Goal: Task Accomplishment & Management: Manage account settings

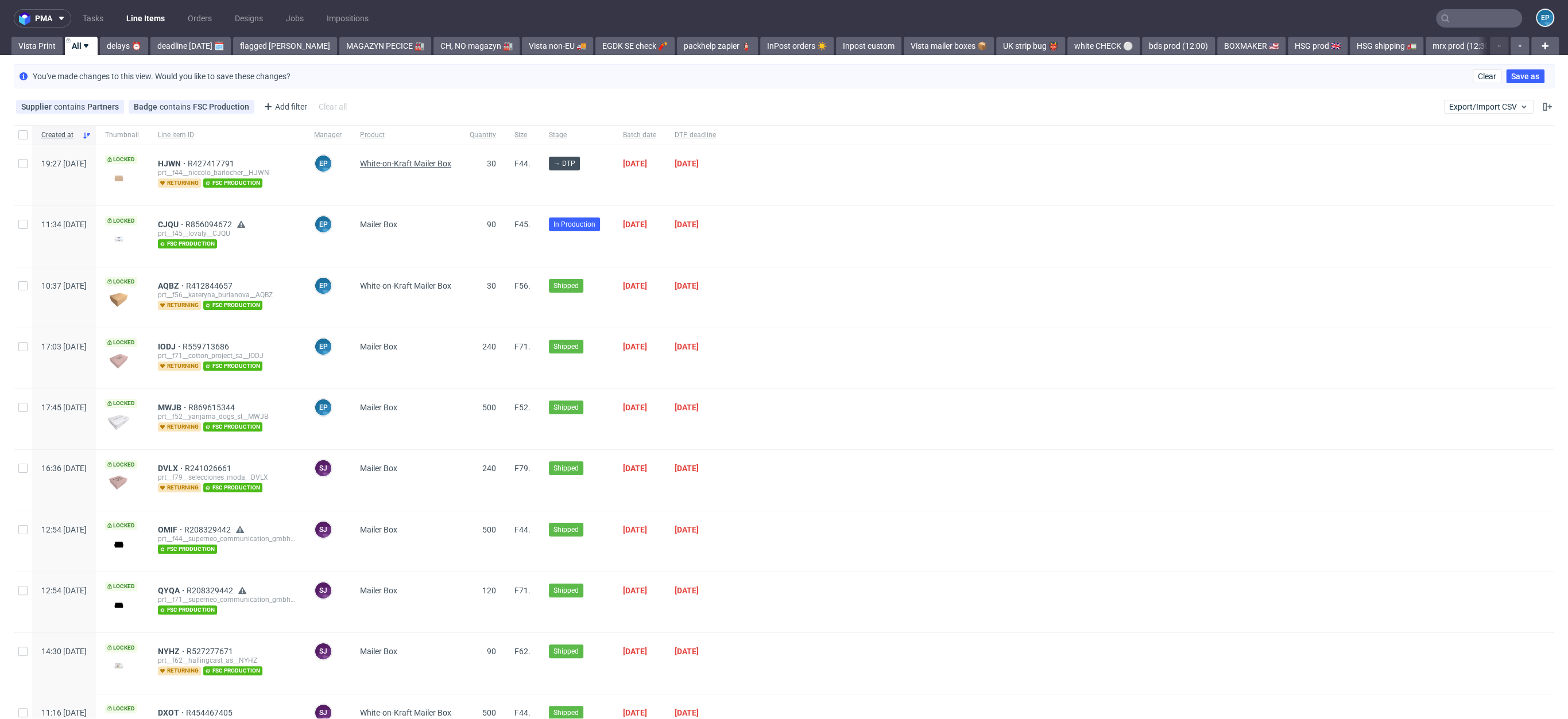
click at [430, 166] on span "White-on-Kraft Mailer Box" at bounding box center [405, 163] width 91 height 9
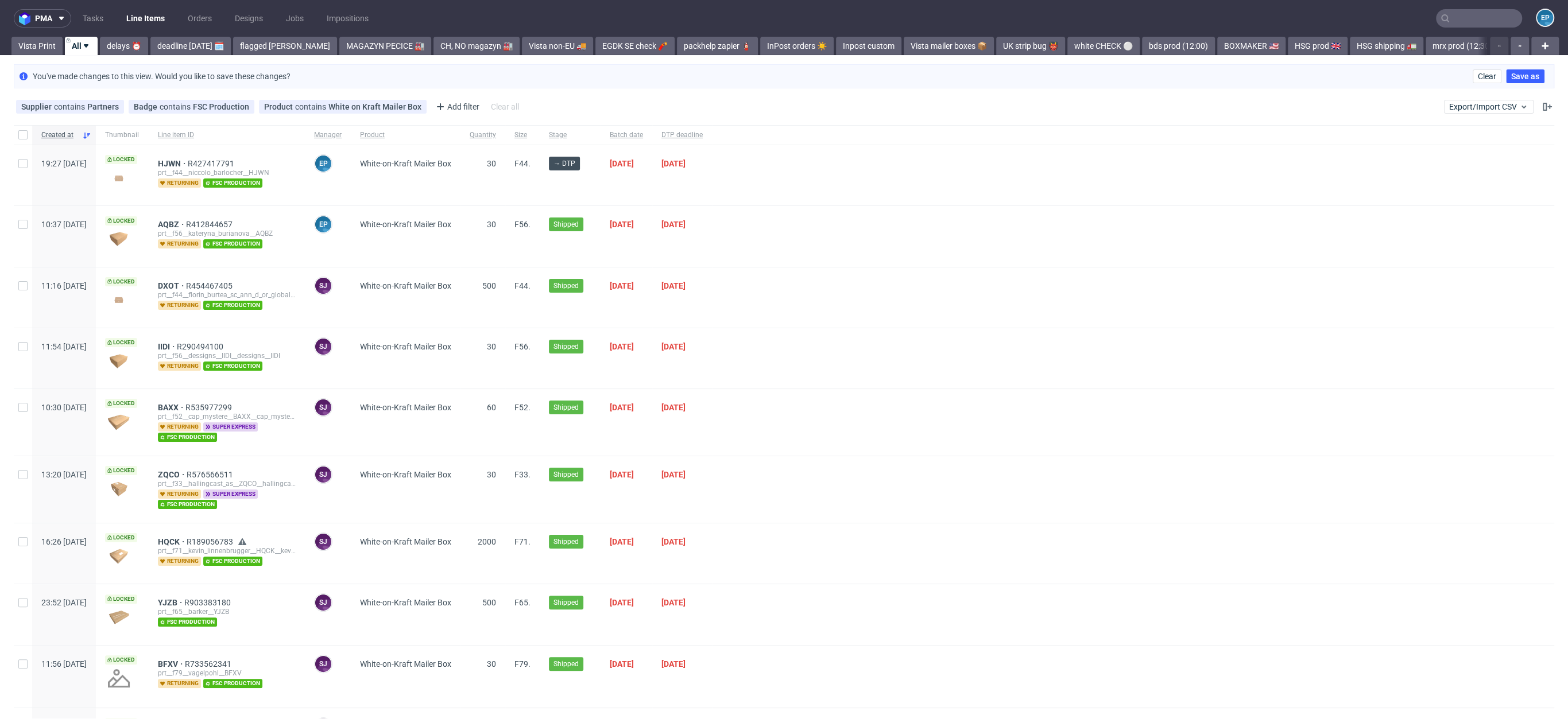
drag, startPoint x: 289, startPoint y: 106, endPoint x: 623, endPoint y: 7, distance: 348.4
click at [289, 106] on span "Product" at bounding box center [279, 106] width 31 height 9
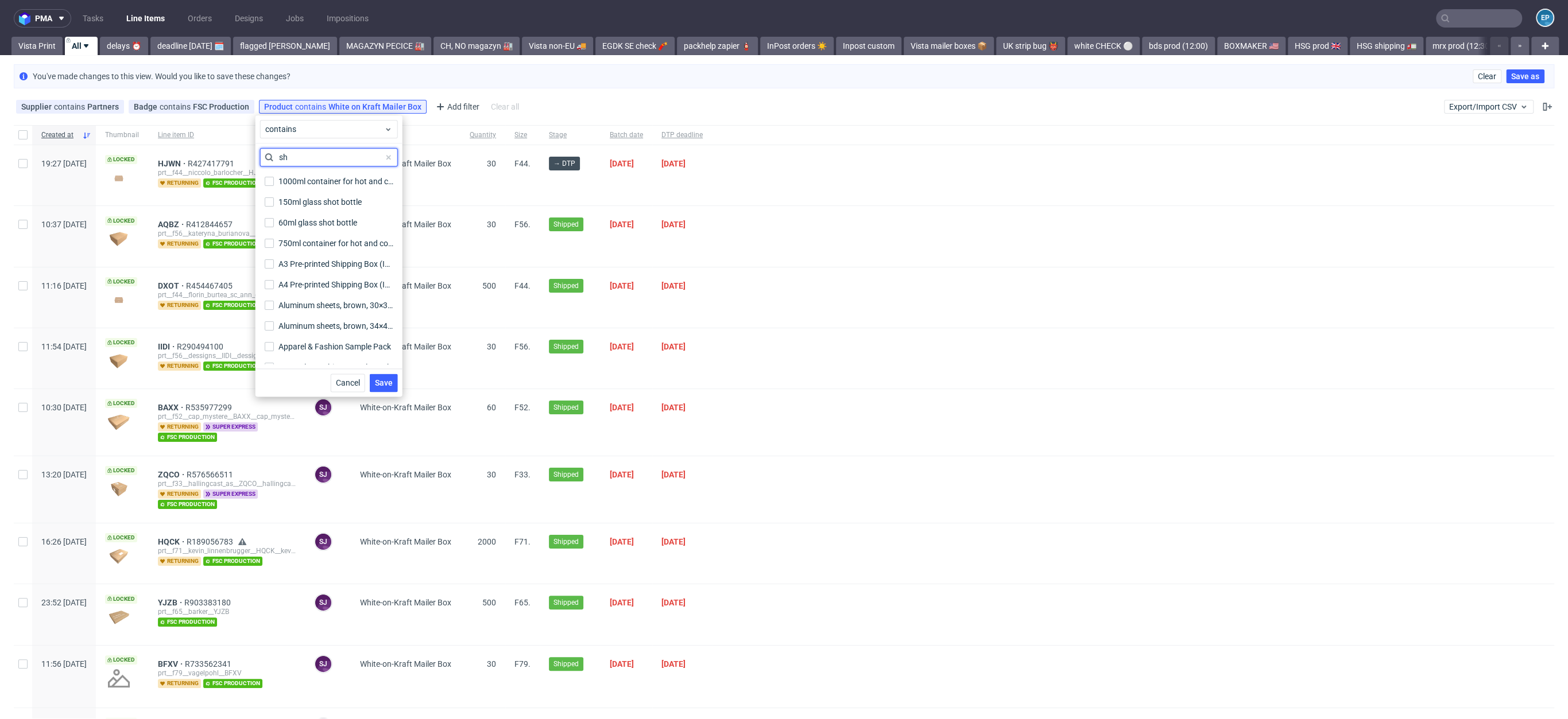
click at [313, 154] on input "sh" at bounding box center [329, 157] width 138 height 18
type input "shipping"
click at [315, 235] on div "Shipping Box" at bounding box center [302, 229] width 47 height 12
click at [274, 234] on input "Shipping Box" at bounding box center [269, 229] width 9 height 9
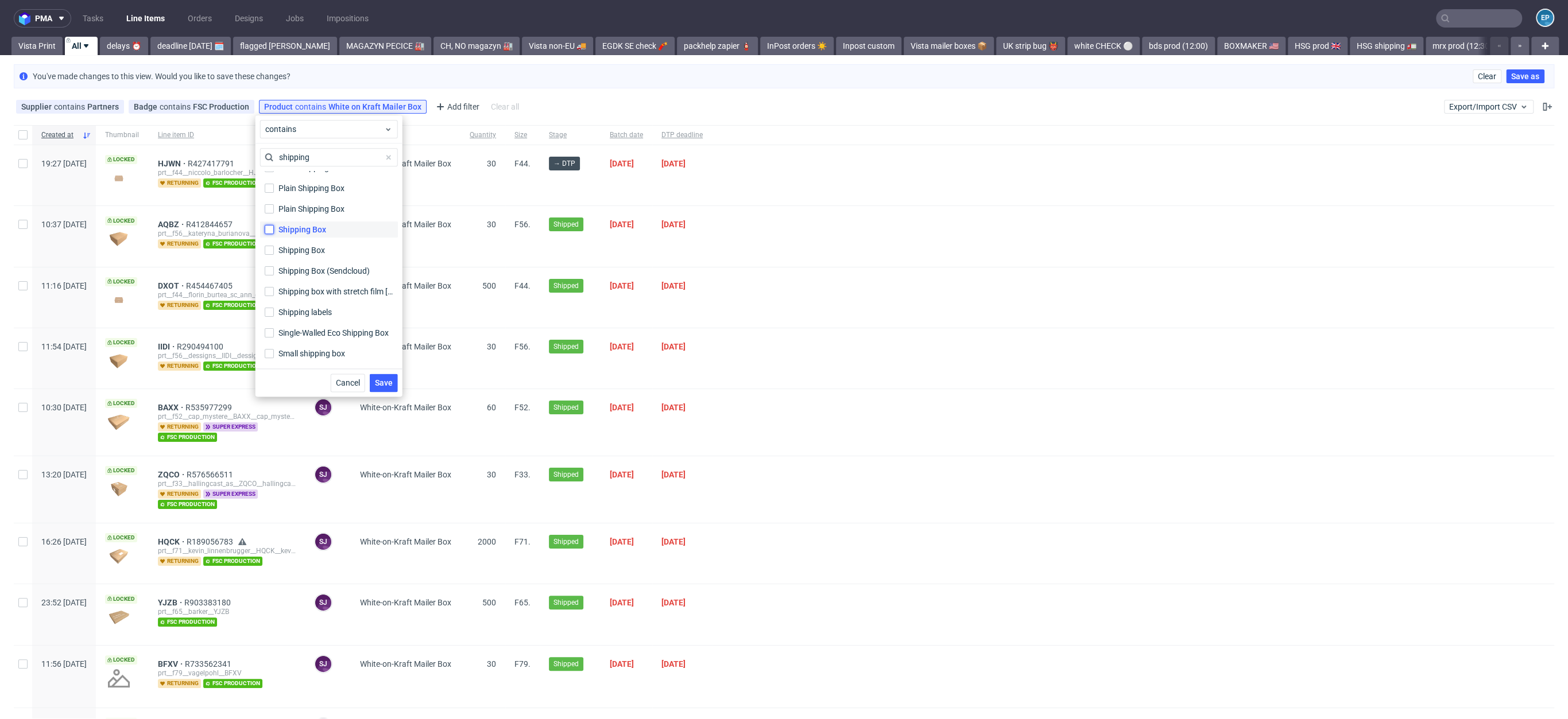
checkbox input "true"
click at [315, 249] on div "Shipping Box" at bounding box center [302, 250] width 47 height 12
click at [274, 249] on input "Shipping Box" at bounding box center [269, 250] width 9 height 9
checkbox input "true"
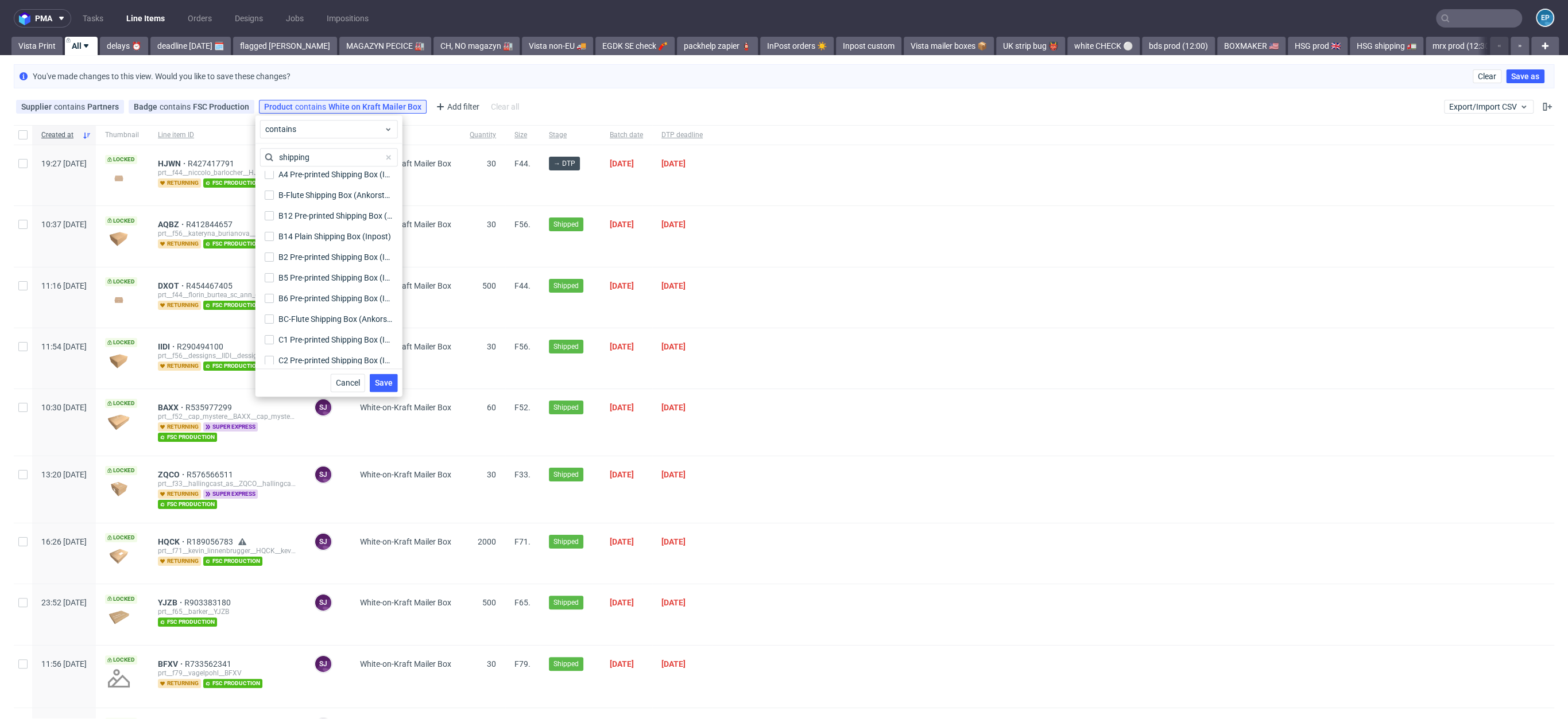
click at [385, 369] on div "Cancel Save" at bounding box center [329, 383] width 147 height 28
click at [385, 375] on button "Save" at bounding box center [383, 383] width 28 height 18
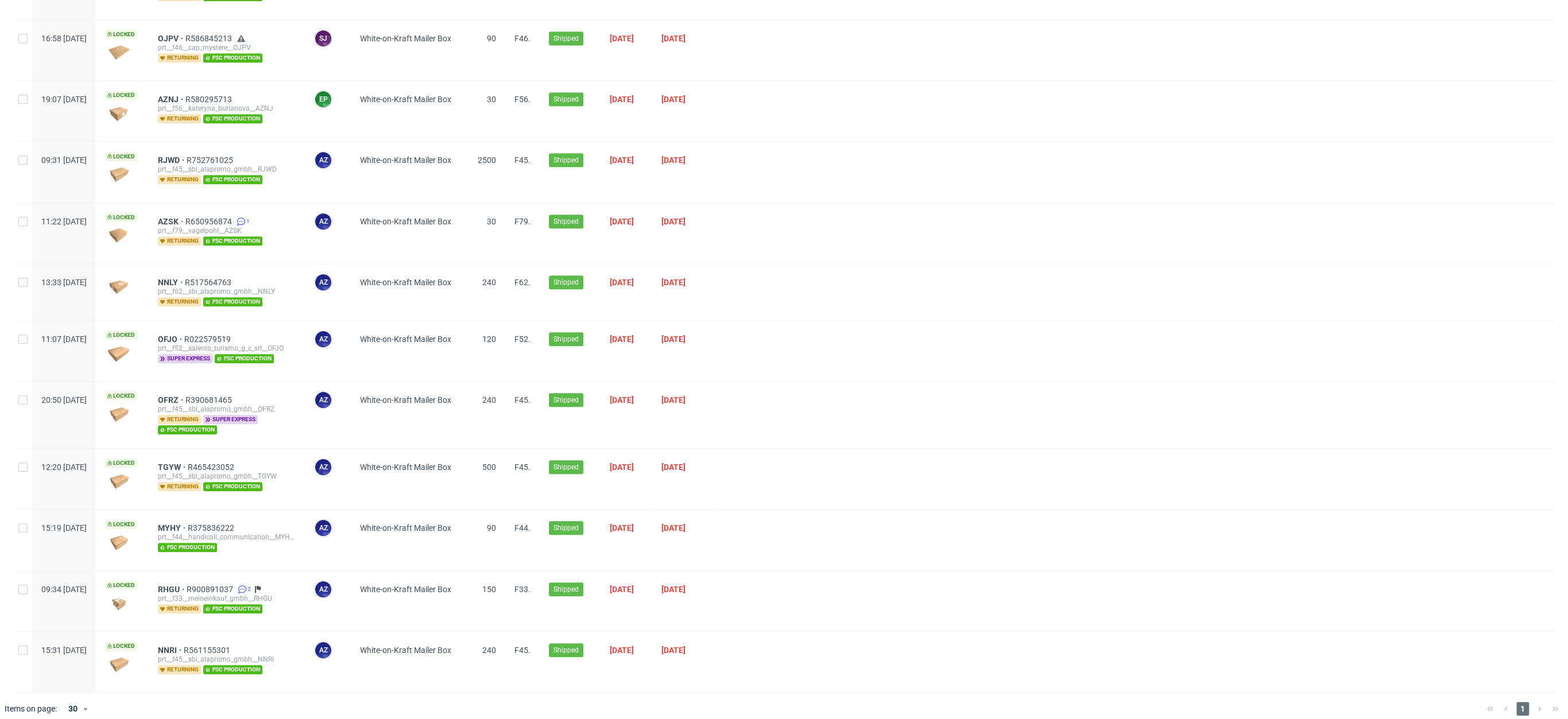
scroll to position [0, 0]
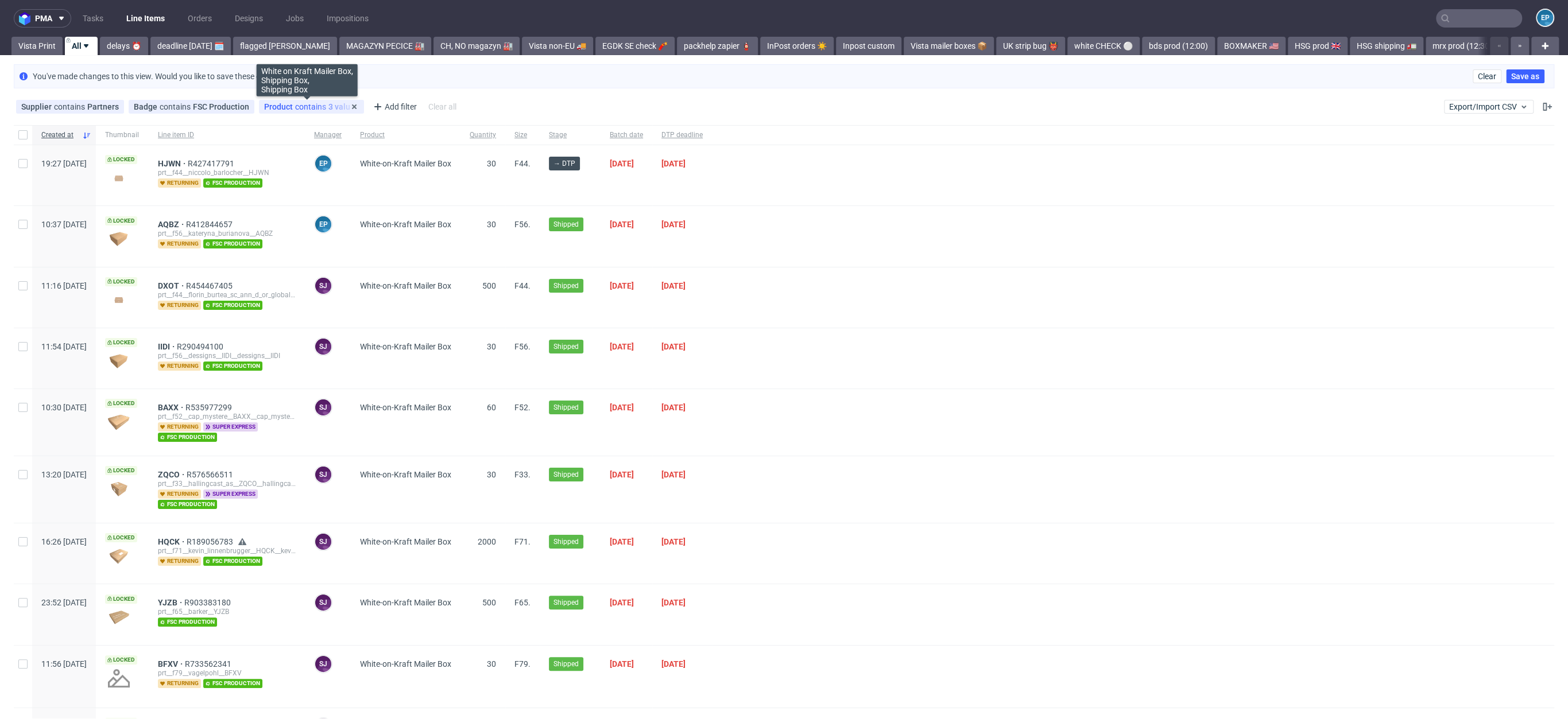
click at [289, 107] on span "Product" at bounding box center [279, 106] width 31 height 9
click at [923, 234] on div at bounding box center [1133, 236] width 842 height 60
click at [289, 106] on span "Product" at bounding box center [279, 106] width 31 height 9
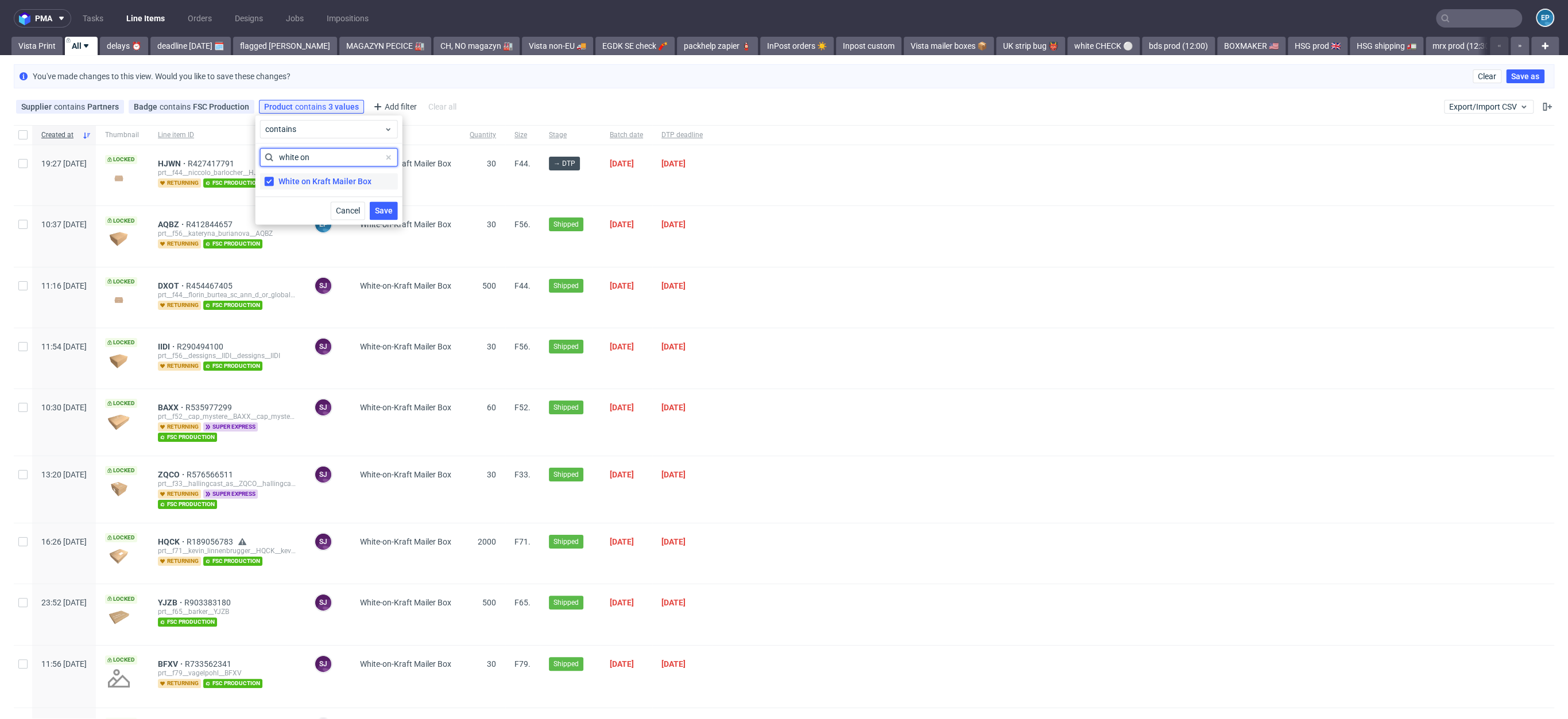
type input "white on"
click at [331, 179] on div "White on Kraft Mailer Box" at bounding box center [324, 181] width 93 height 12
click at [274, 179] on input "White on Kraft Mailer Box" at bounding box center [269, 181] width 9 height 9
checkbox input "false"
click at [376, 201] on button "Save" at bounding box center [383, 210] width 28 height 18
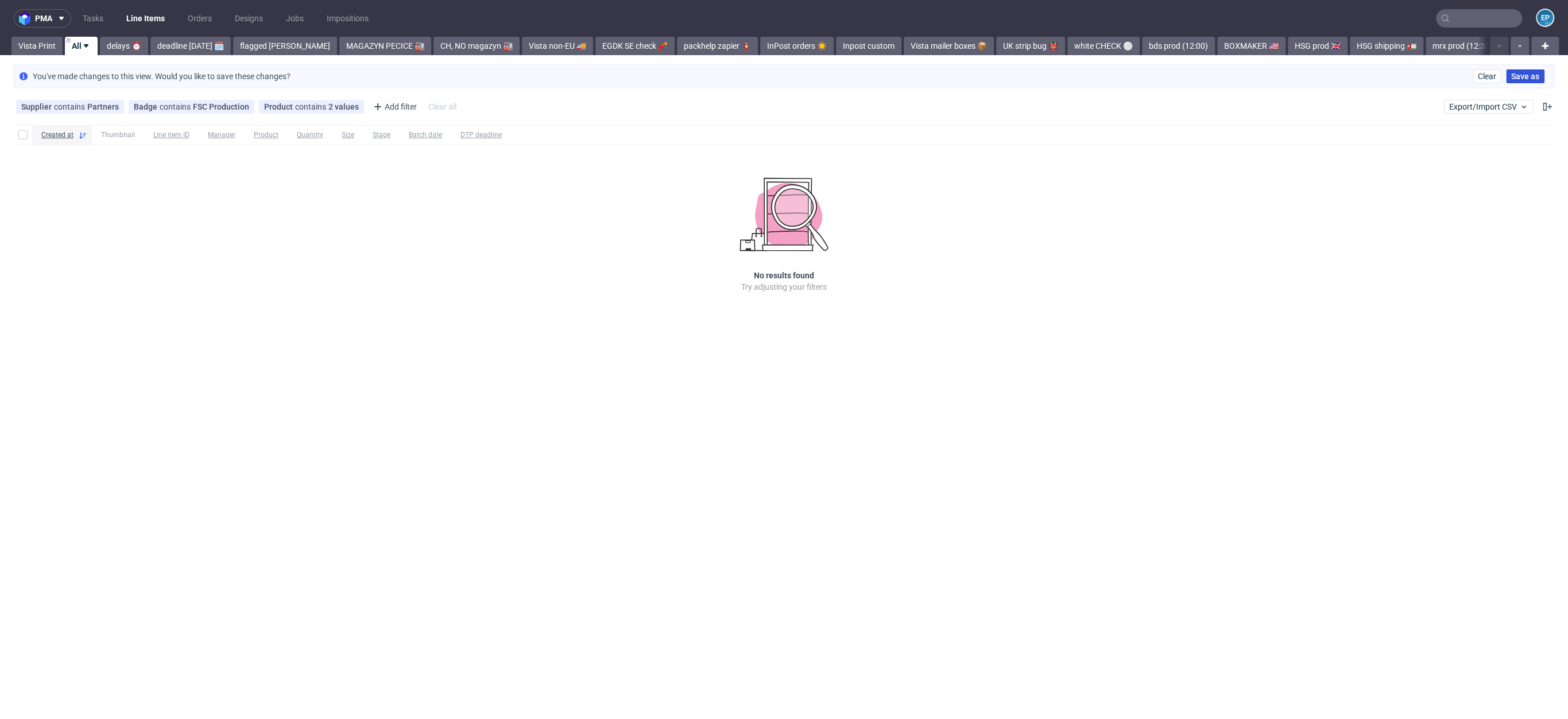
click at [1525, 77] on span "Save as" at bounding box center [1525, 76] width 28 height 8
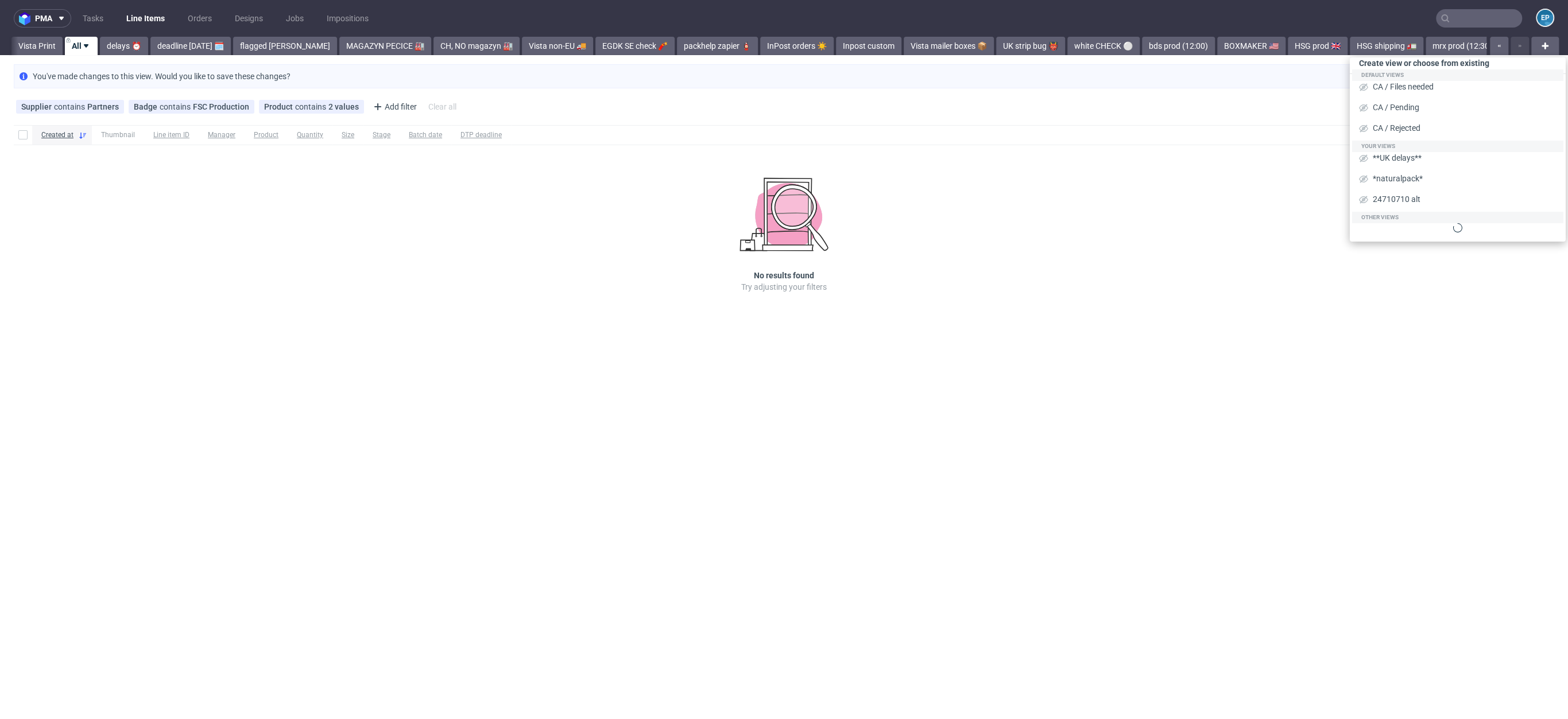
scroll to position [0, 1561]
click at [1492, 19] on input "text" at bounding box center [1479, 18] width 86 height 18
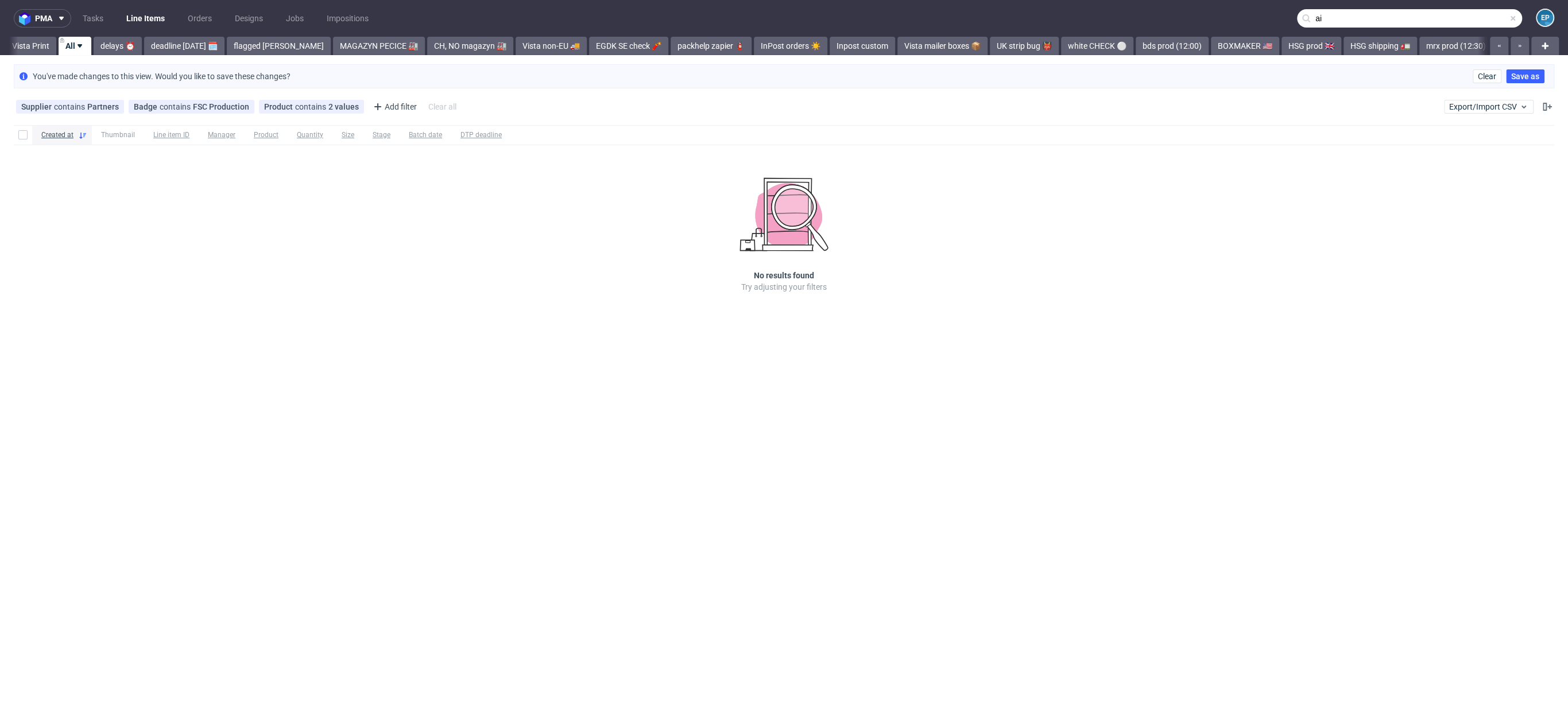
scroll to position [0, 0]
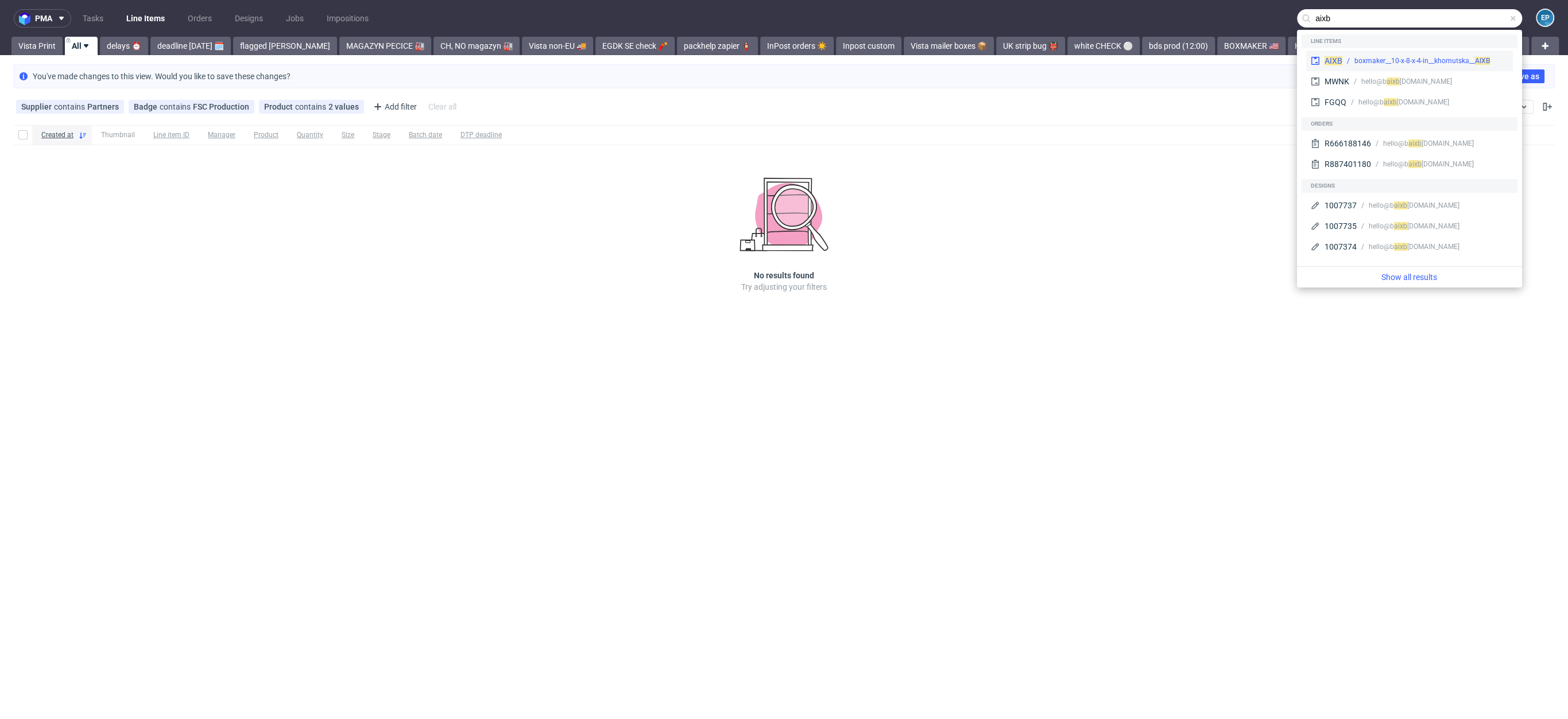
type input "aixb"
click at [1411, 57] on div "boxmaker__10-x-8-x-4-in__khomutska__ AIXB" at bounding box center [1422, 60] width 136 height 10
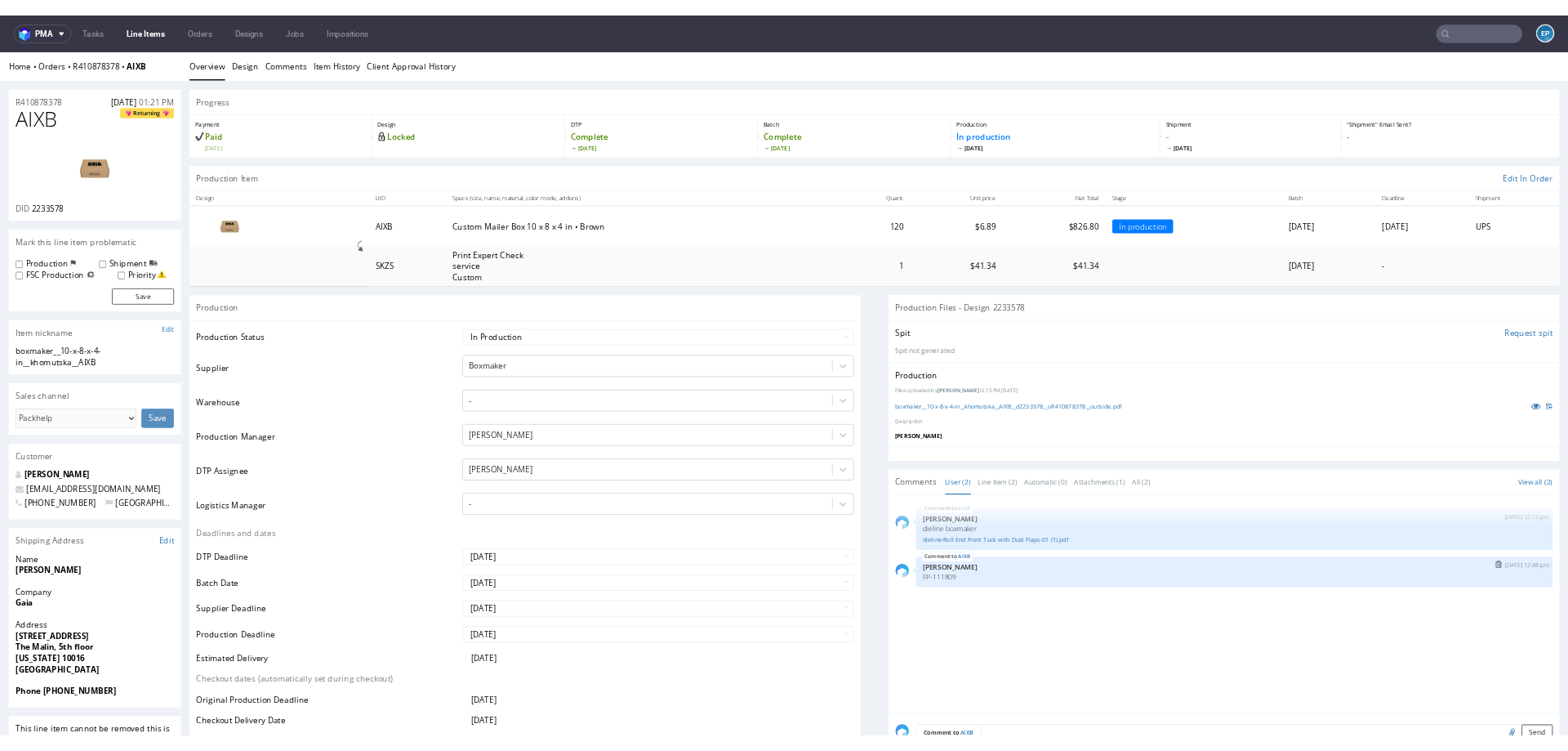
scroll to position [39, 0]
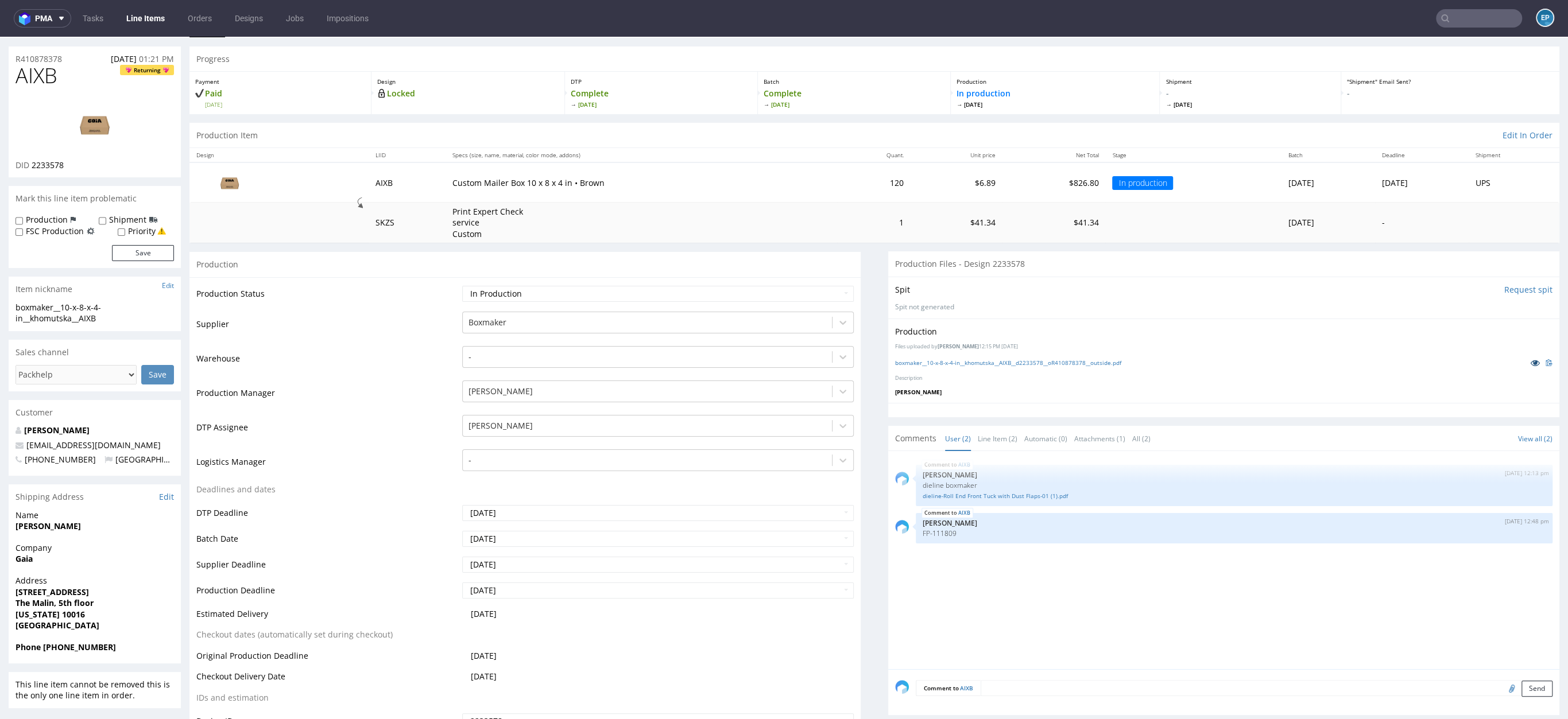
click at [1531, 364] on icon at bounding box center [1535, 363] width 9 height 8
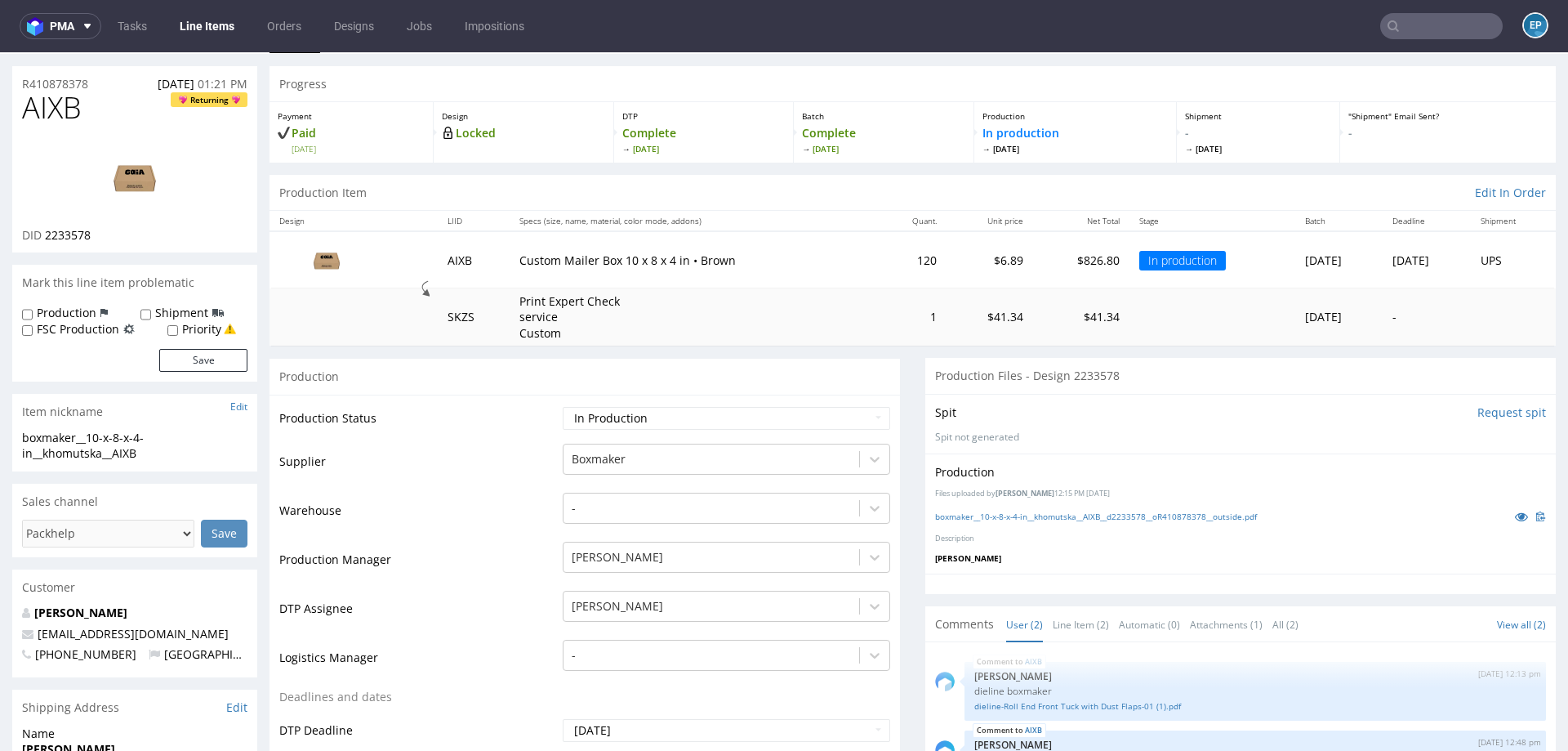
click at [200, 31] on link "Line Items" at bounding box center [207, 26] width 74 height 26
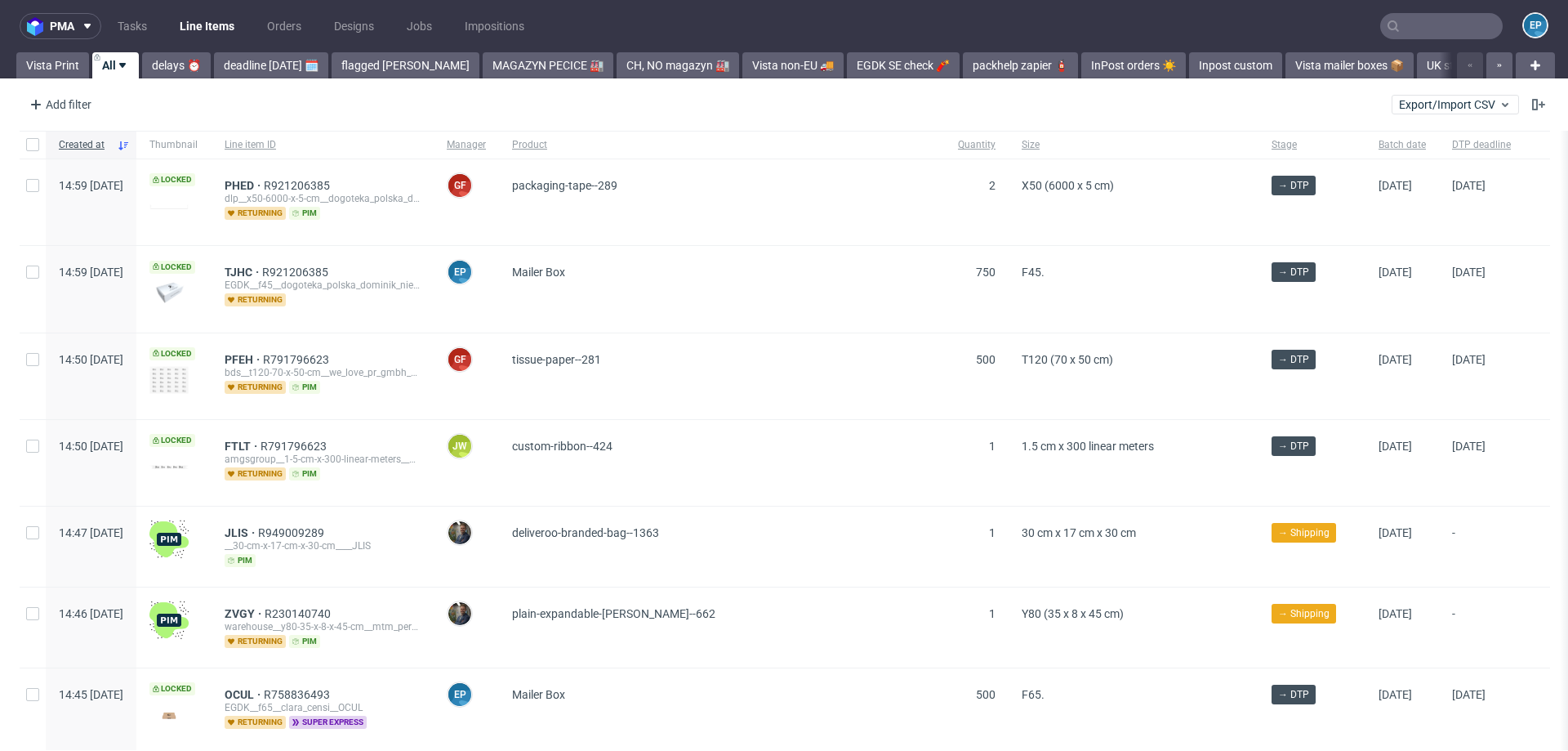
click at [483, 79] on div "pma Tasks Line Items Orders Designs Jobs Impositions EP Vista Print All delays …" at bounding box center [784, 375] width 1568 height 751
click at [843, 60] on div "EGDK SE check 🧨" at bounding box center [901, 65] width 116 height 26
click at [880, 60] on link "EGDK SE check 🧨" at bounding box center [903, 65] width 113 height 26
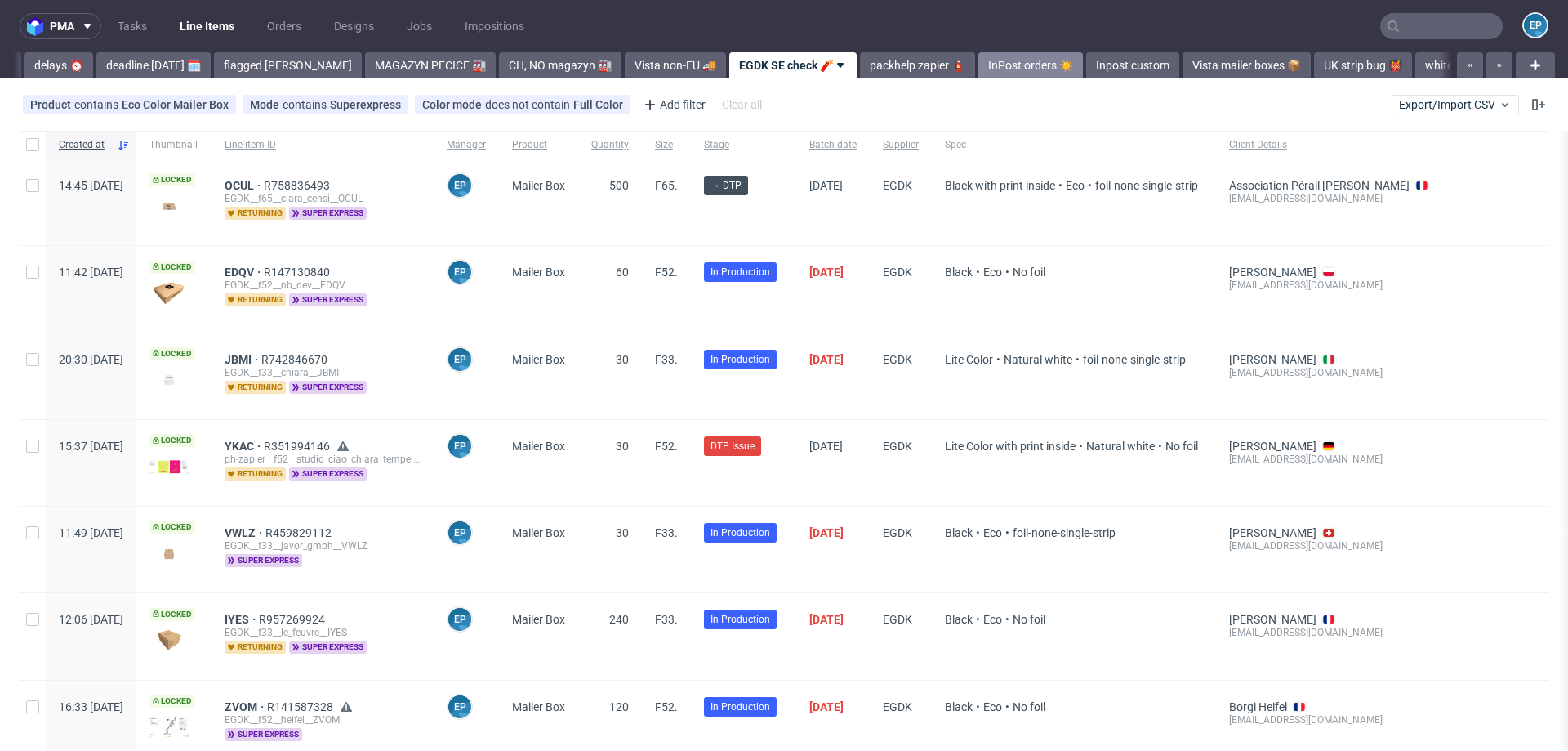
click at [978, 68] on link "InPost orders ☀️" at bounding box center [1030, 65] width 105 height 26
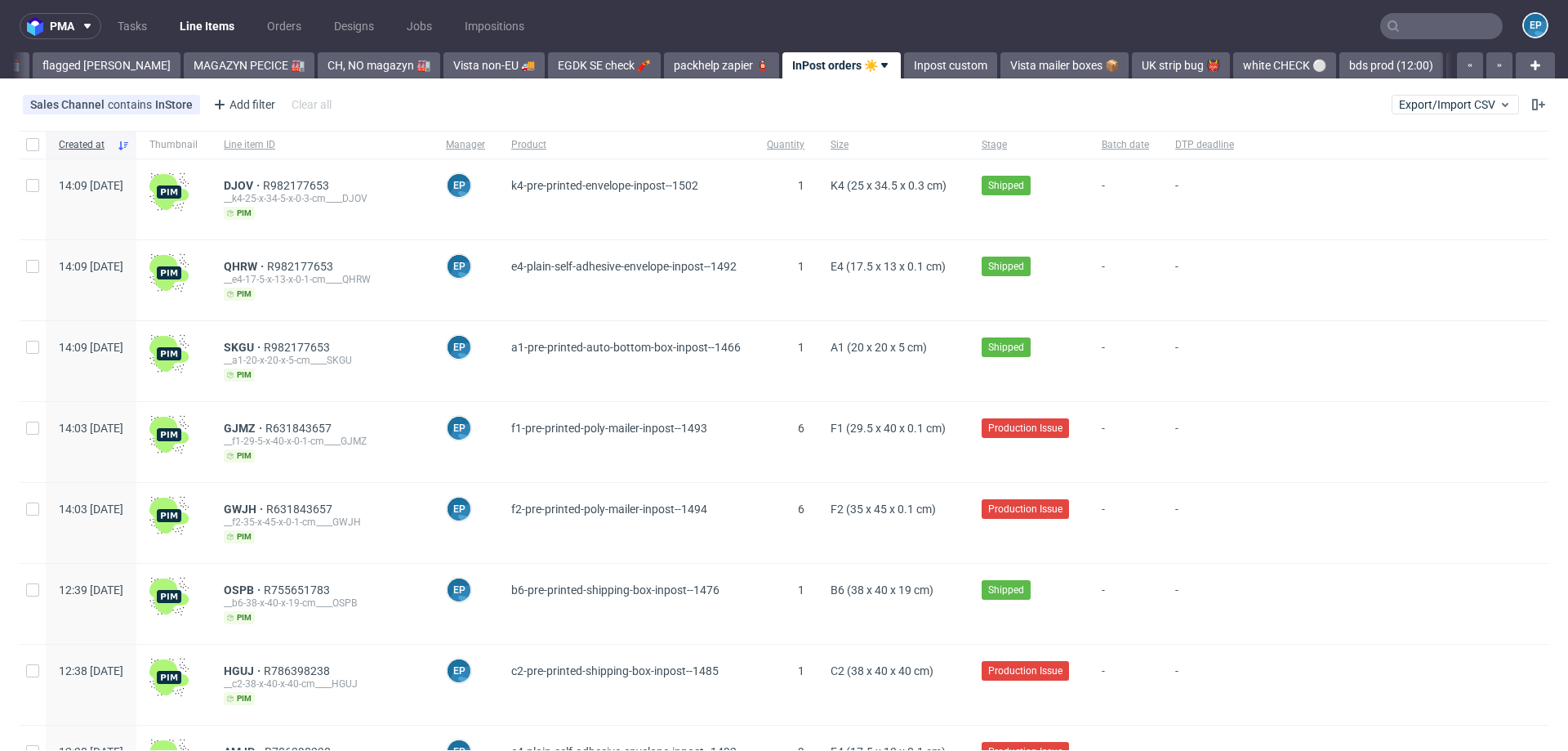
scroll to position [0, 341]
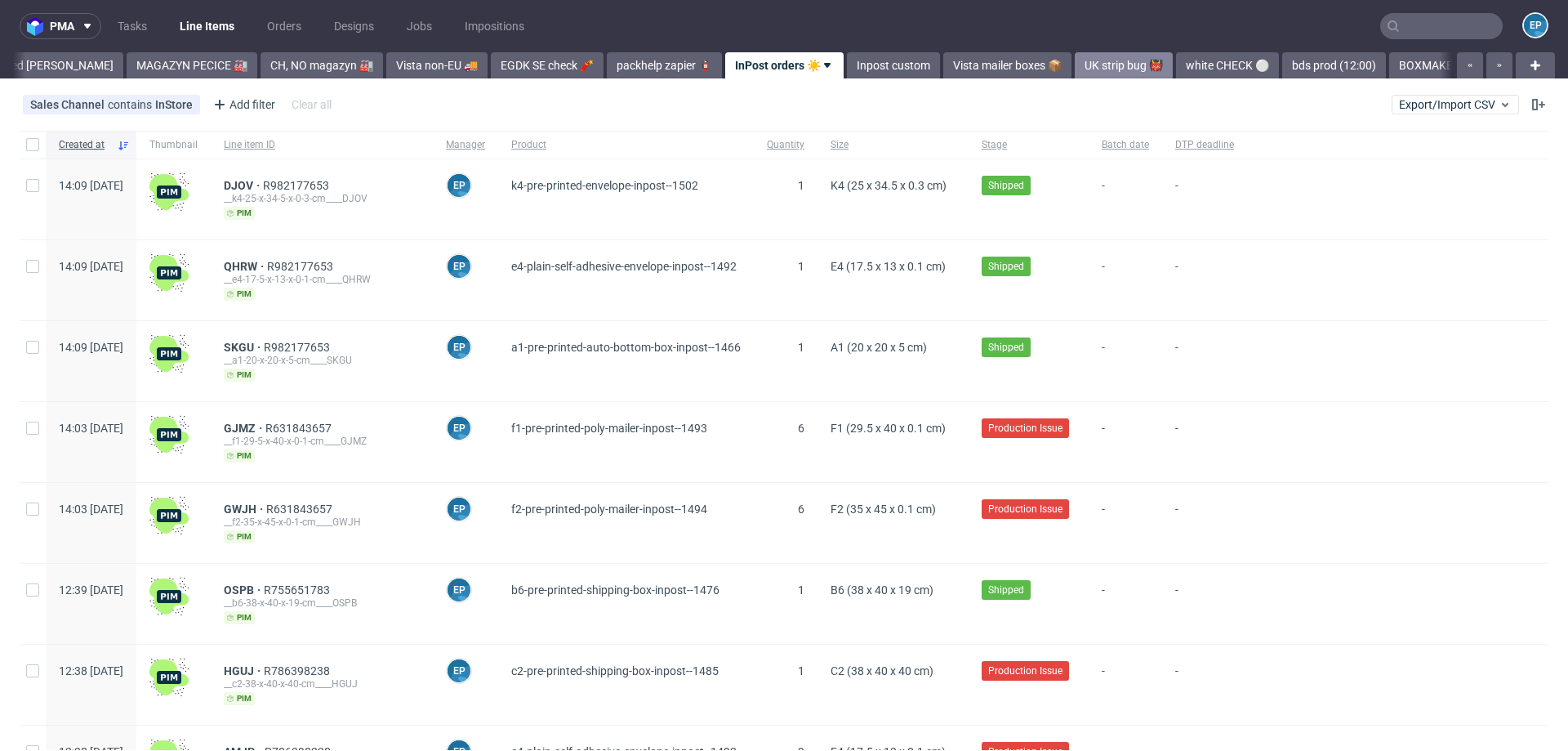
click at [1075, 63] on link "UK strip bug 👹" at bounding box center [1123, 65] width 98 height 26
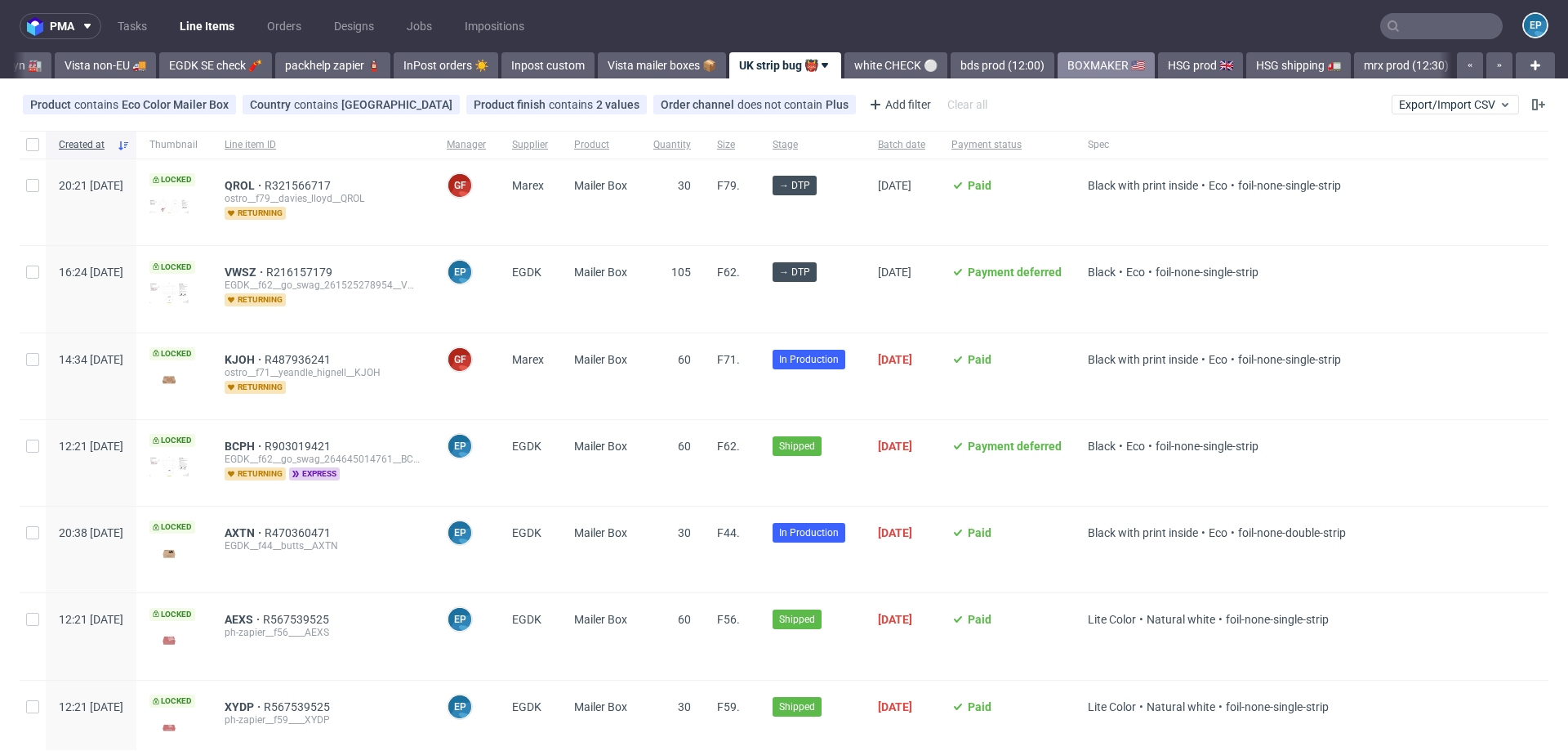
click at [1058, 64] on link "BOXMAKER 🇺🇸" at bounding box center [1107, 65] width 97 height 26
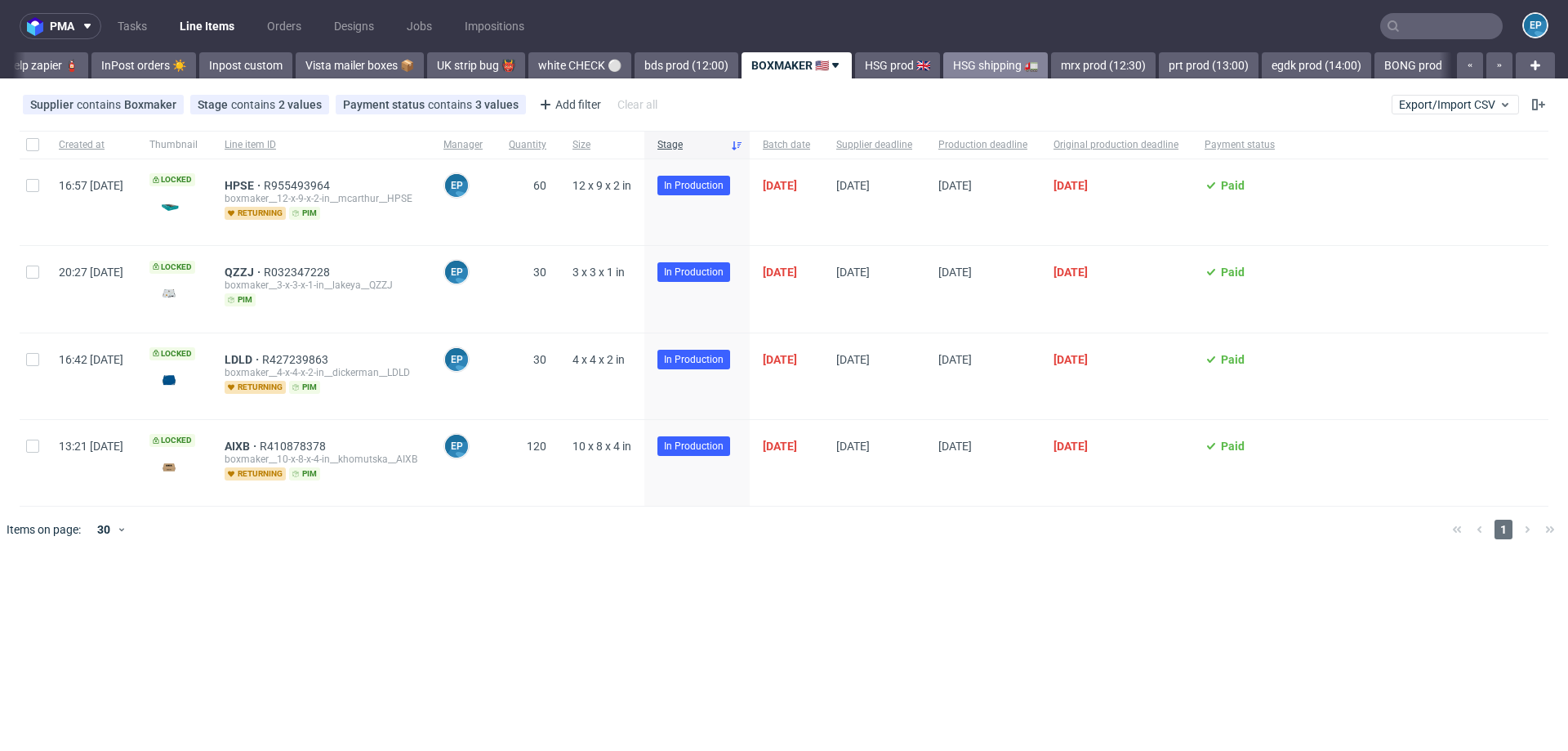
click at [953, 64] on link "HSG shipping 🚛" at bounding box center [995, 65] width 105 height 26
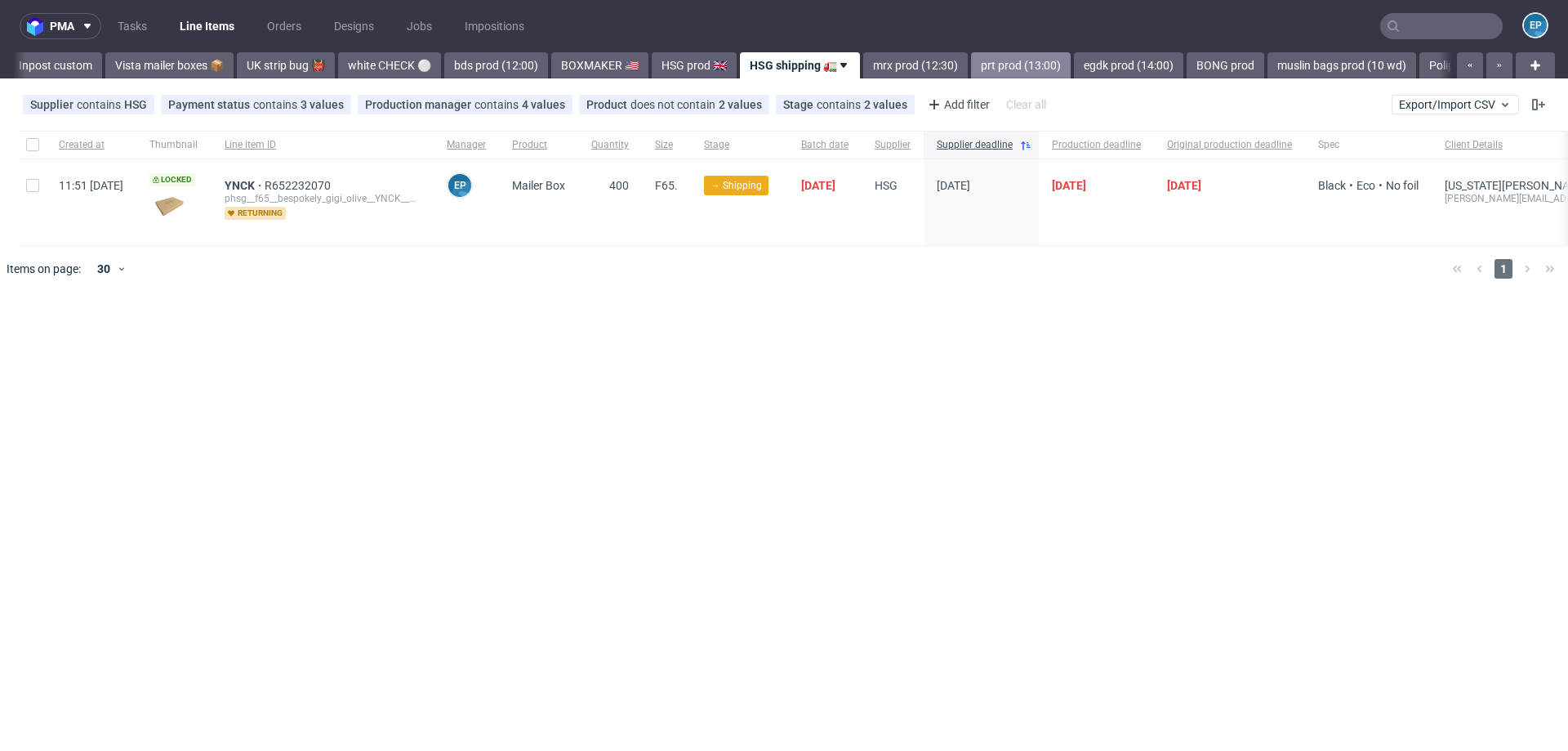
click at [971, 65] on link "prt prod (13:00)" at bounding box center [1021, 65] width 100 height 26
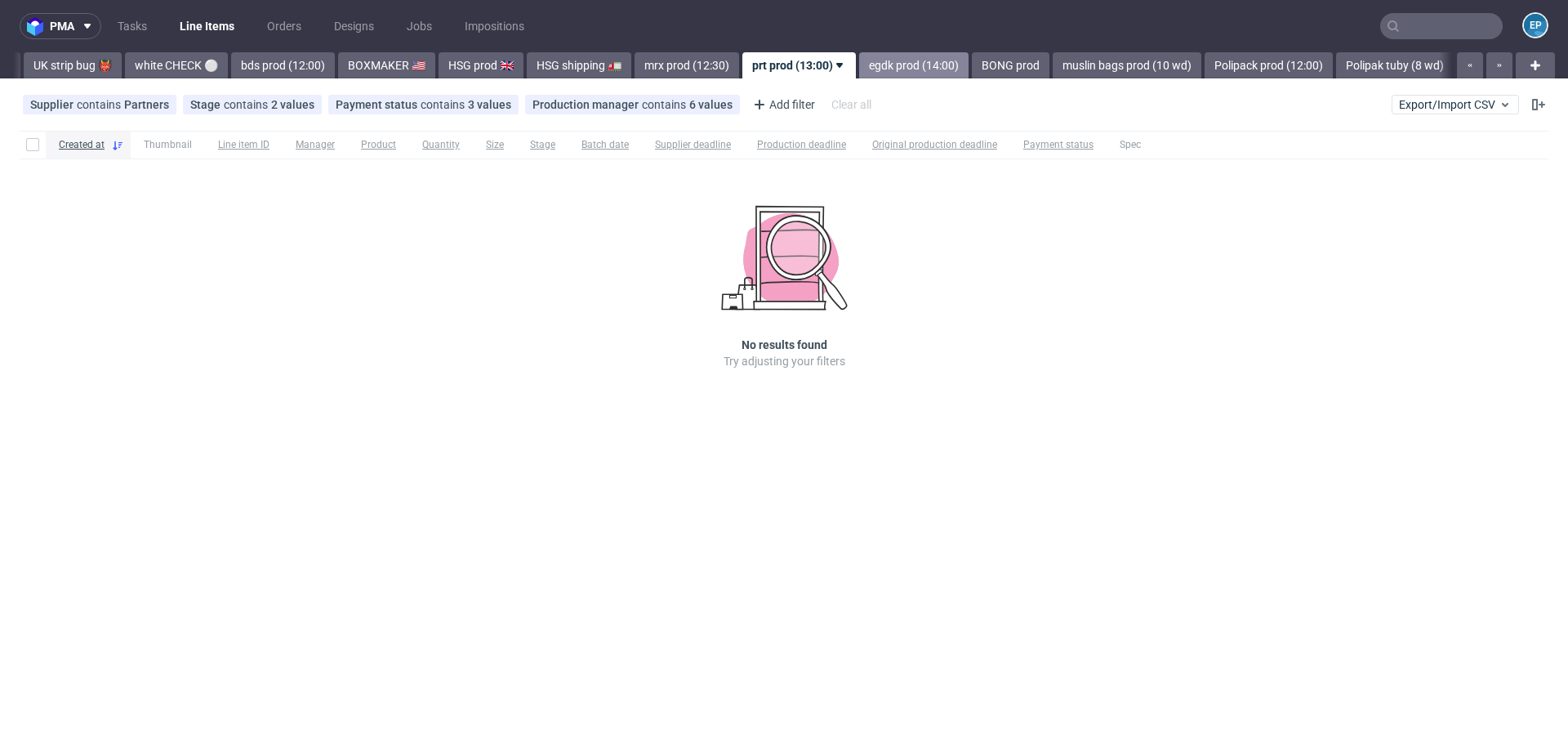
click at [861, 62] on link "egdk prod (14:00)" at bounding box center [913, 65] width 109 height 26
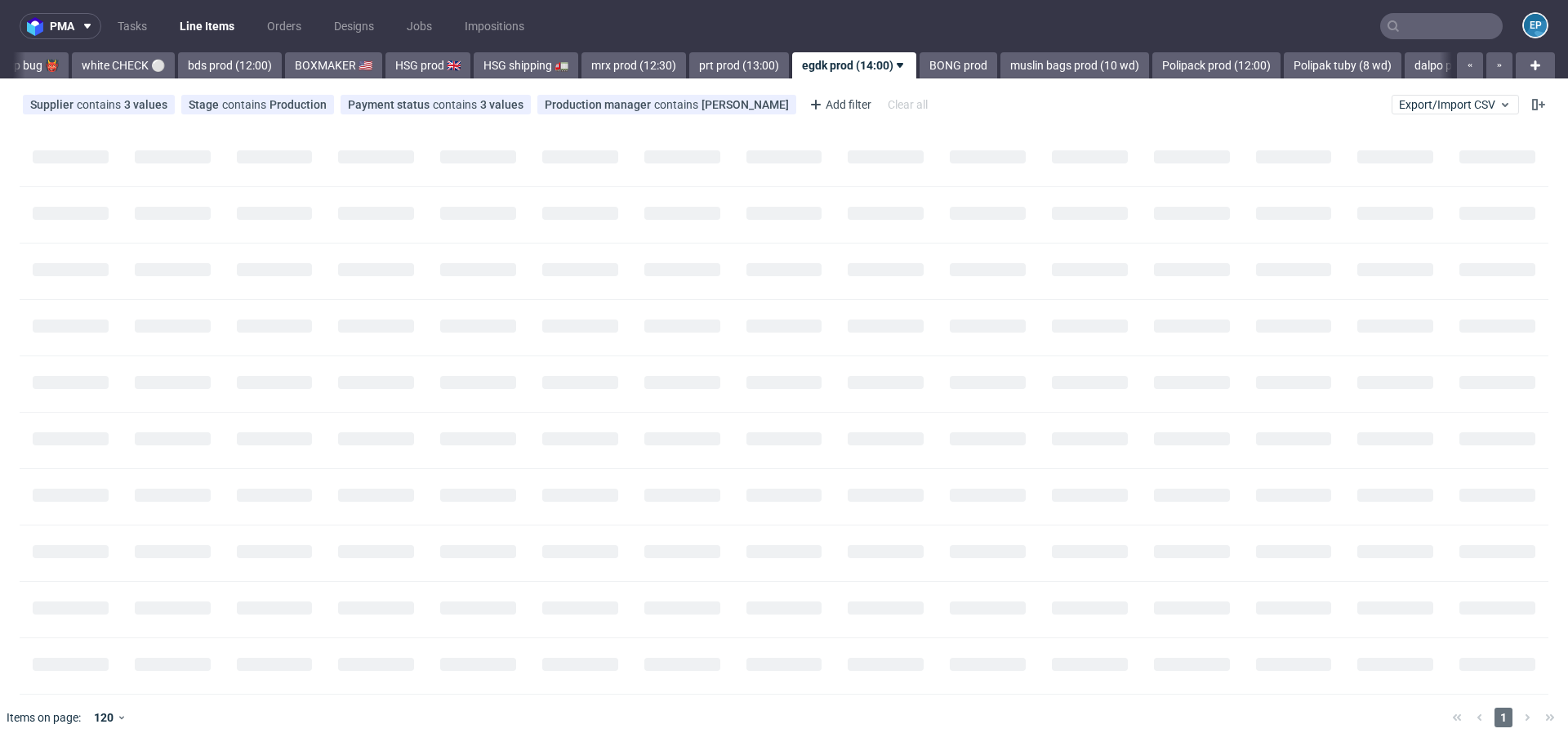
scroll to position [0, 1486]
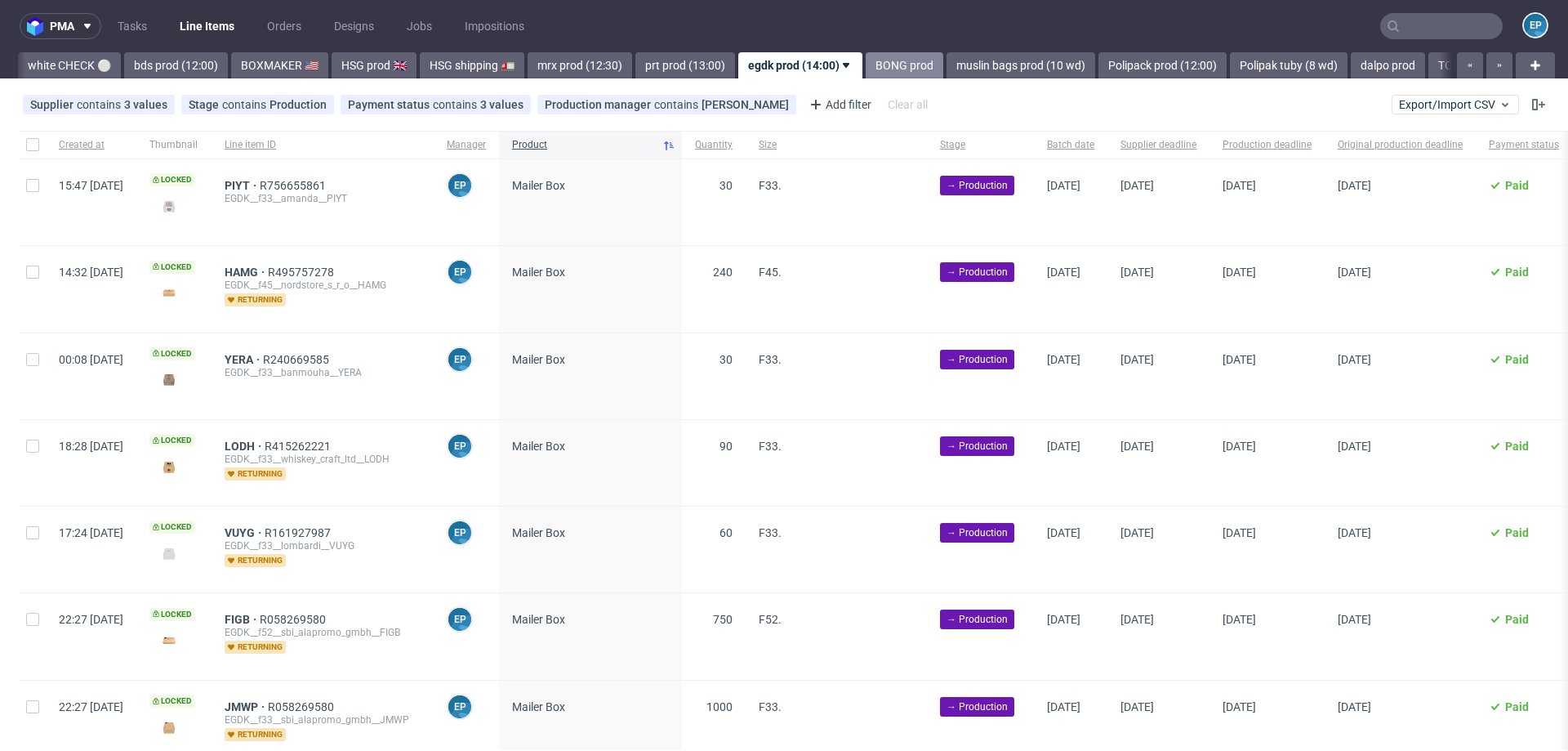
click at [866, 65] on link "BONG prod" at bounding box center [905, 65] width 78 height 26
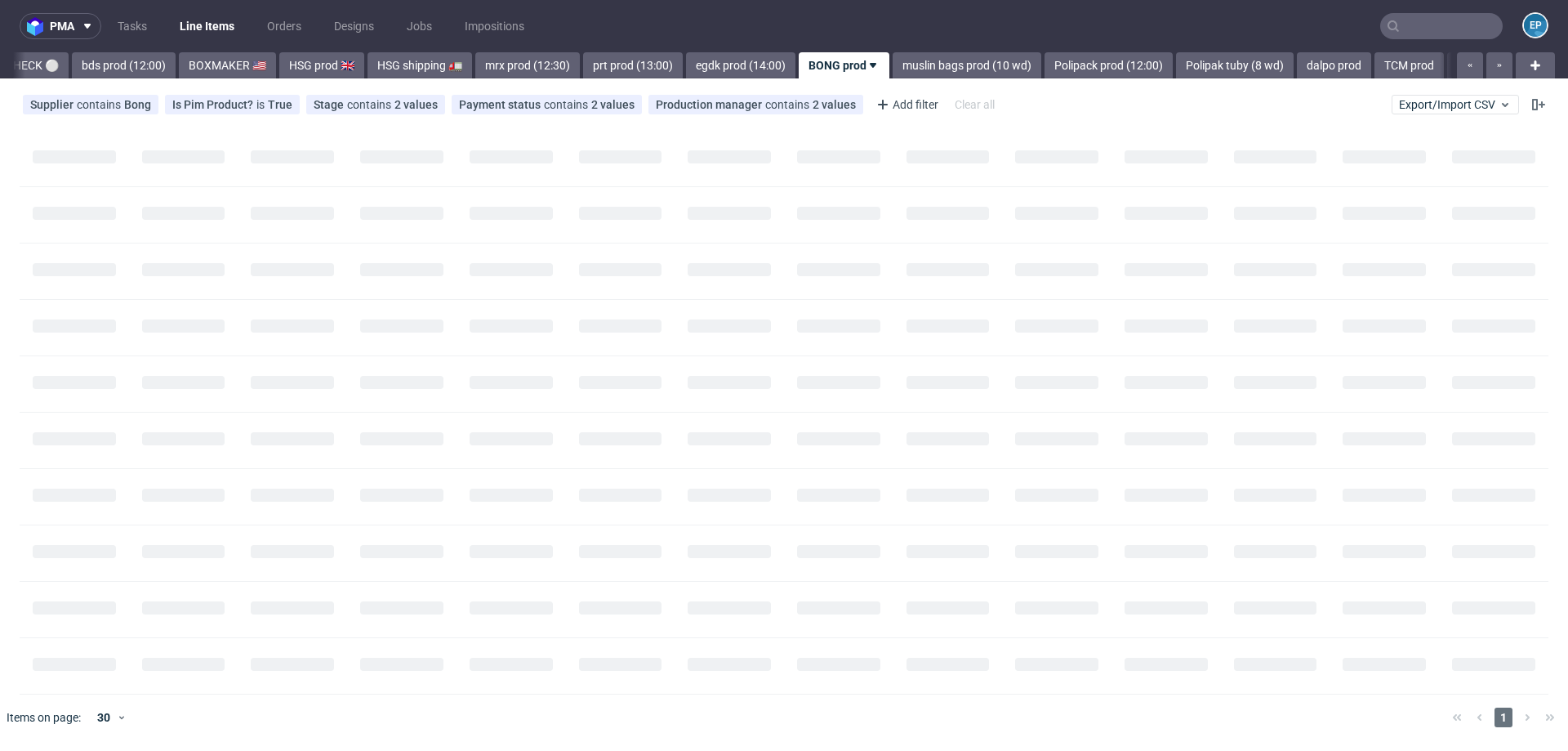
scroll to position [0, 1581]
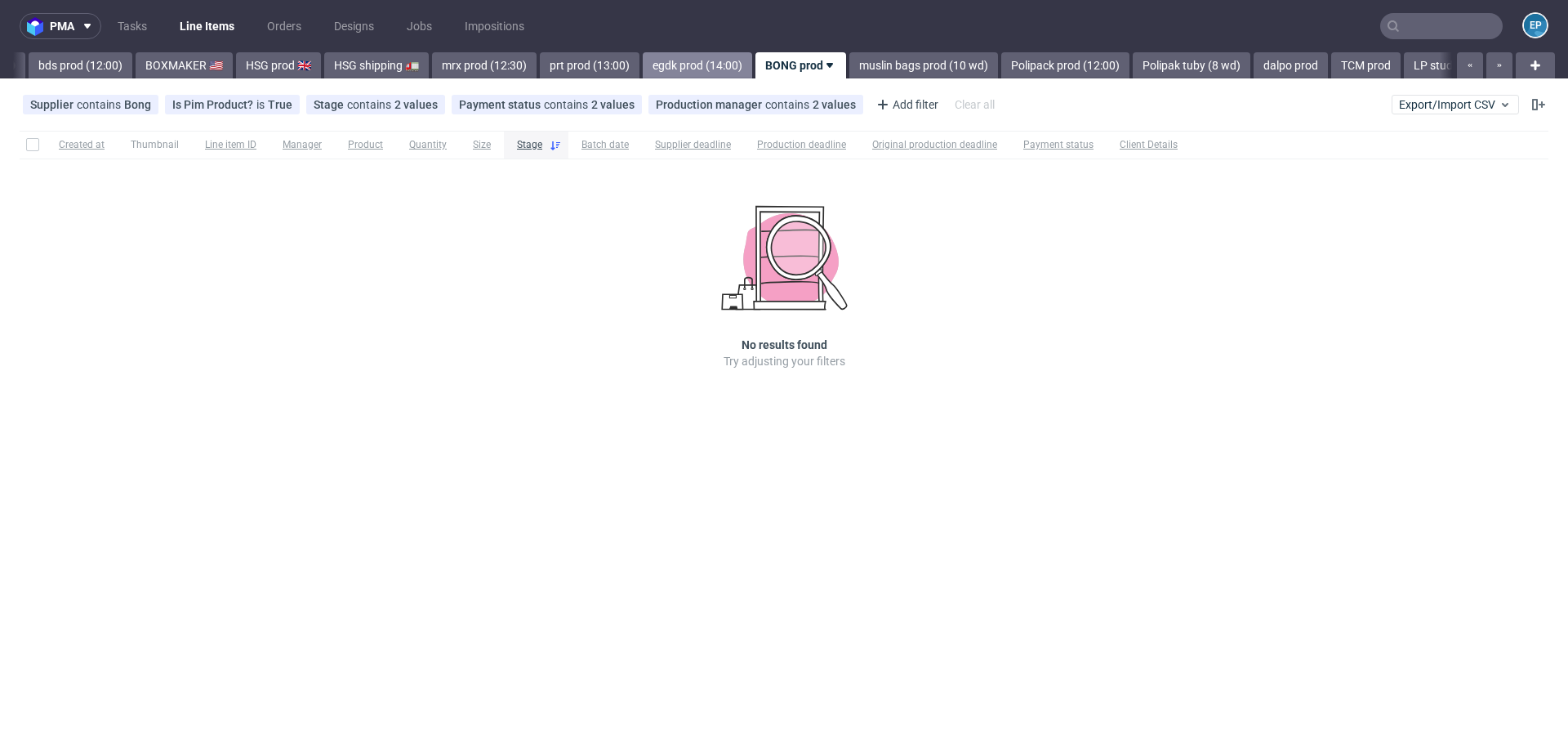
click at [642, 62] on link "egdk prod (14:00)" at bounding box center [697, 65] width 109 height 26
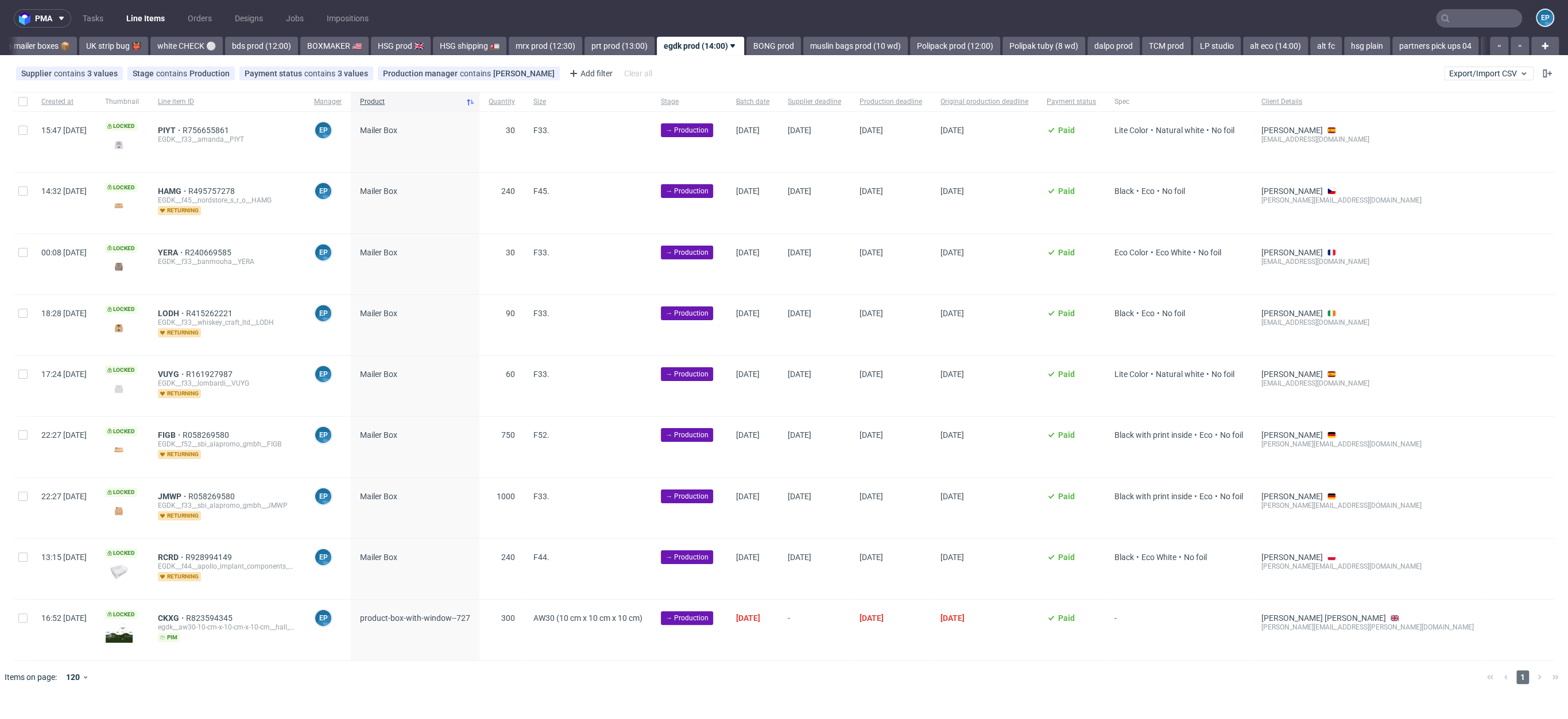
scroll to position [0, 812]
click at [82, 50] on link "Vista mailer boxes 📦" at bounding box center [127, 46] width 90 height 18
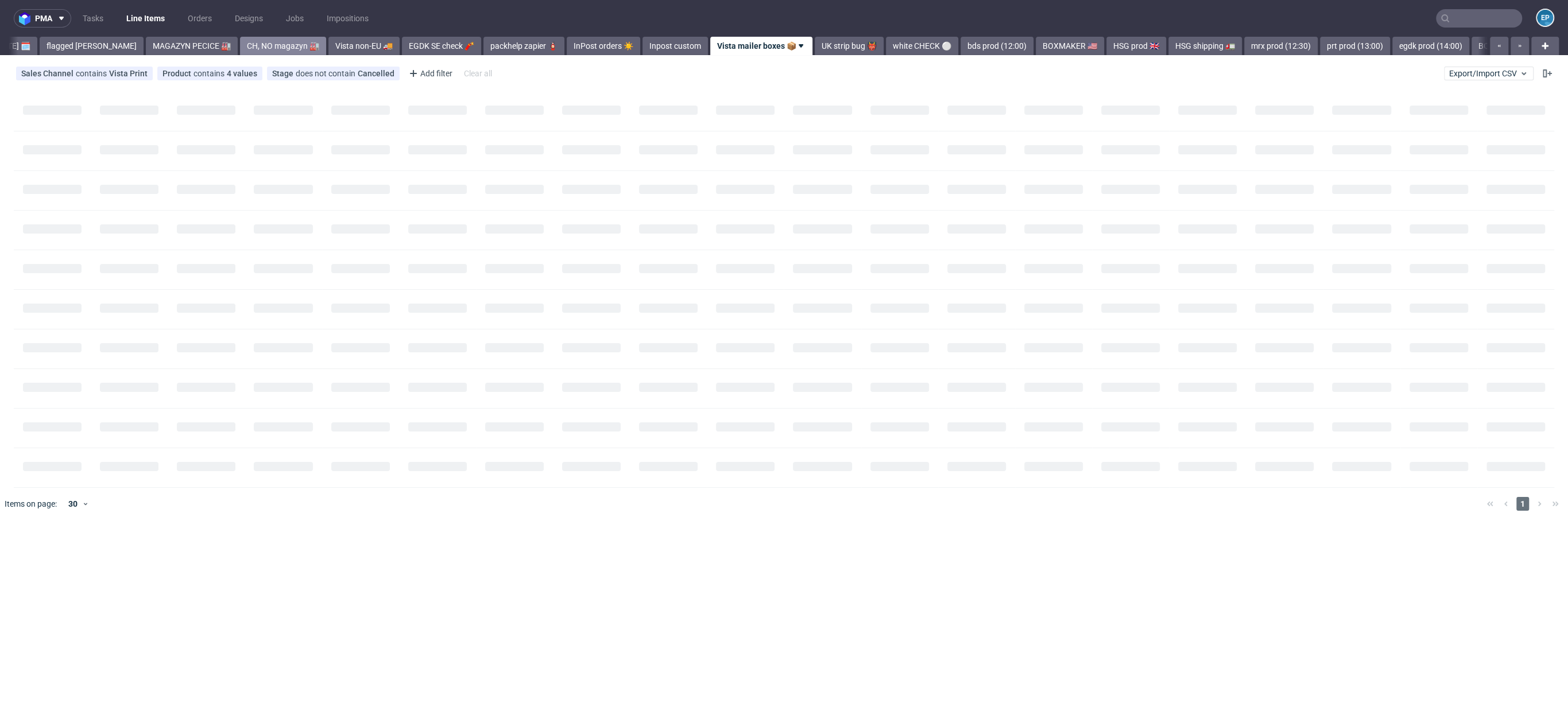
click at [42, 49] on div "Vista Print All delays ⏰ deadline today 🗓️ flagged Ewa 🚩 MAGAZYN PECICE 🏭 CH, N…" at bounding box center [747, 46] width 1477 height 18
click at [42, 49] on link "deadline today 🗓️" at bounding box center [27, 46] width 80 height 18
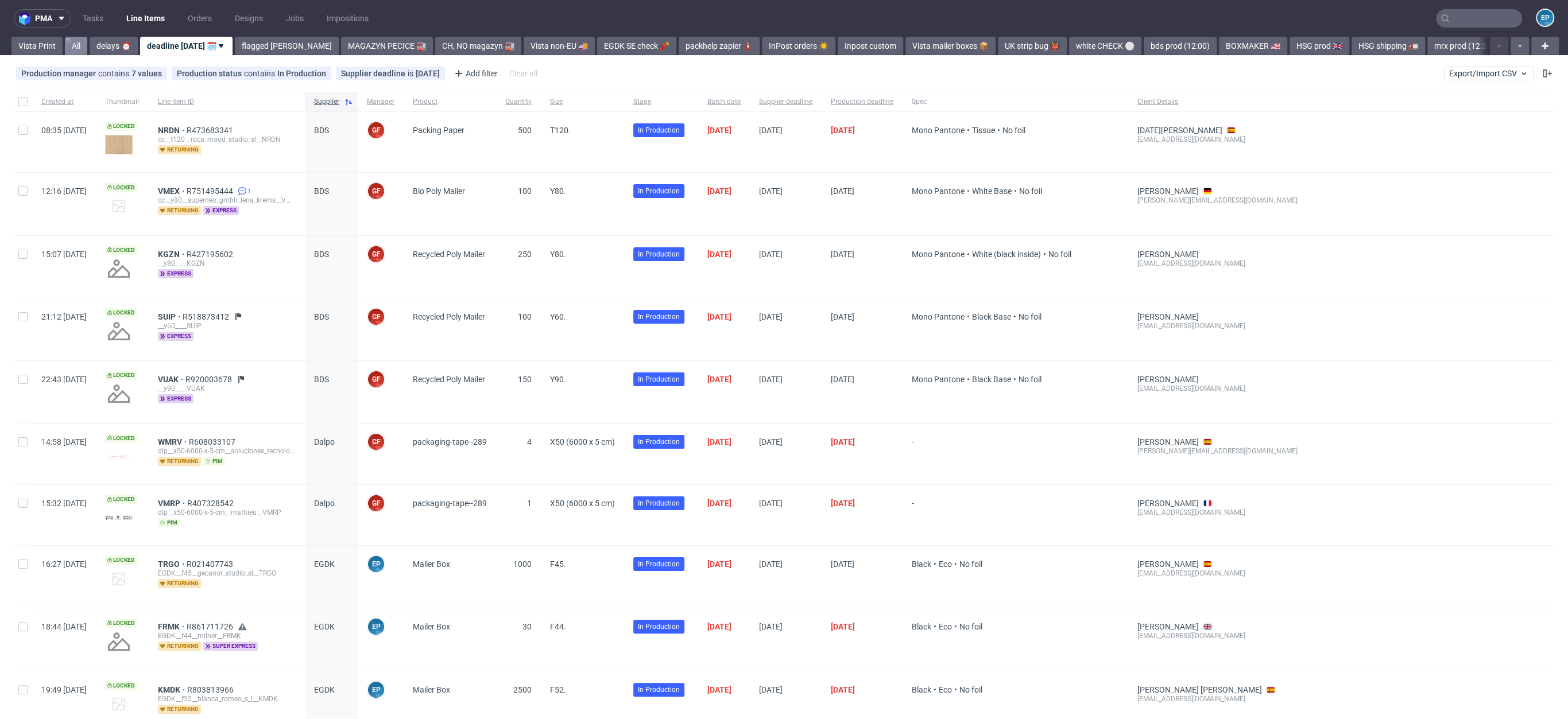
click at [72, 47] on link "All" at bounding box center [76, 46] width 23 height 18
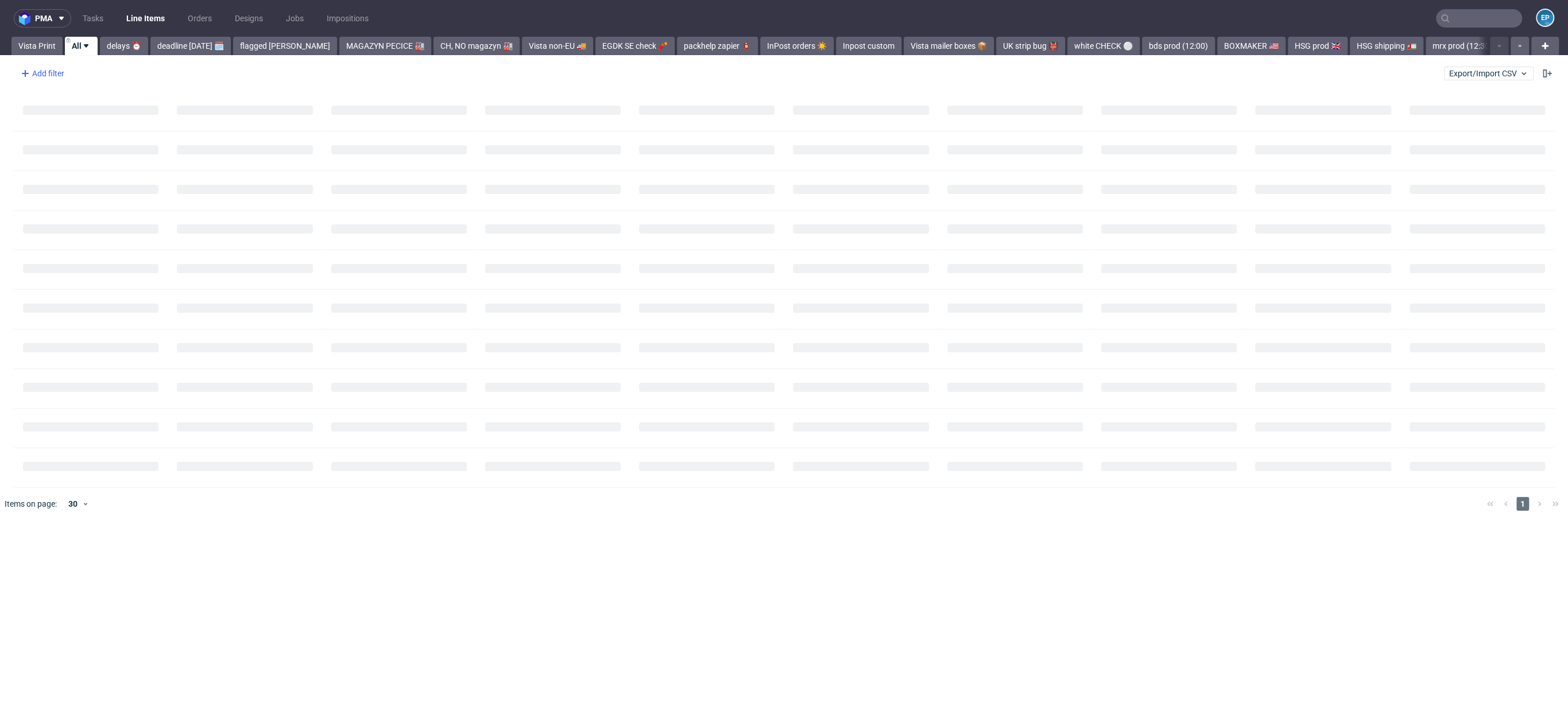
click at [57, 79] on div "Add filter" at bounding box center [41, 74] width 51 height 18
click at [59, 96] on input "text" at bounding box center [89, 99] width 138 height 18
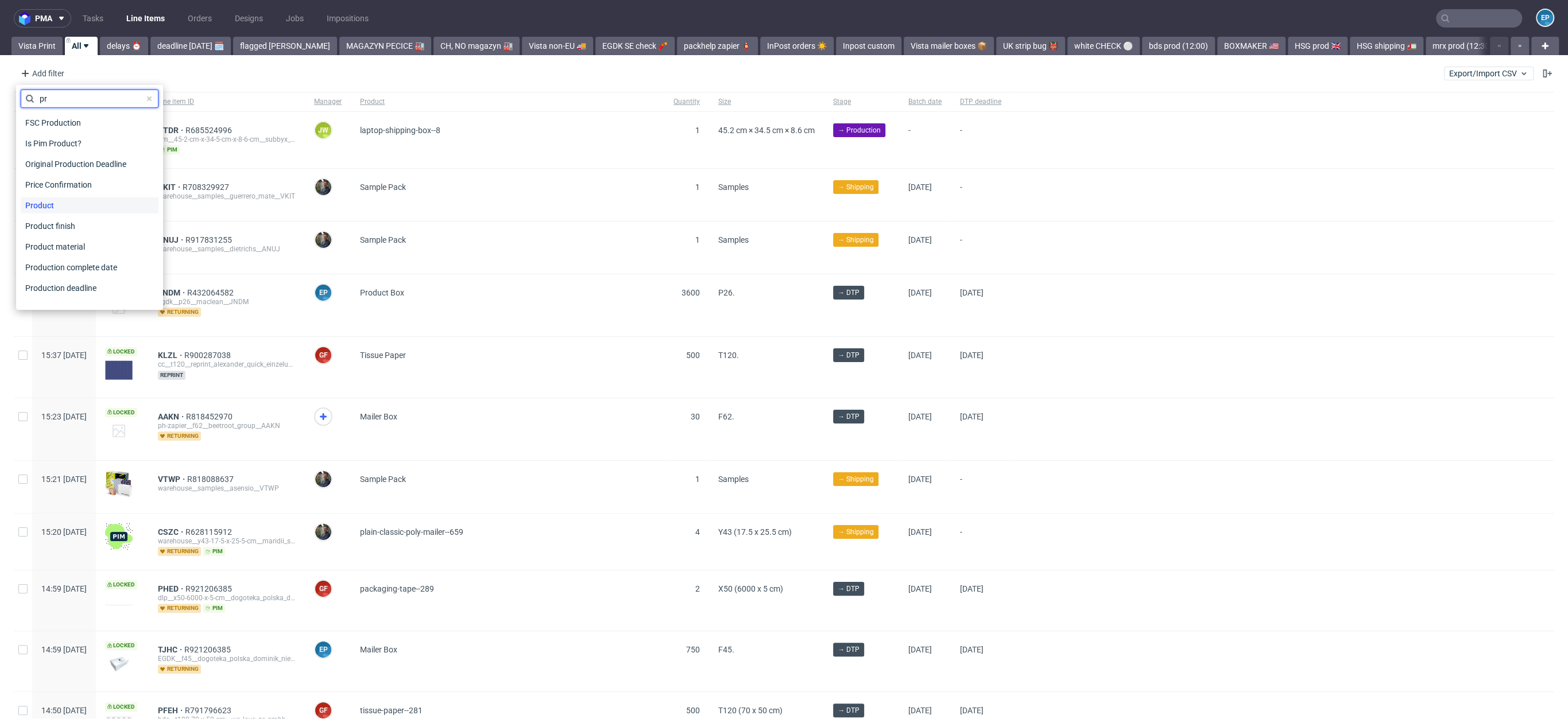
type input "pr"
click at [46, 210] on span "Product" at bounding box center [40, 205] width 38 height 16
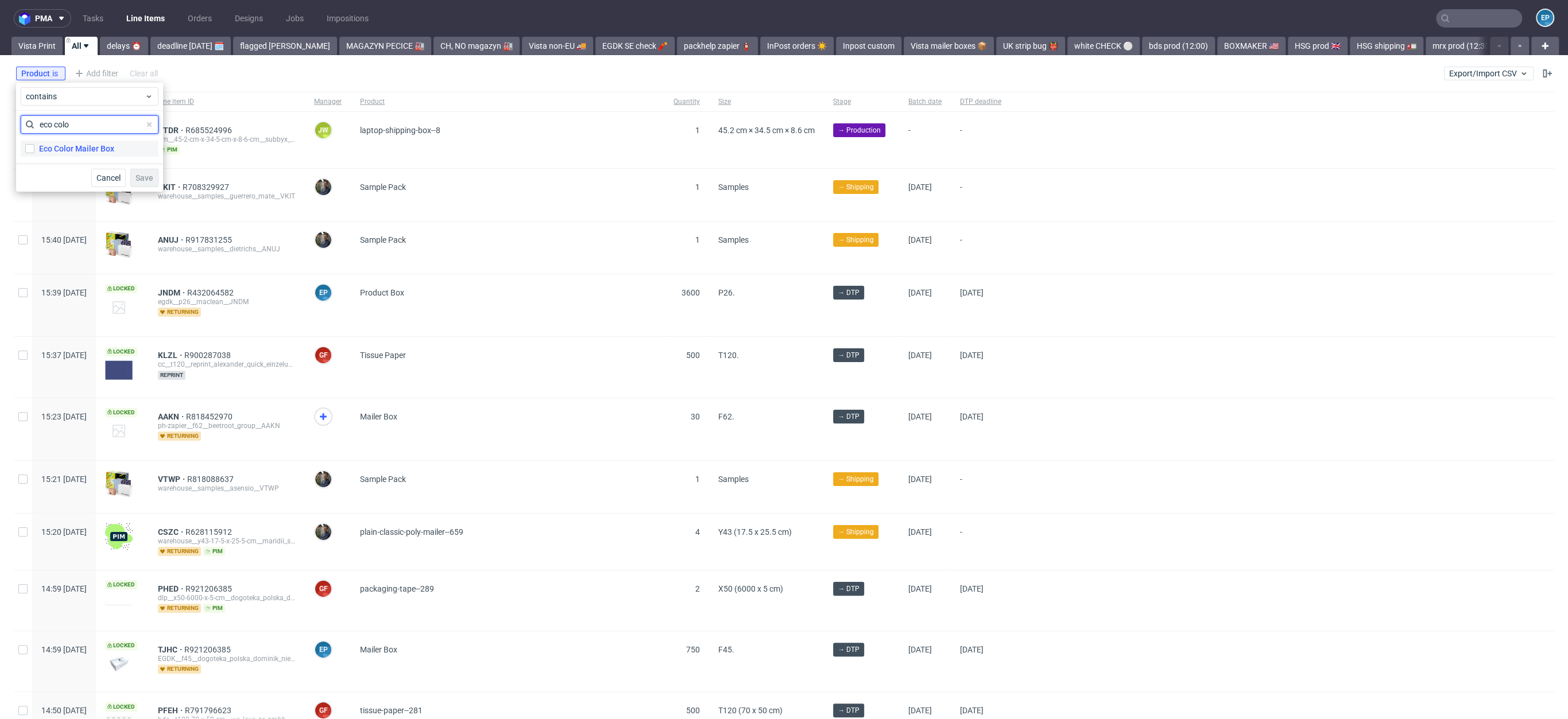
type input "eco colo"
click at [106, 144] on div "Eco Color Mailer Box" at bounding box center [77, 148] width 75 height 12
click at [35, 144] on input "Eco Color Mailer Box" at bounding box center [30, 148] width 9 height 9
checkbox input "true"
click at [145, 174] on span "Save" at bounding box center [144, 178] width 18 height 8
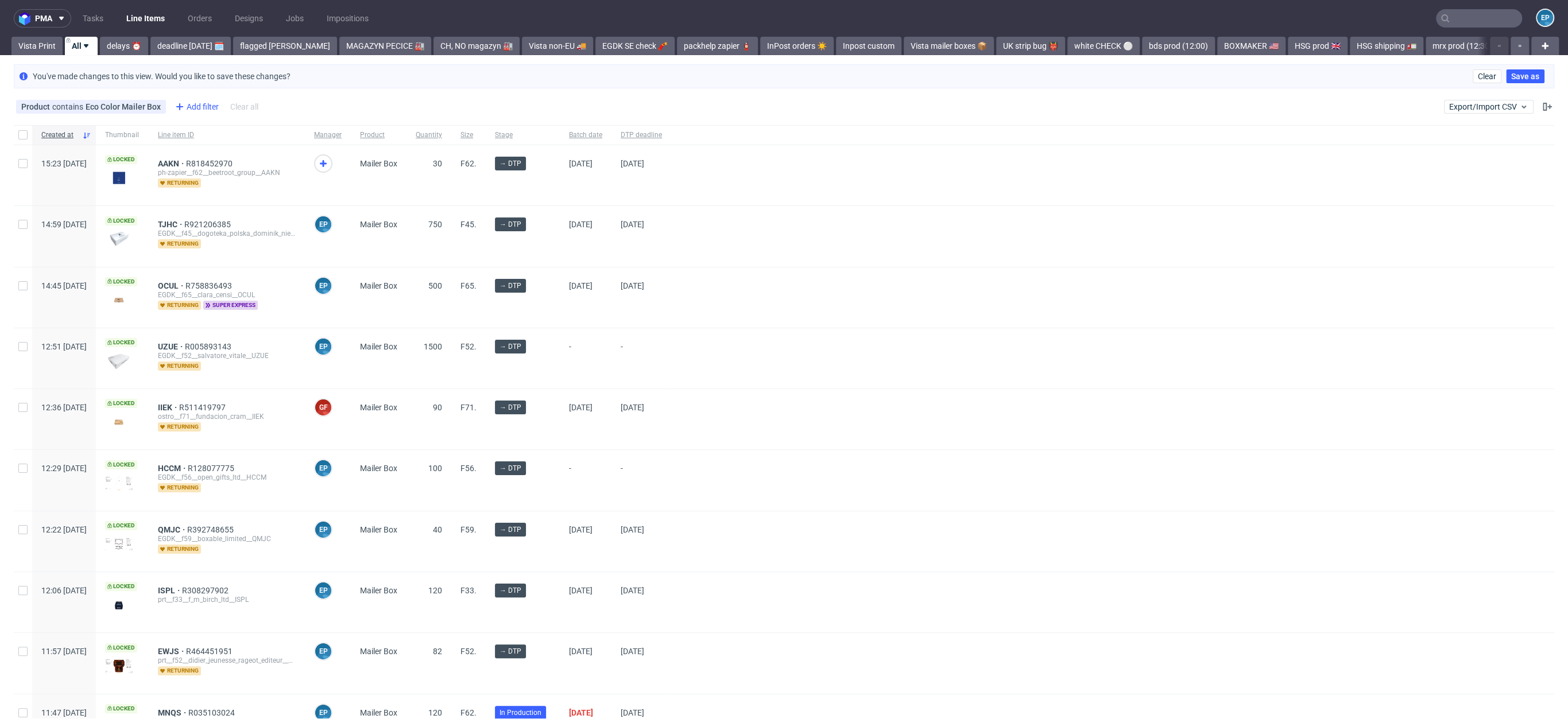
click at [184, 98] on div "Add filter" at bounding box center [195, 106] width 51 height 18
click at [217, 127] on input "text" at bounding box center [242, 131] width 138 height 18
type input "su"
click at [203, 168] on span "Supplier" at bounding box center [193, 176] width 40 height 16
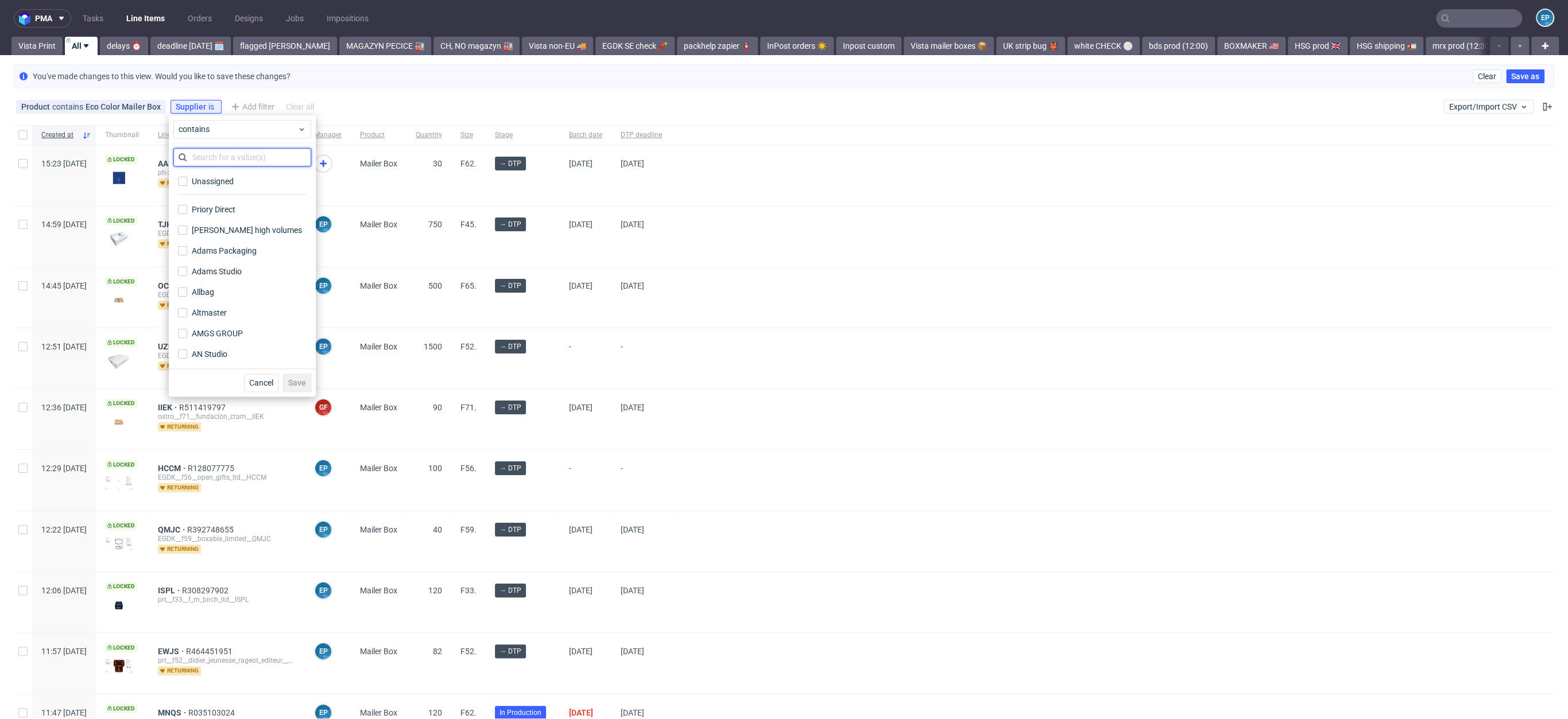
click at [205, 157] on input "text" at bounding box center [242, 157] width 138 height 18
type input "par"
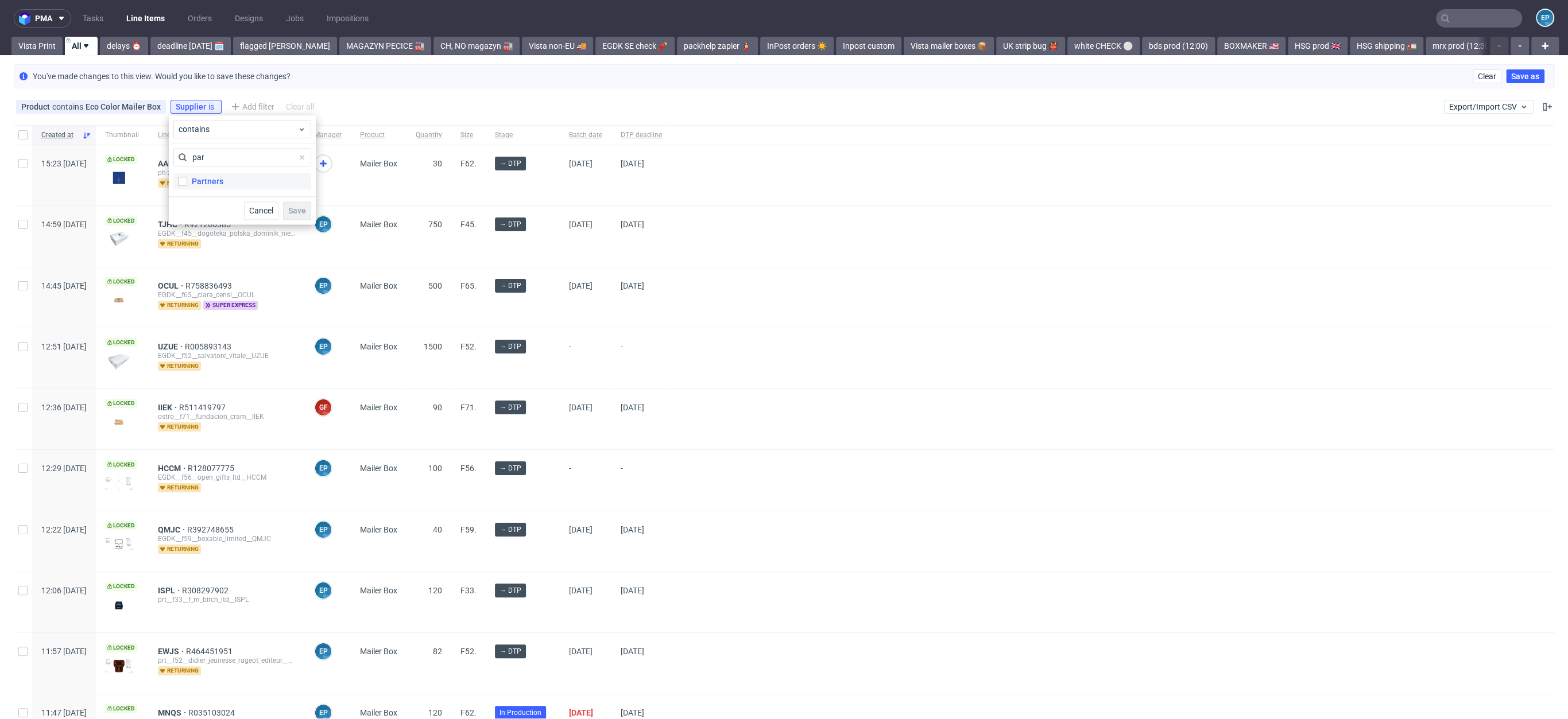
click at [206, 184] on div "Partners" at bounding box center [208, 181] width 32 height 12
click at [187, 184] on input "Partners" at bounding box center [182, 181] width 9 height 9
checkbox input "true"
click at [299, 214] on span "Save" at bounding box center [297, 210] width 18 height 8
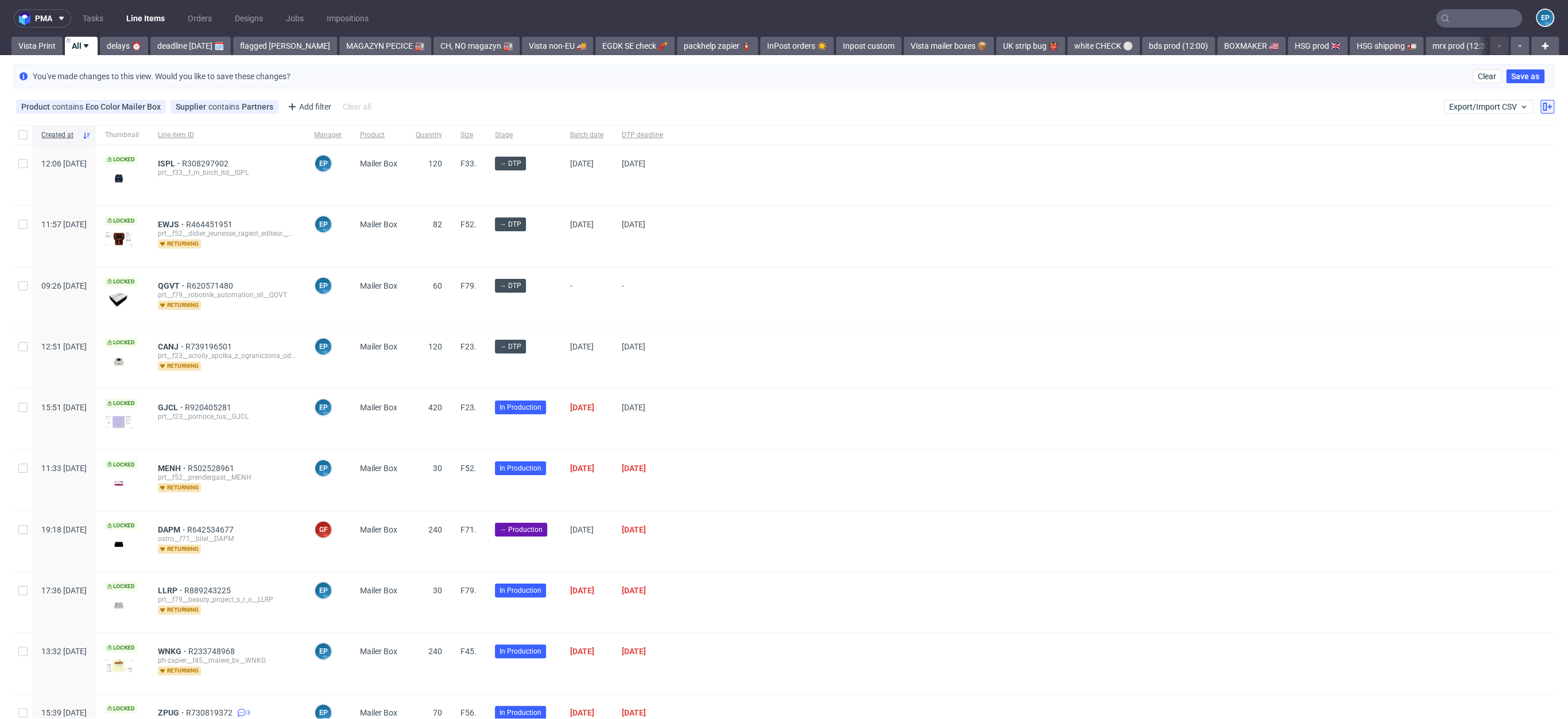
click at [1542, 105] on use at bounding box center [1547, 106] width 9 height 8
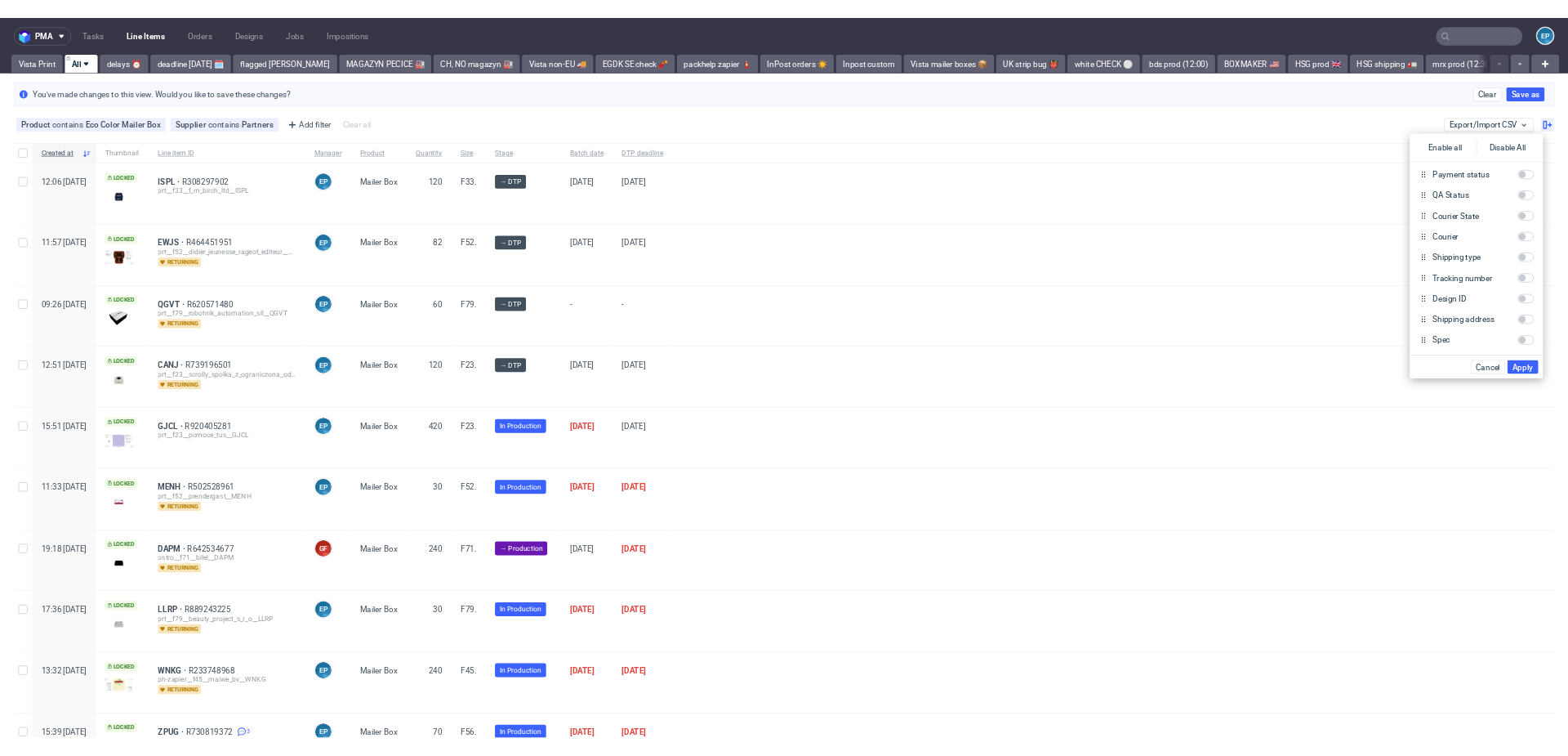
scroll to position [820, 0]
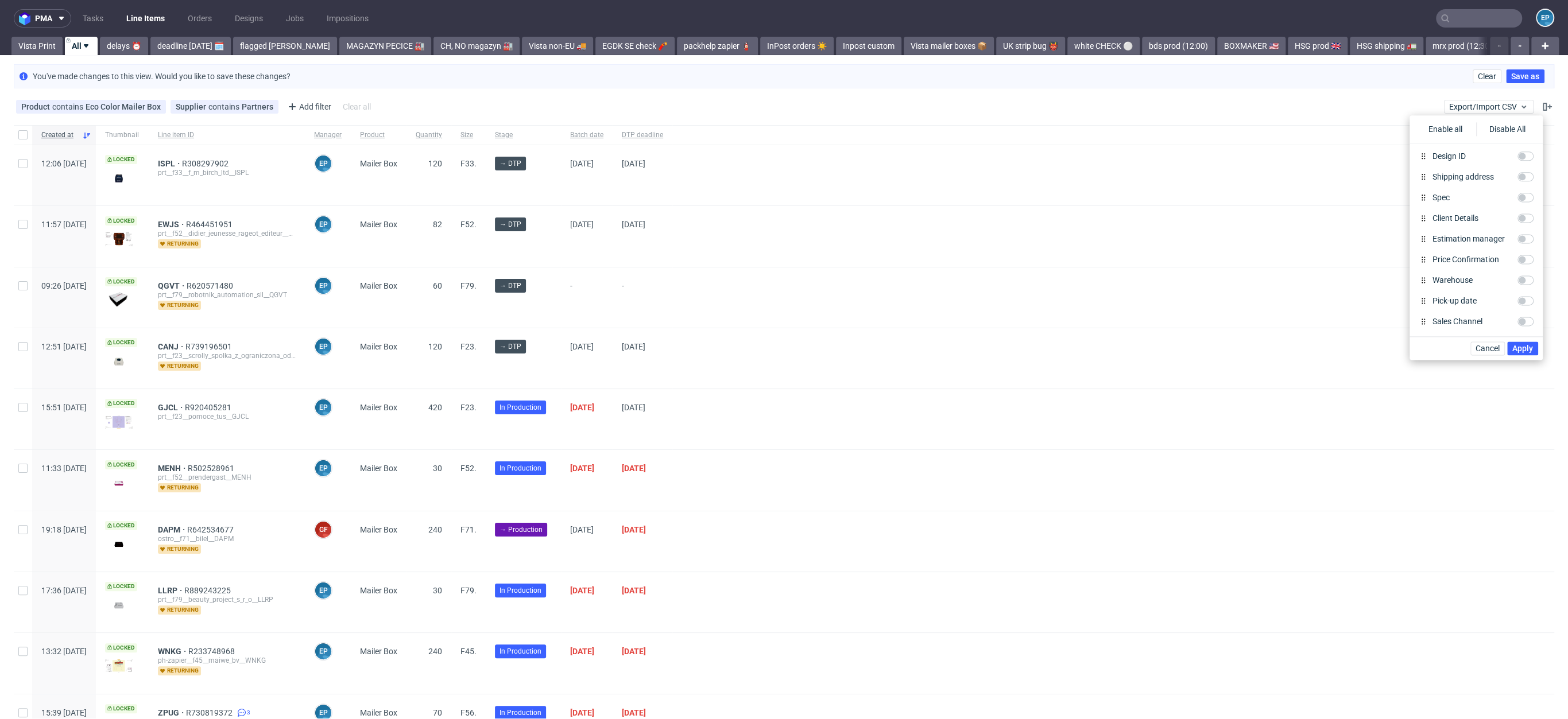
click at [797, 265] on div at bounding box center [1113, 236] width 882 height 60
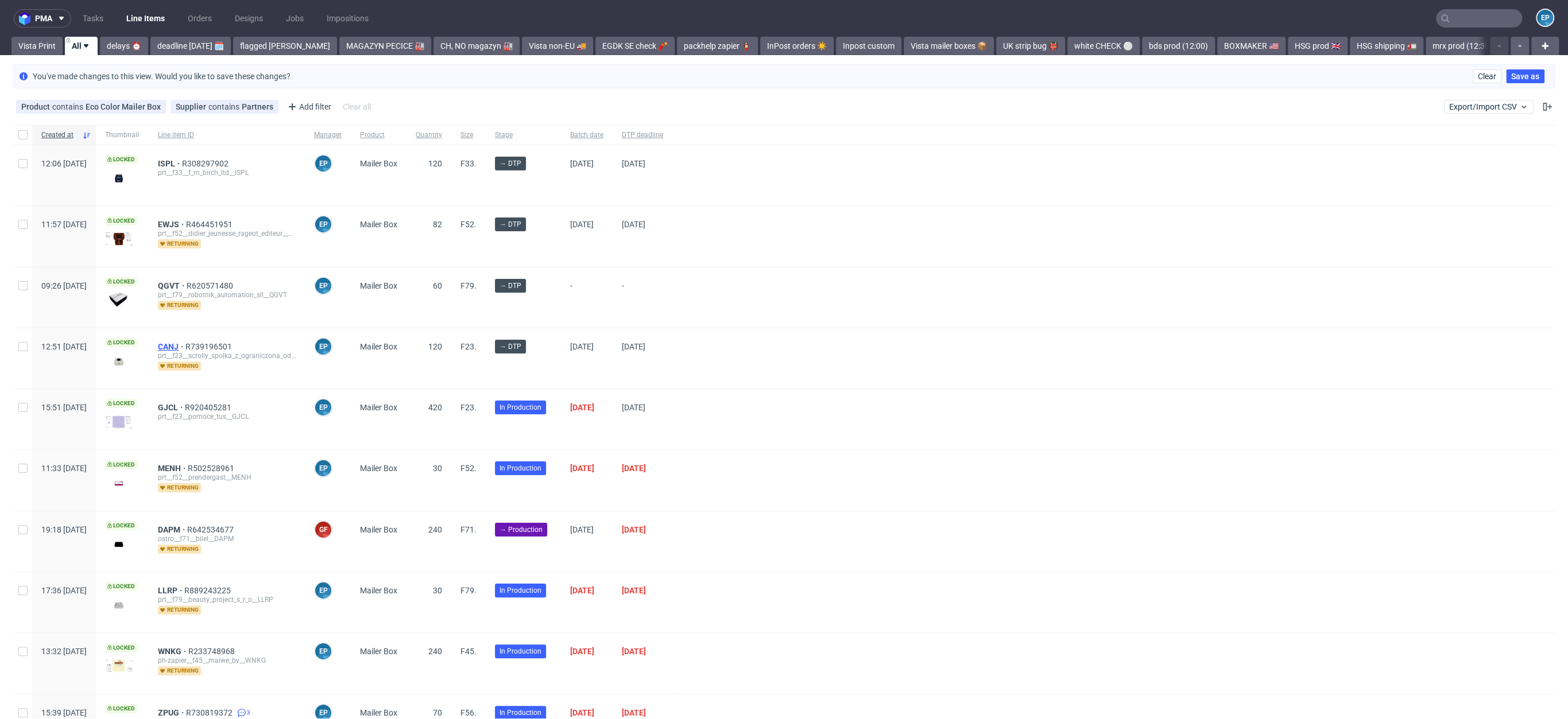
click at [186, 346] on span "CANJ" at bounding box center [171, 346] width 27 height 9
click at [187, 283] on span "QGVT" at bounding box center [172, 285] width 29 height 9
click at [186, 220] on span "EWJS" at bounding box center [172, 224] width 28 height 9
click at [182, 159] on span "ISPL" at bounding box center [170, 163] width 24 height 9
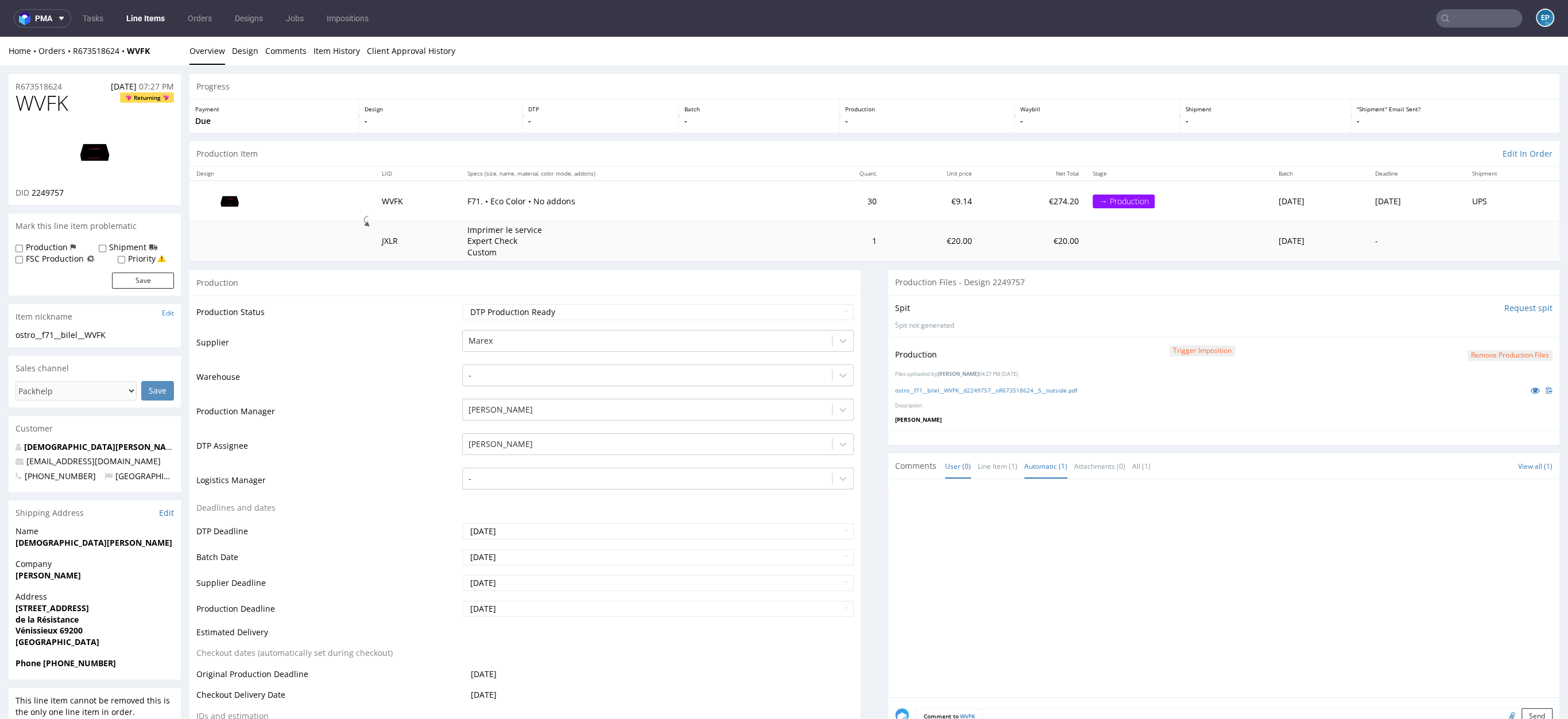
click at [1045, 468] on link "Automatic (1)" at bounding box center [1046, 466] width 43 height 25
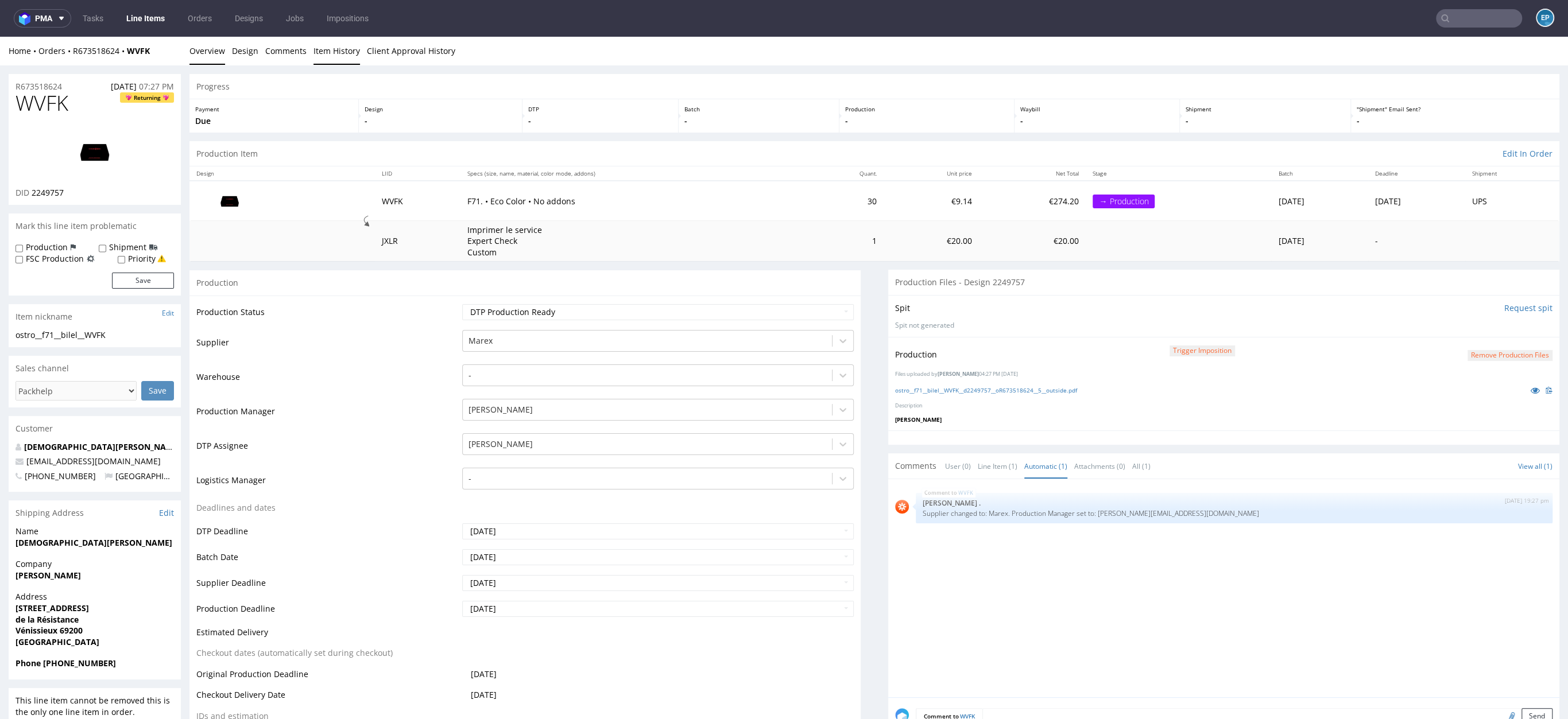
click at [329, 59] on link "Item History" at bounding box center [337, 50] width 46 height 28
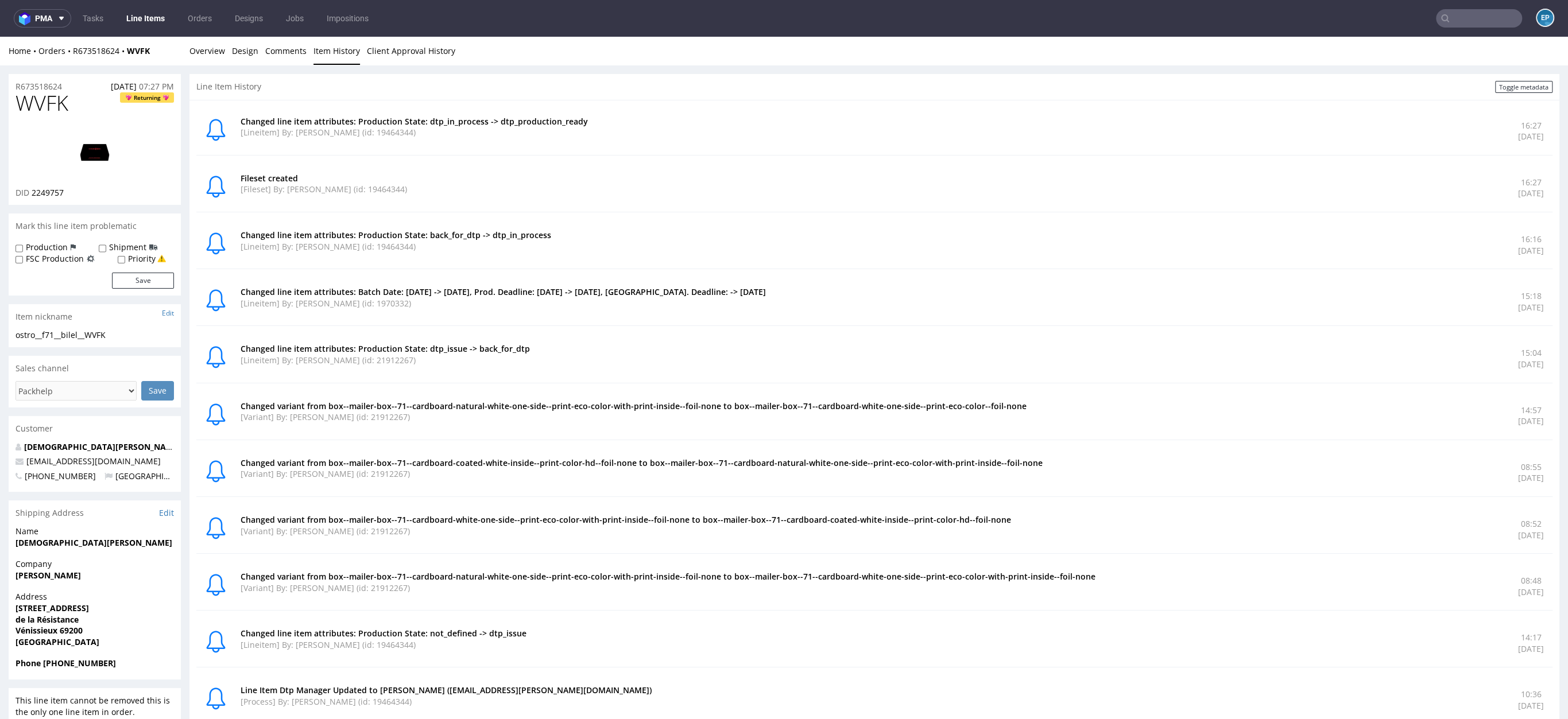
scroll to position [5, 0]
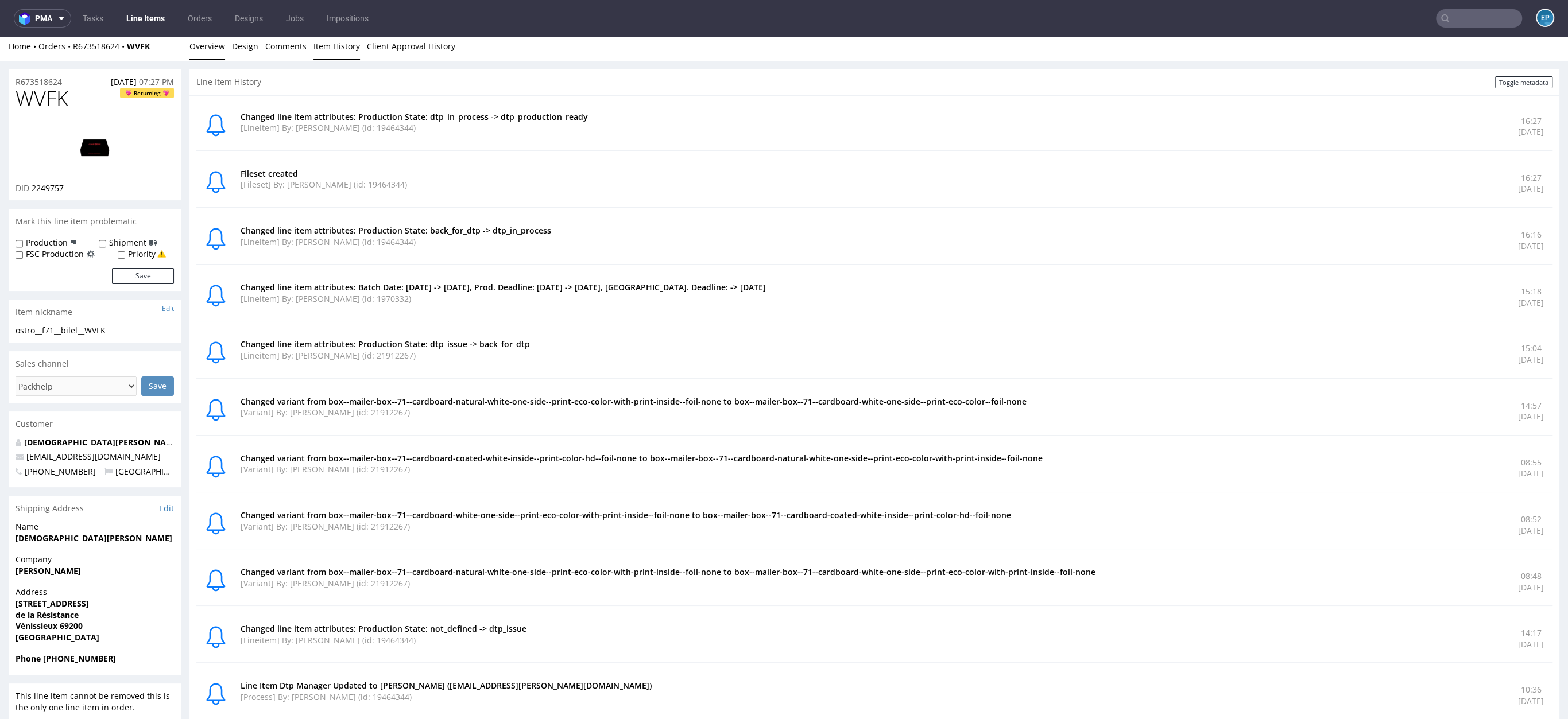
click at [209, 44] on link "Overview" at bounding box center [207, 46] width 35 height 28
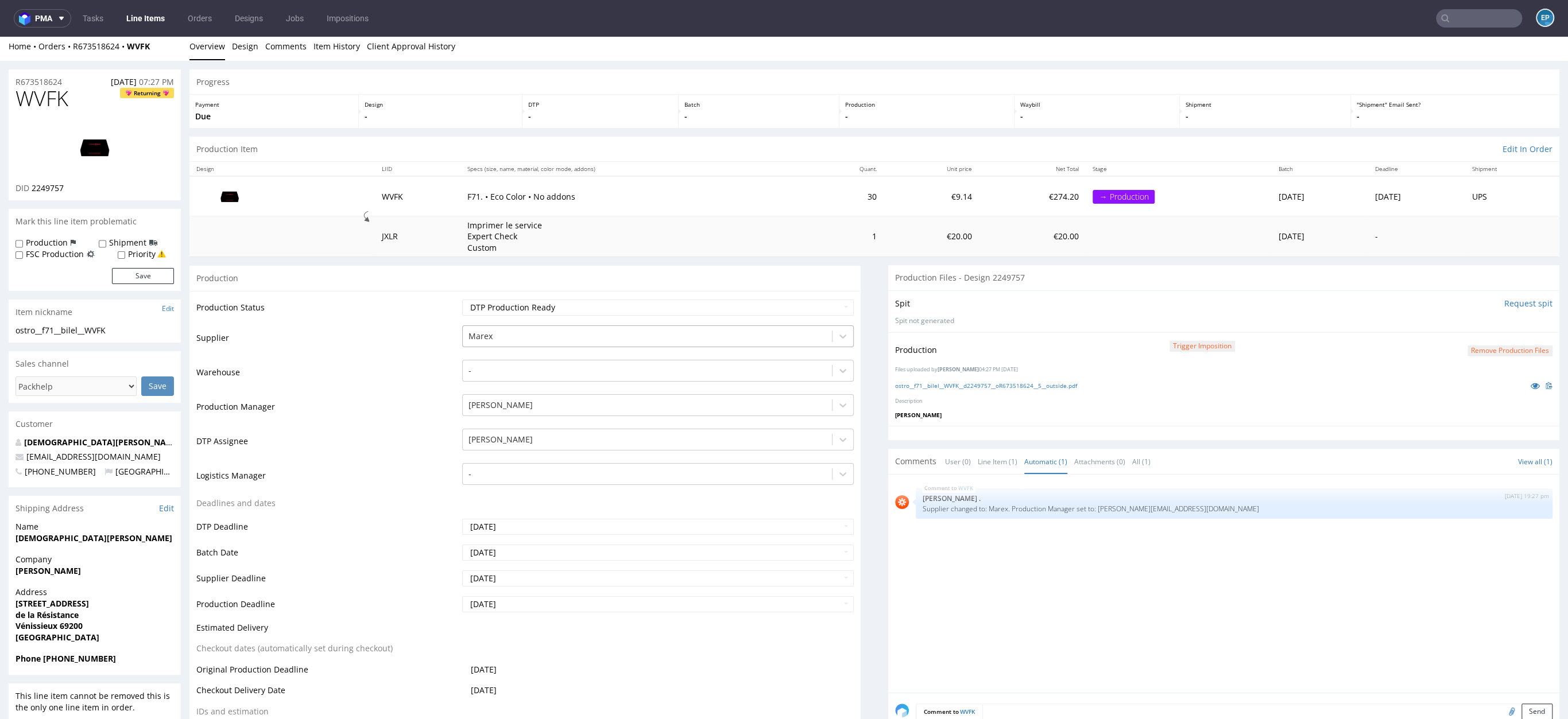
click at [480, 336] on div at bounding box center [648, 336] width 358 height 14
type input "part"
click at [484, 358] on div "Partners" at bounding box center [657, 359] width 391 height 21
click at [481, 359] on td "-" at bounding box center [657, 376] width 394 height 35
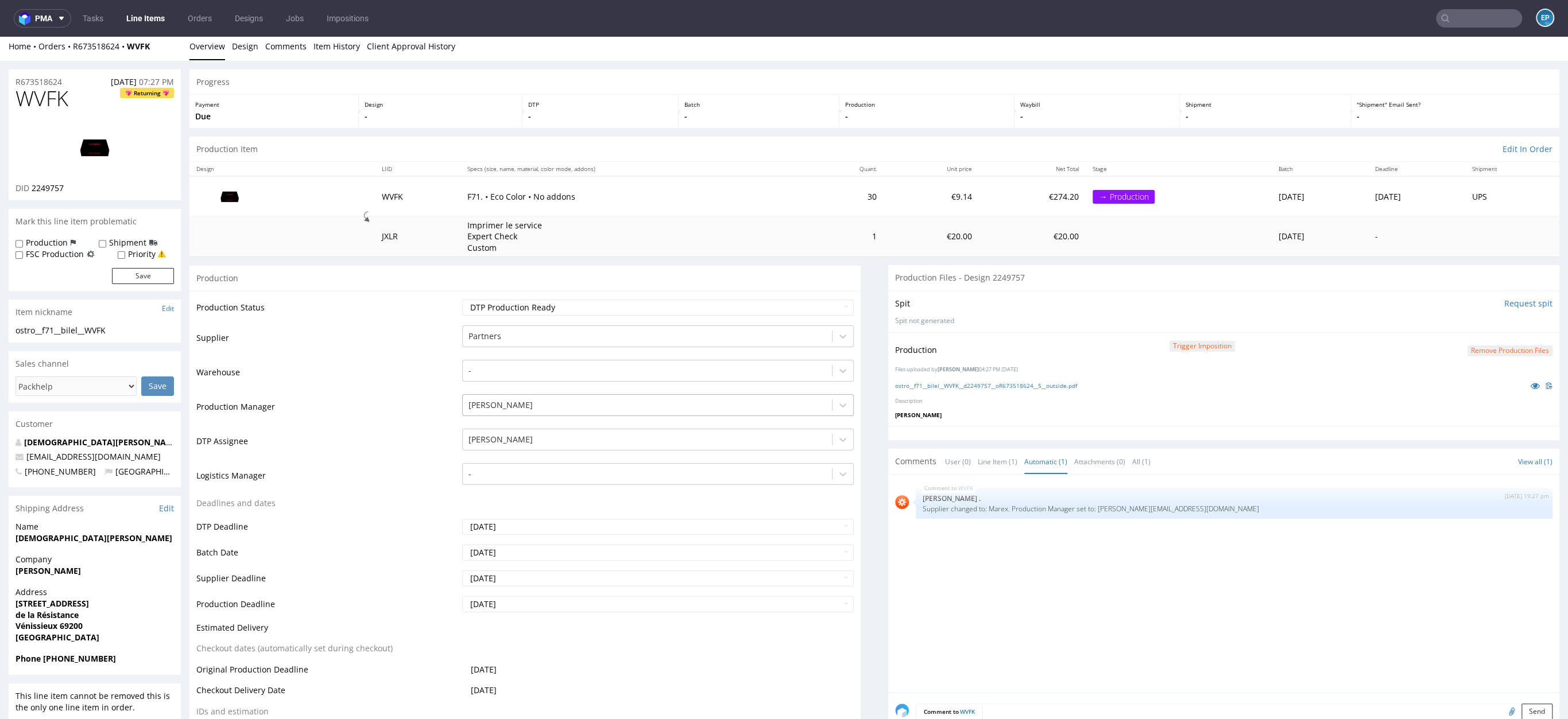
click at [496, 406] on div at bounding box center [648, 405] width 358 height 14
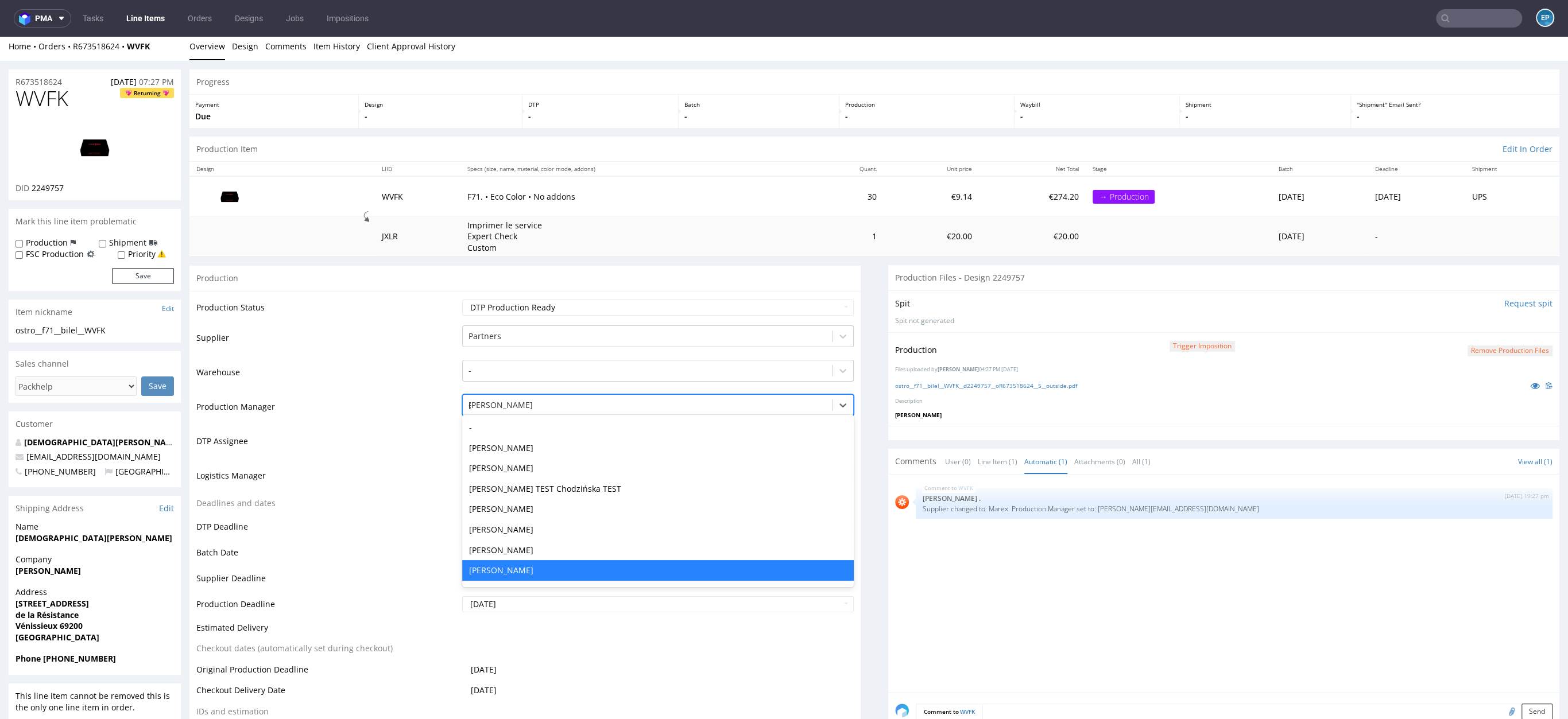
scroll to position [1, 0]
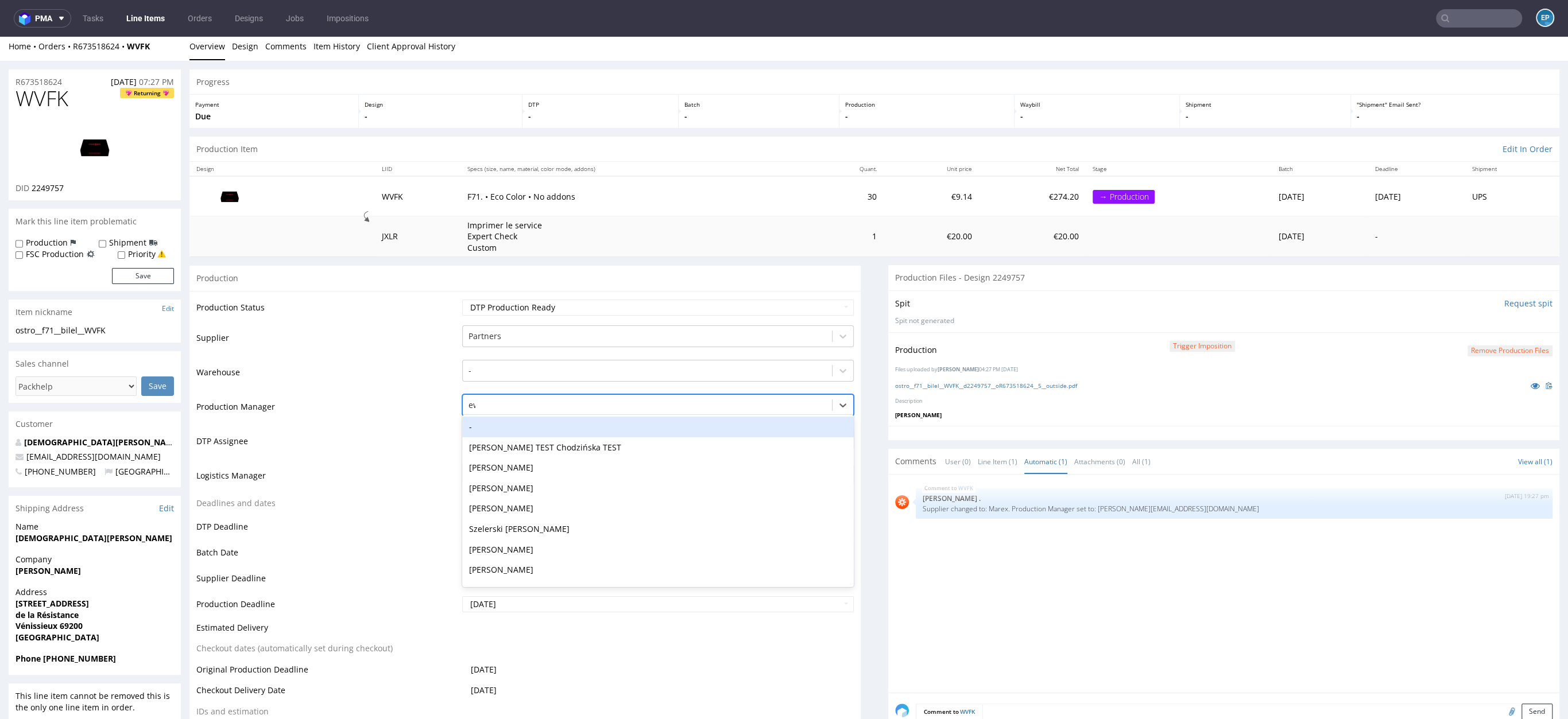
type input "ewa"
click at [506, 422] on div "Ewa Prus" at bounding box center [657, 428] width 391 height 21
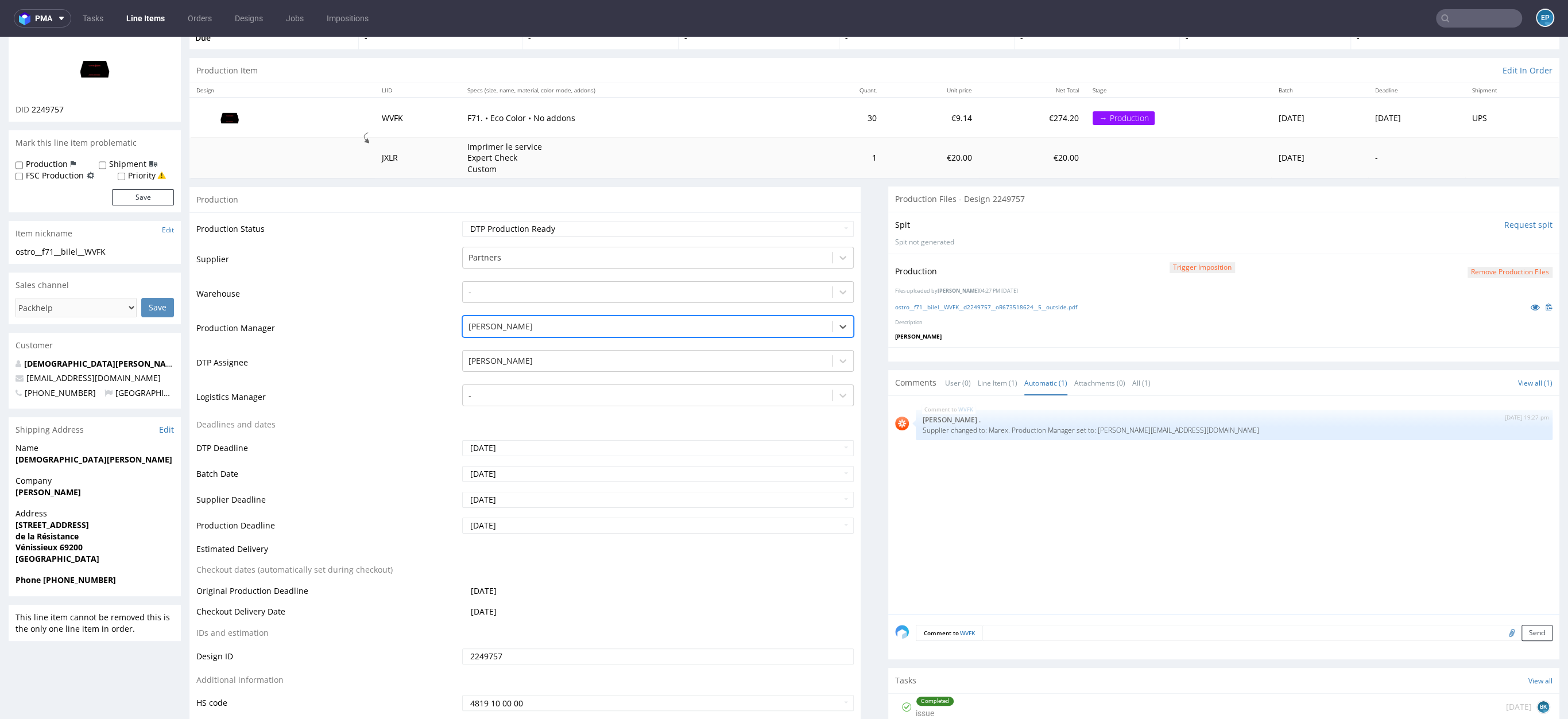
scroll to position [173, 0]
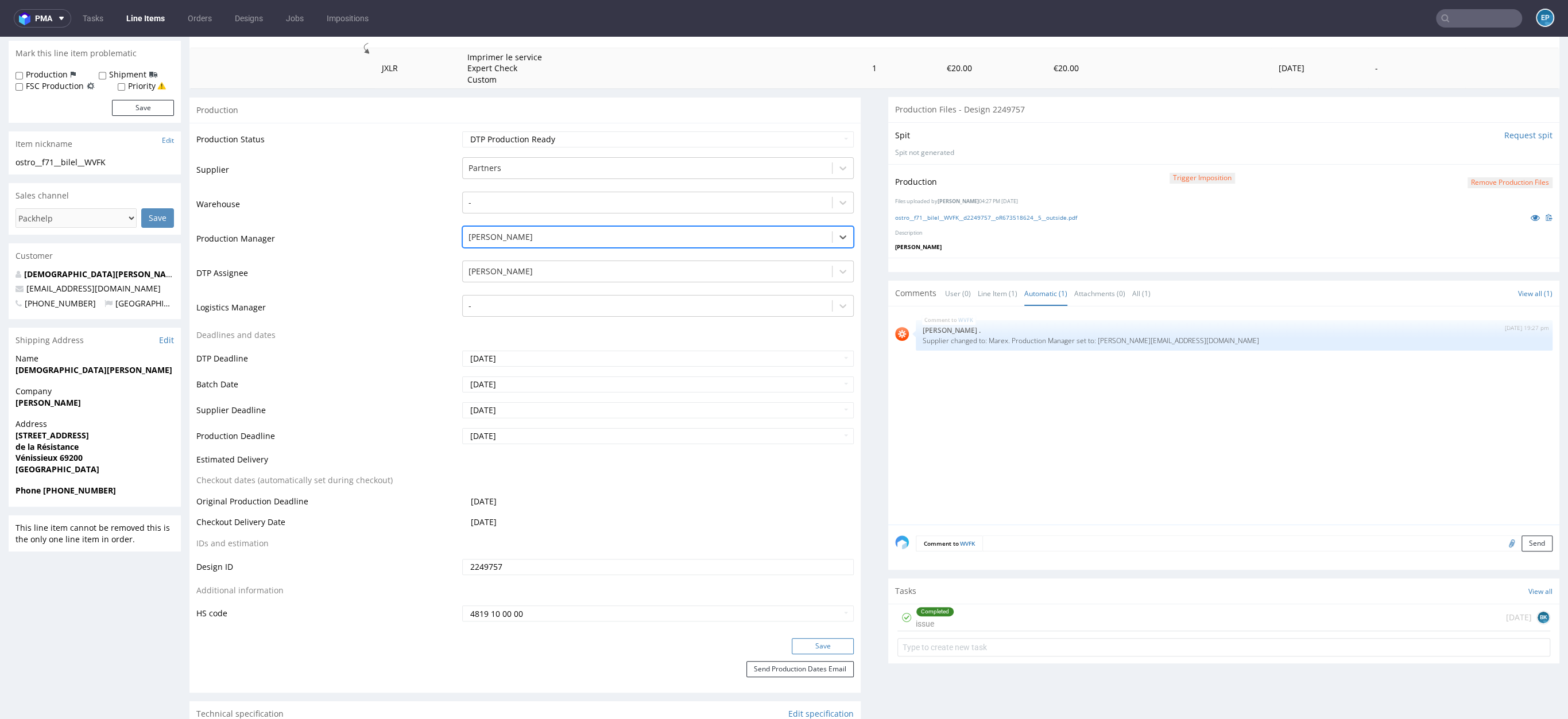
click at [802, 650] on button "Save" at bounding box center [823, 646] width 62 height 16
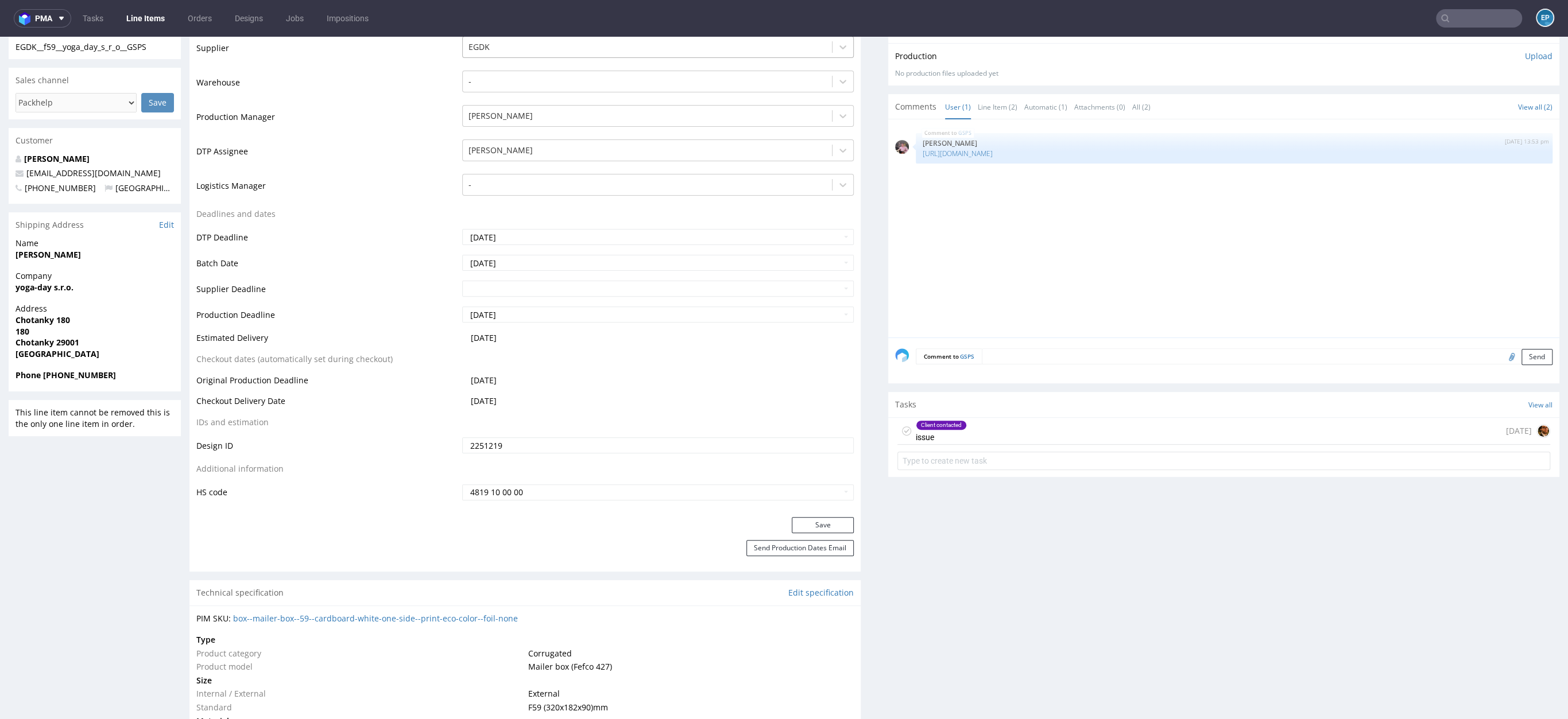
scroll to position [352, 0]
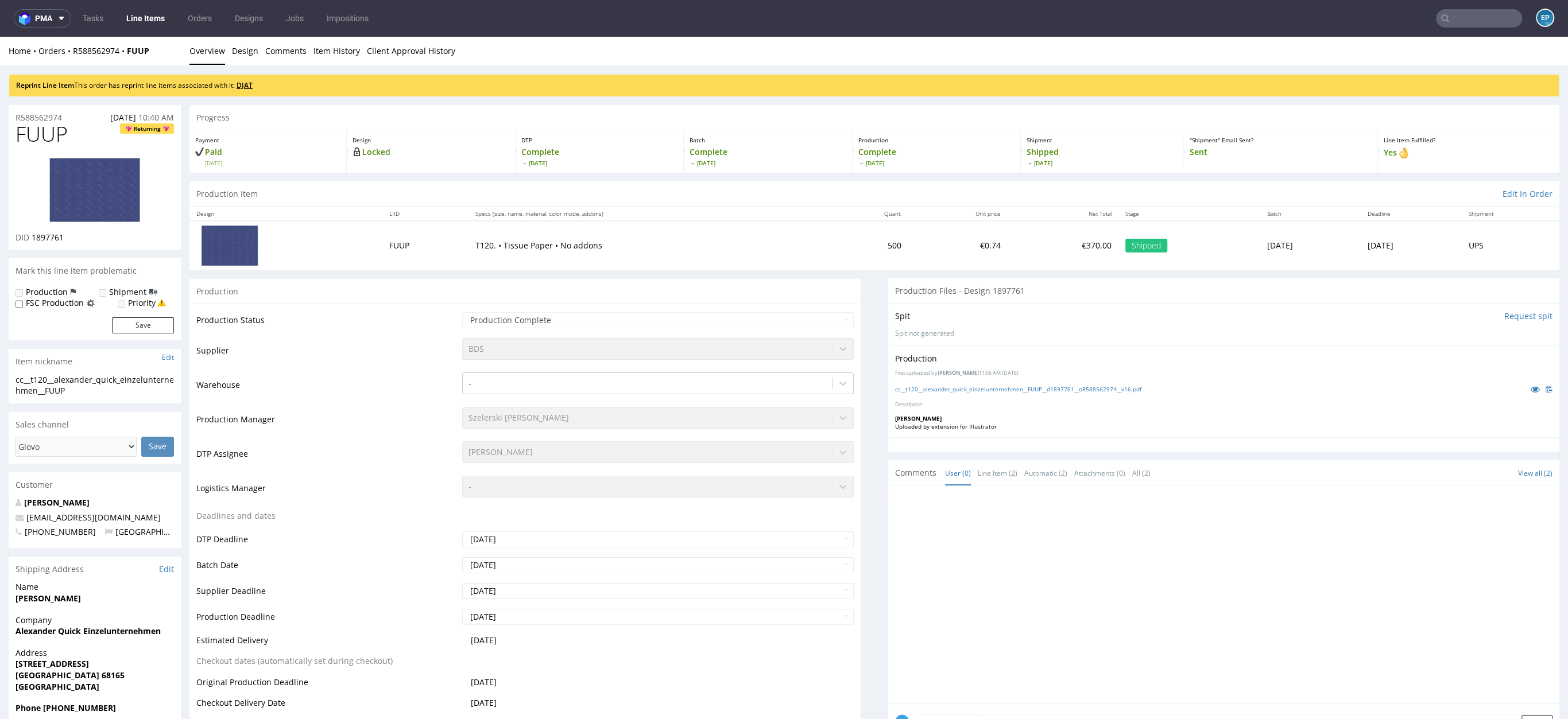
click at [253, 82] on link "DJAT" at bounding box center [245, 85] width 16 height 10
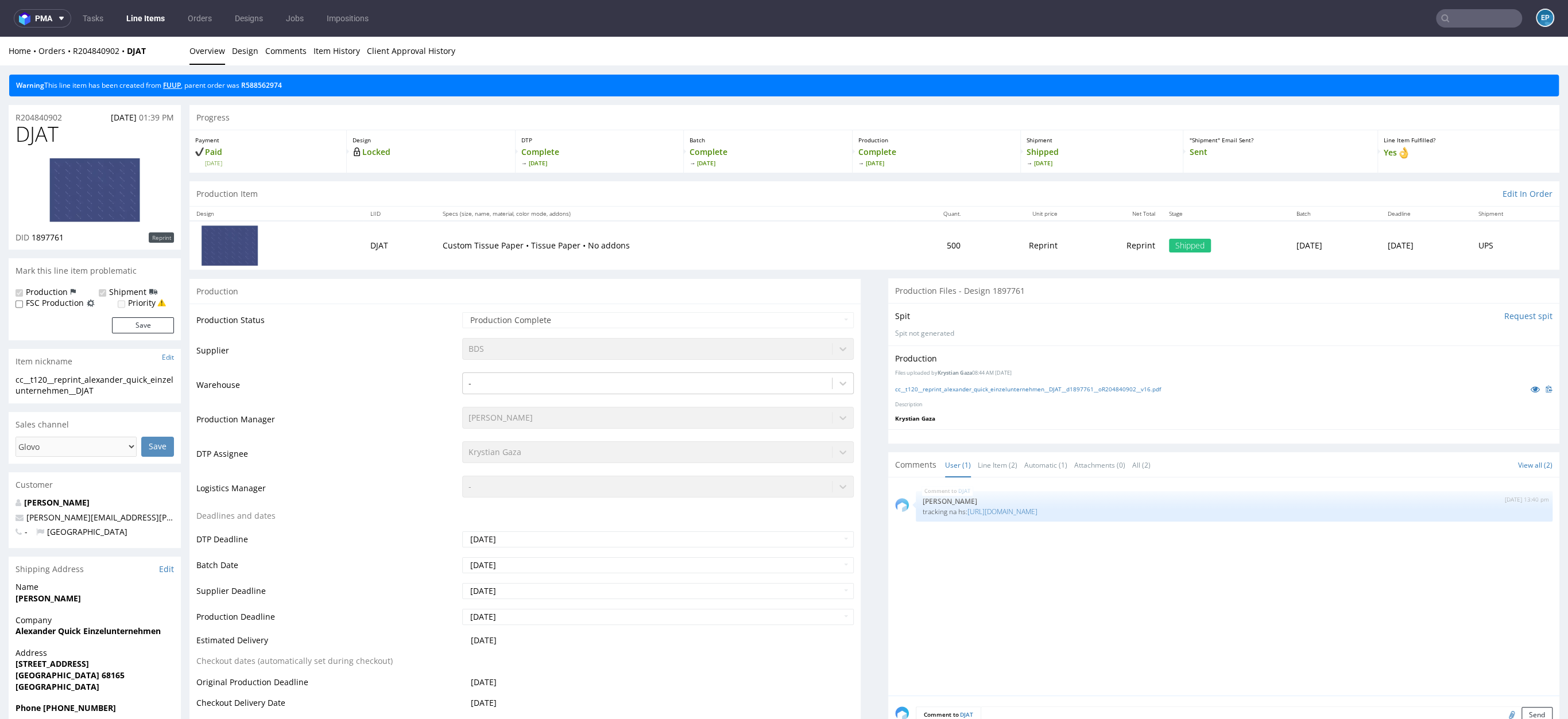
click at [180, 83] on link "FUUP" at bounding box center [172, 85] width 18 height 10
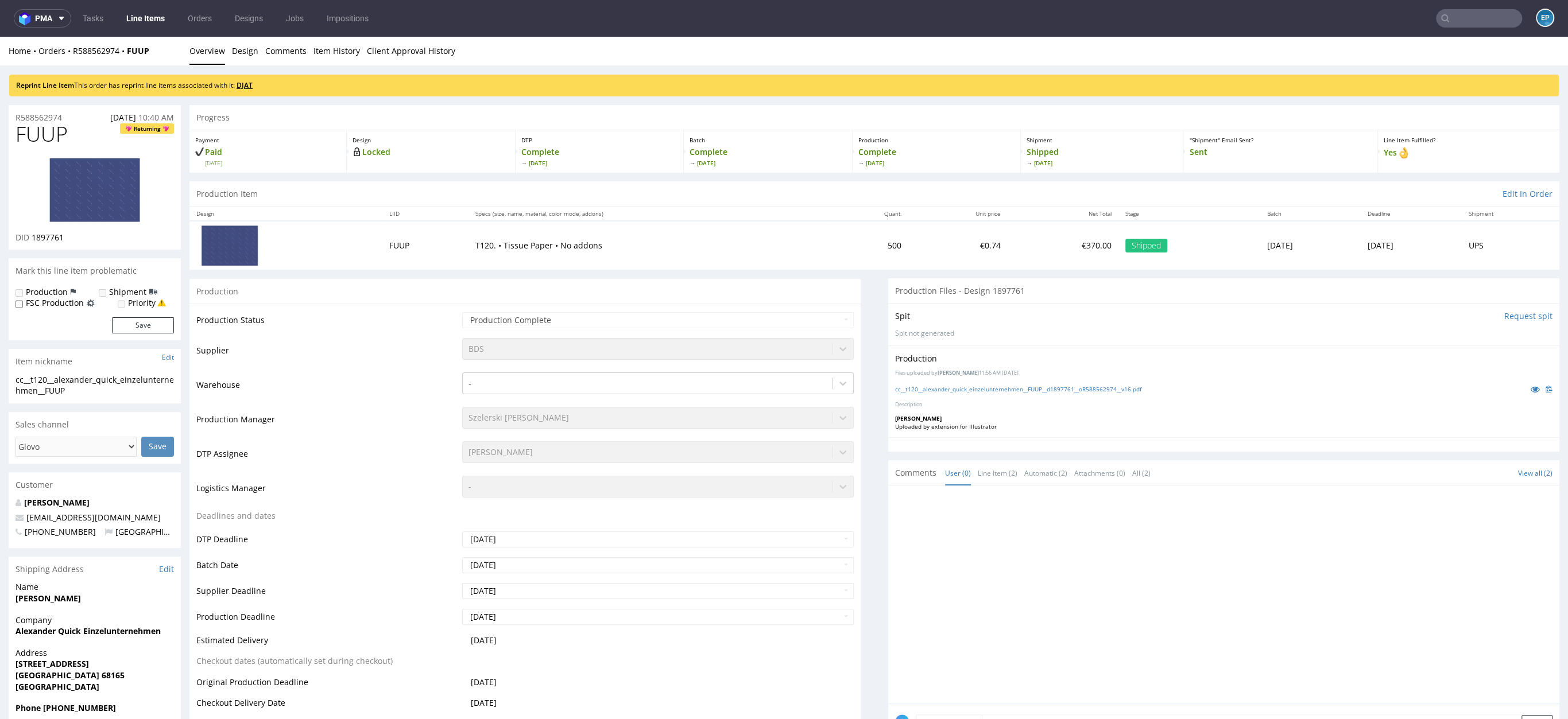
click at [253, 86] on link "DJAT" at bounding box center [245, 85] width 16 height 10
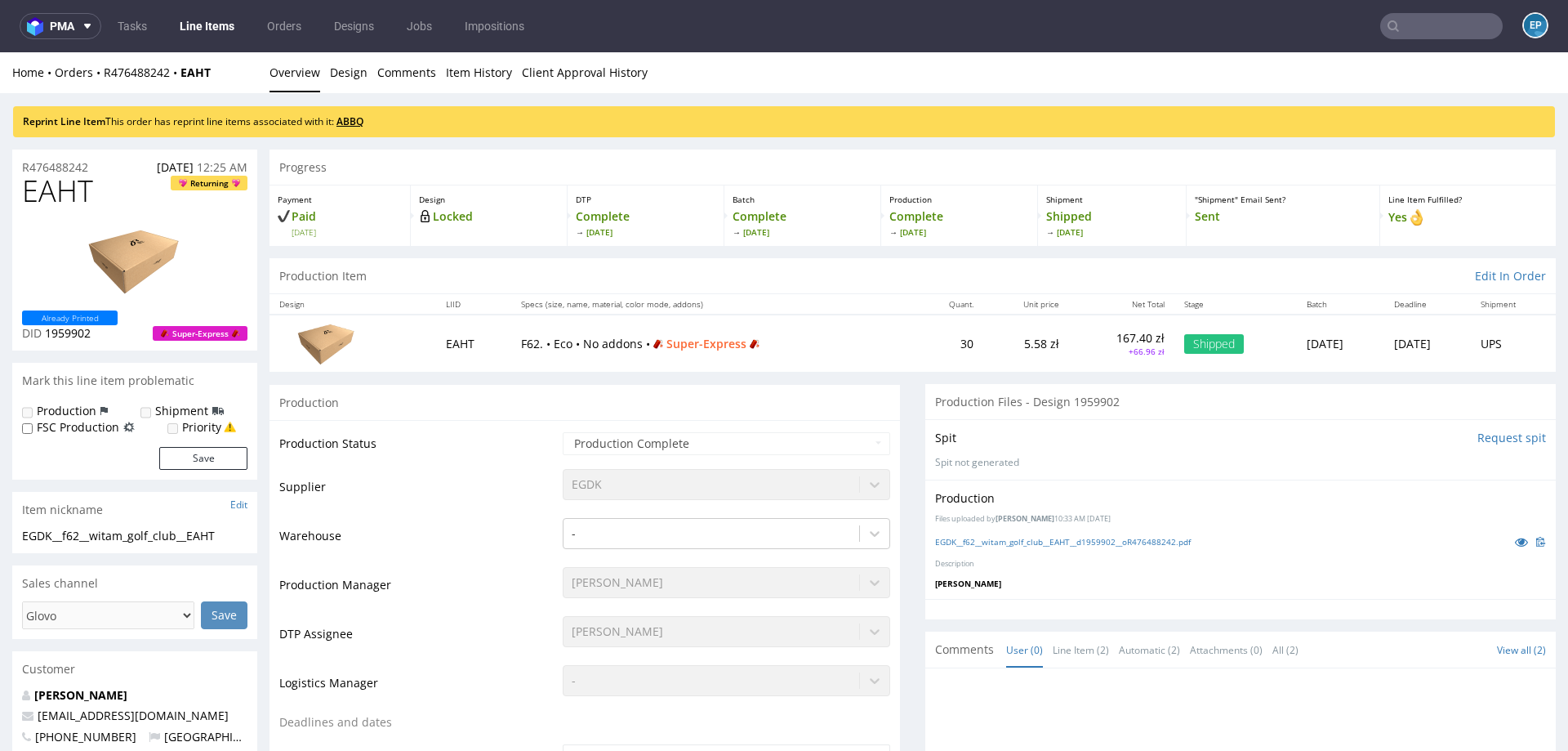
click at [364, 119] on link "ABBQ" at bounding box center [350, 121] width 27 height 14
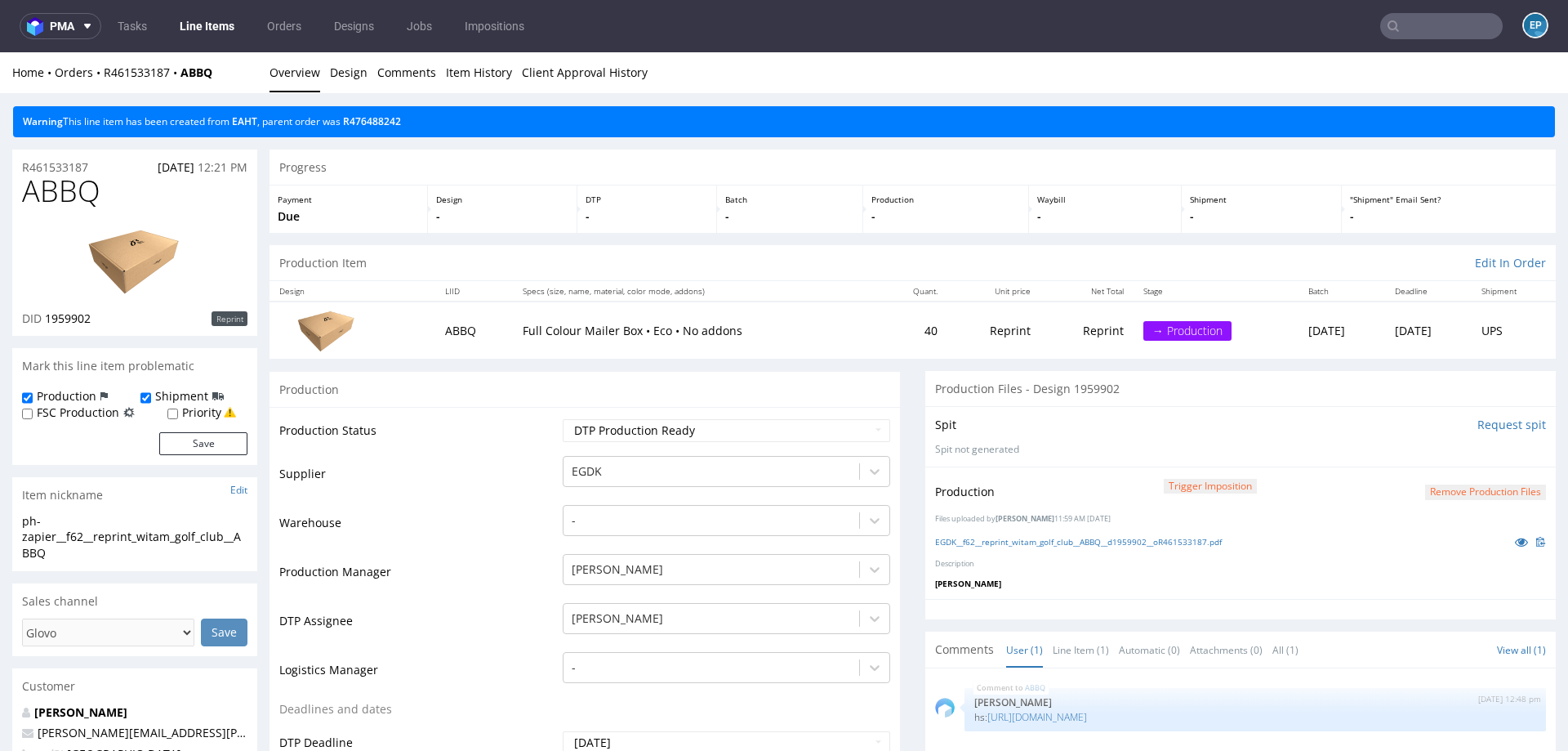
drag, startPoint x: 494, startPoint y: 52, endPoint x: 494, endPoint y: 104, distance: 52.0
click at [494, 52] on div "Home Orders R461533187 ABBQ Overview Design Comments Item History Client Approv…" at bounding box center [784, 72] width 1568 height 41
click at [487, 78] on link "Item History" at bounding box center [479, 72] width 66 height 40
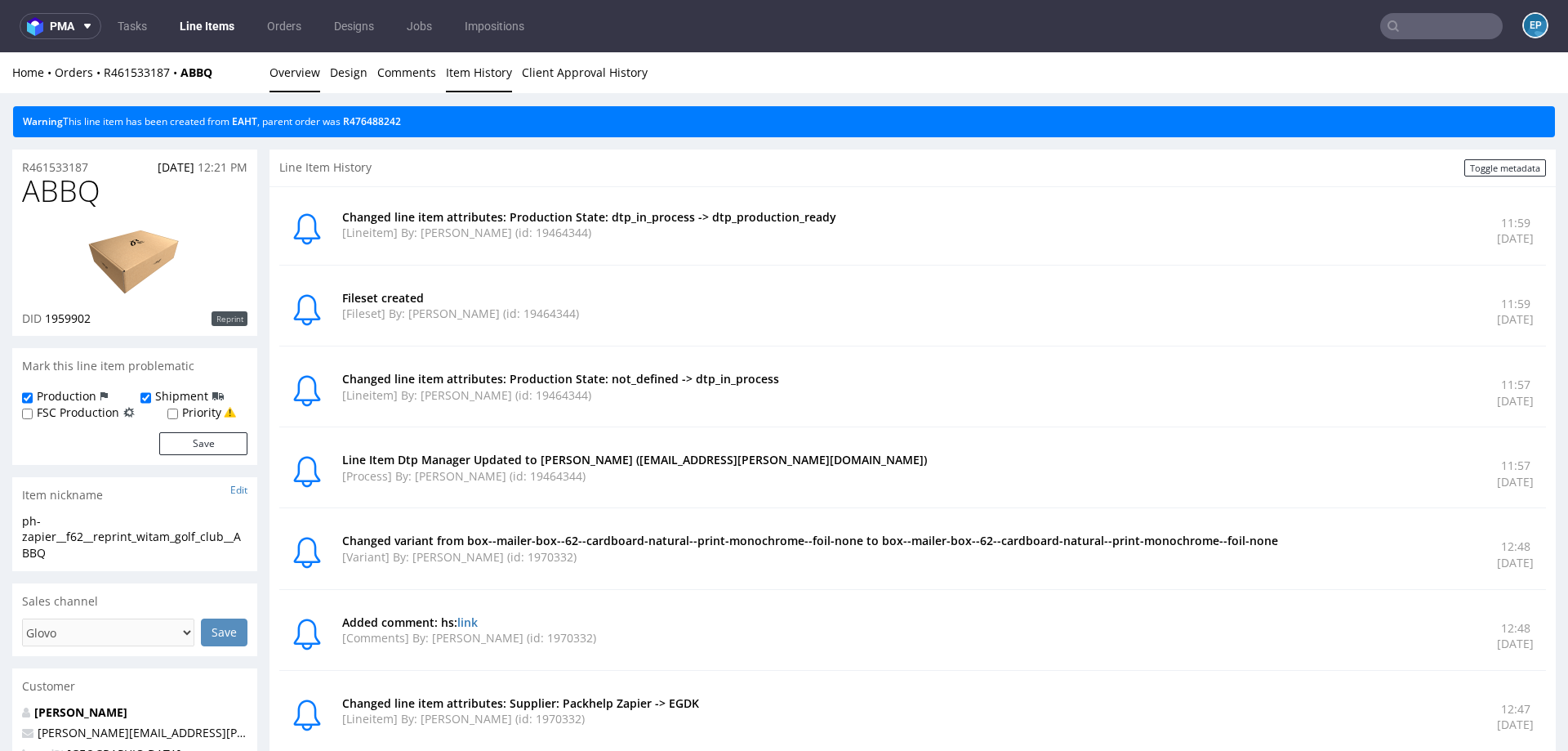
click at [279, 74] on link "Overview" at bounding box center [294, 72] width 50 height 40
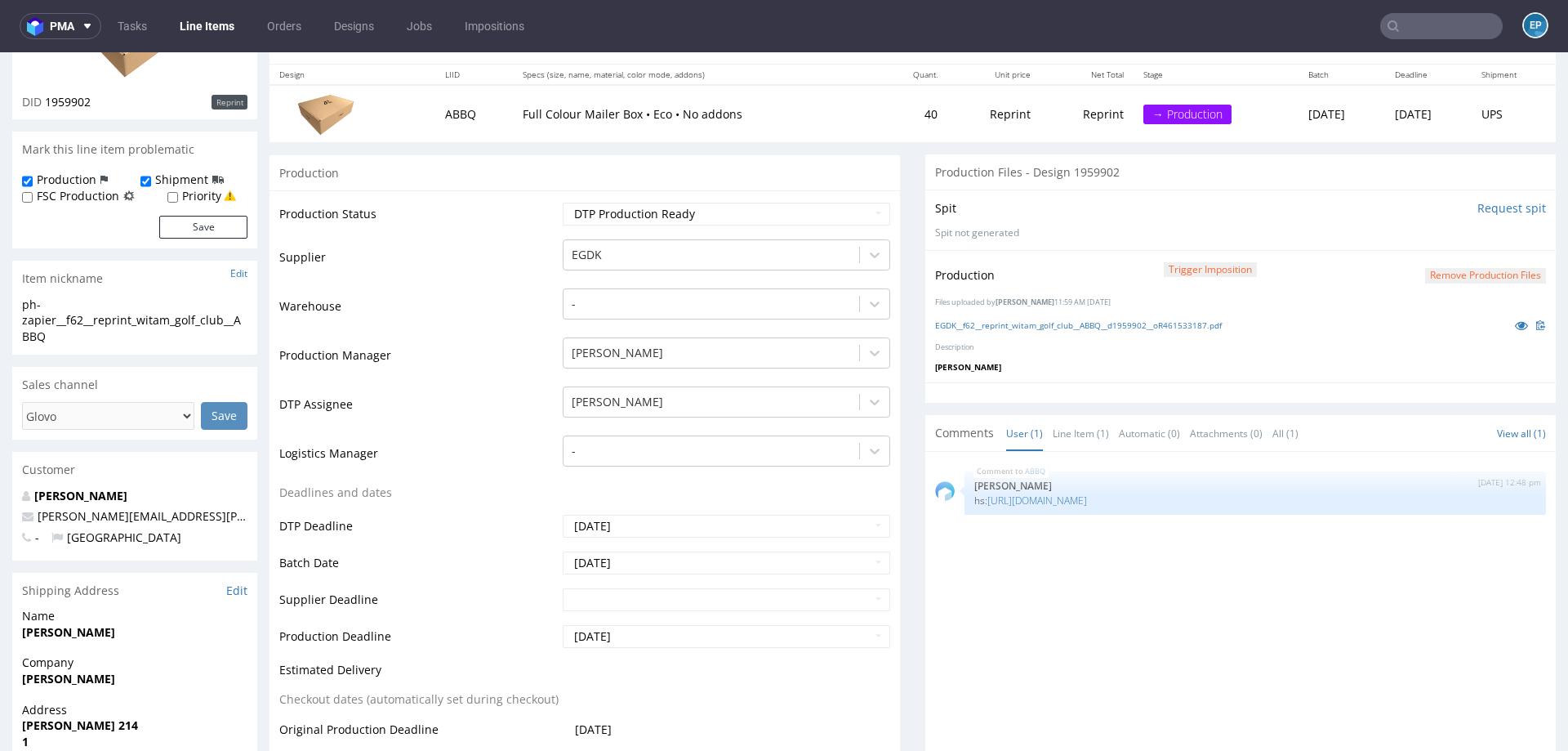
scroll to position [217, 0]
click at [606, 565] on input "2025-08-27" at bounding box center [726, 562] width 327 height 23
click at [621, 502] on td "26" at bounding box center [623, 512] width 24 height 24
type input "2025-08-26"
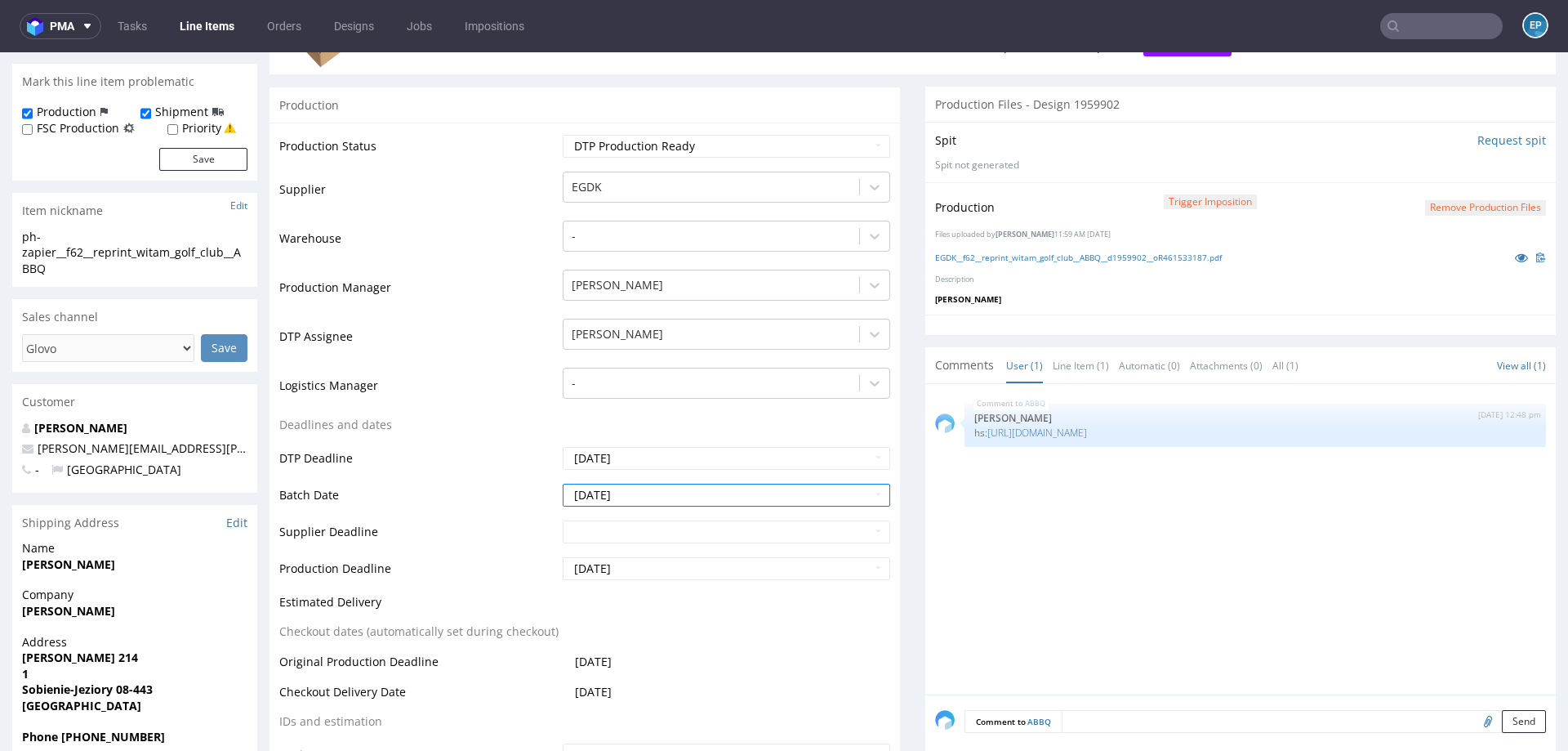
scroll to position [338, 0]
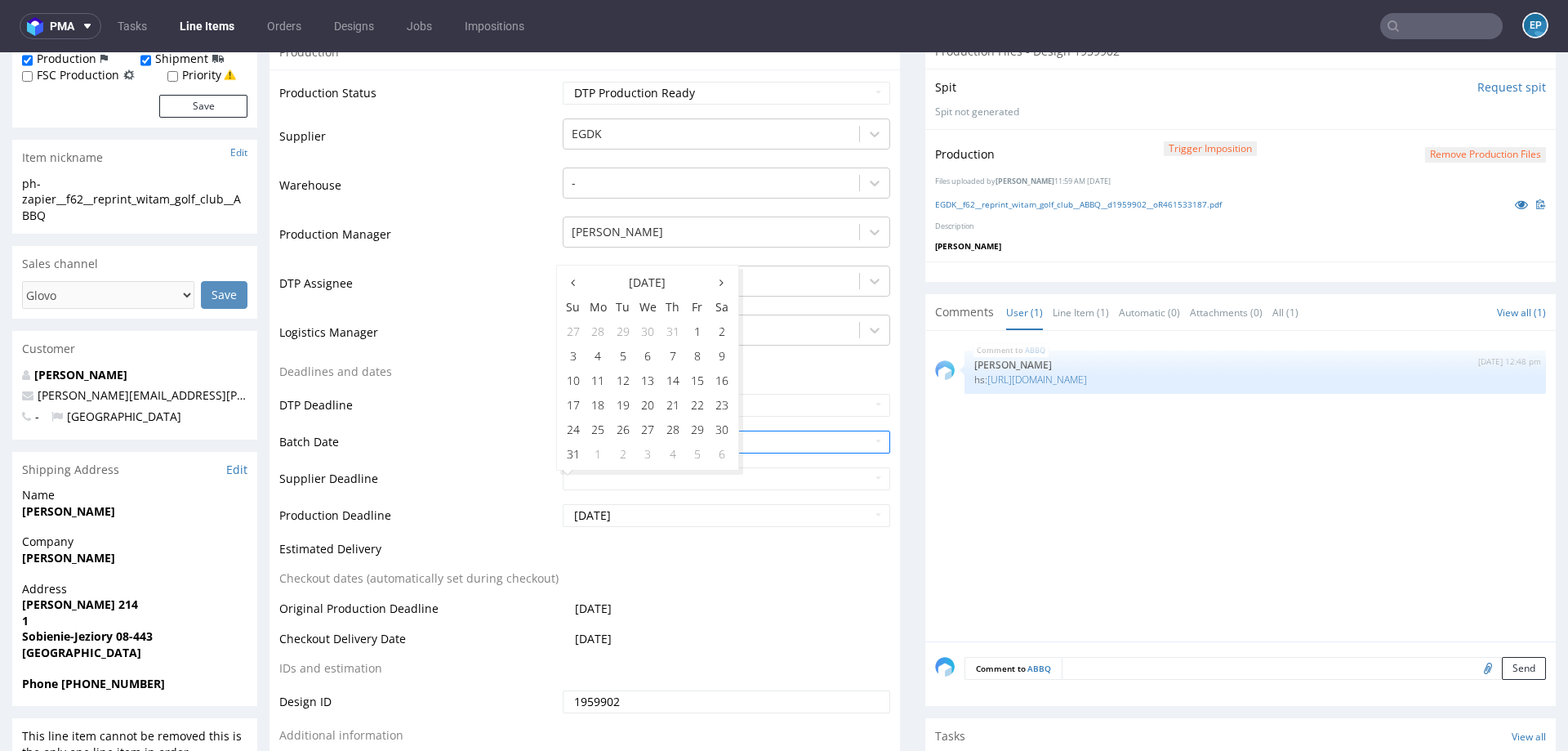
click at [704, 432] on td "29" at bounding box center [697, 429] width 24 height 24
type input "2025-08-29"
click at [640, 508] on input "2025-09-03" at bounding box center [726, 515] width 327 height 23
click at [576, 324] on th at bounding box center [573, 319] width 24 height 24
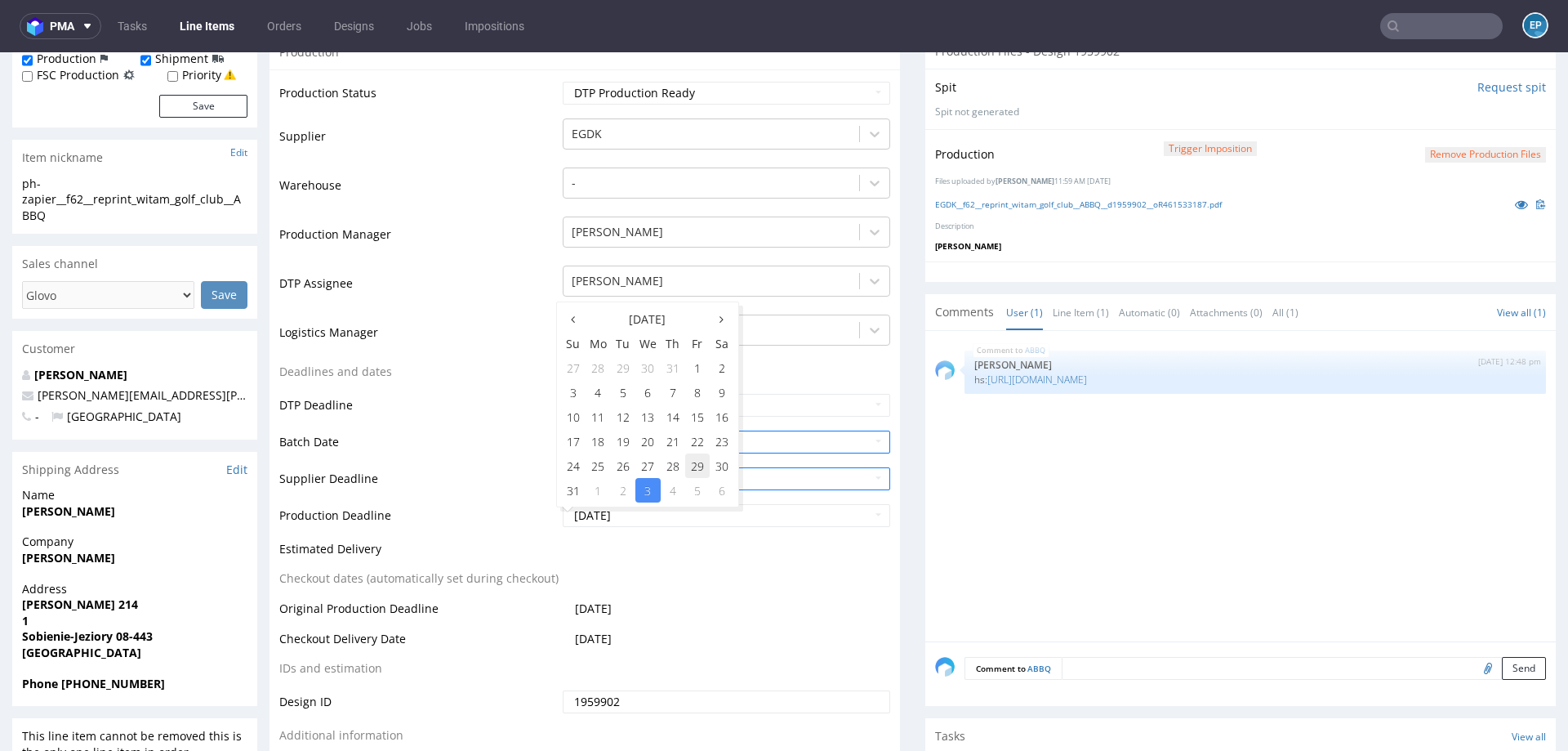
click at [694, 462] on td "29" at bounding box center [697, 466] width 24 height 24
type input "2025-08-29"
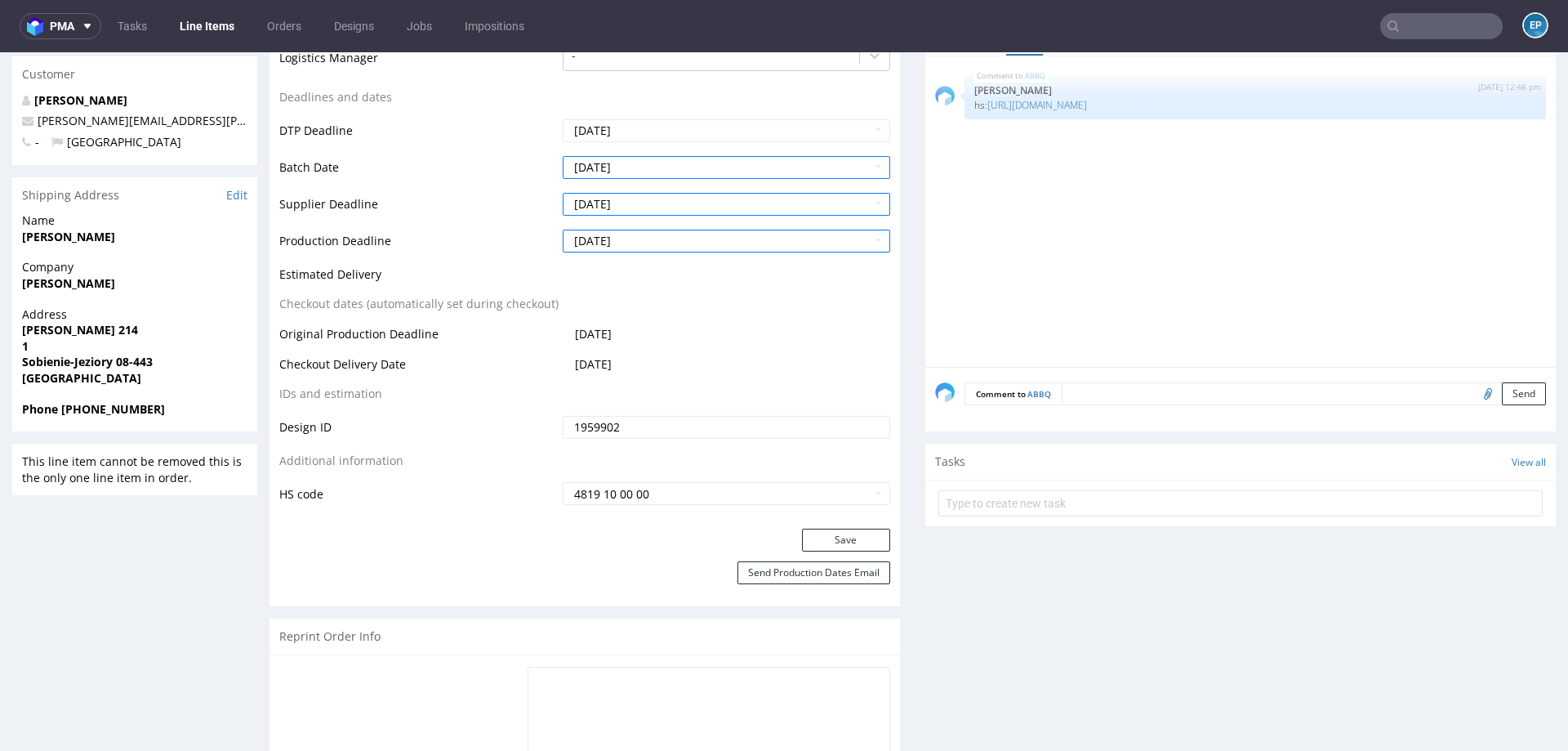
scroll to position [673, 0]
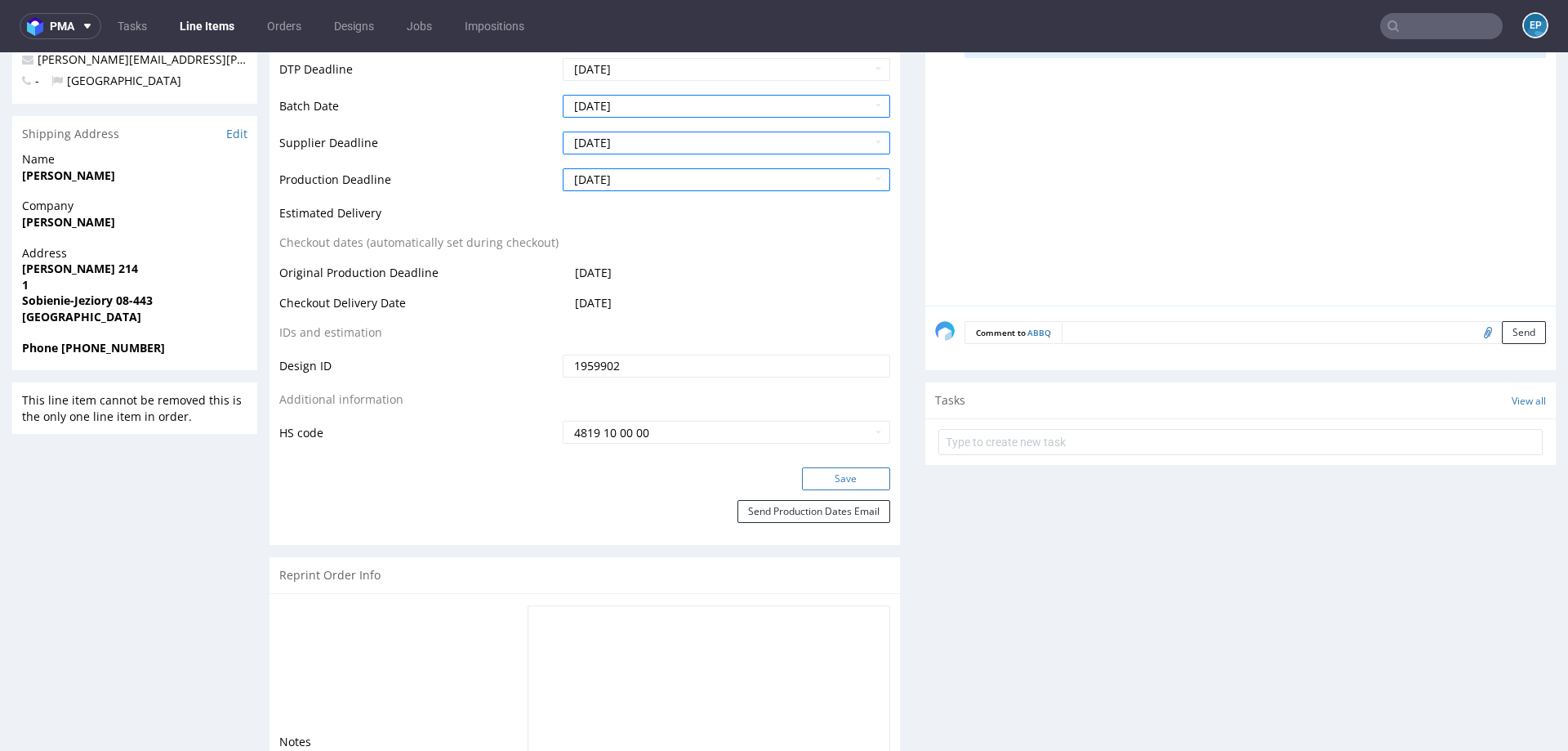
click at [842, 482] on button "Save" at bounding box center [846, 479] width 88 height 23
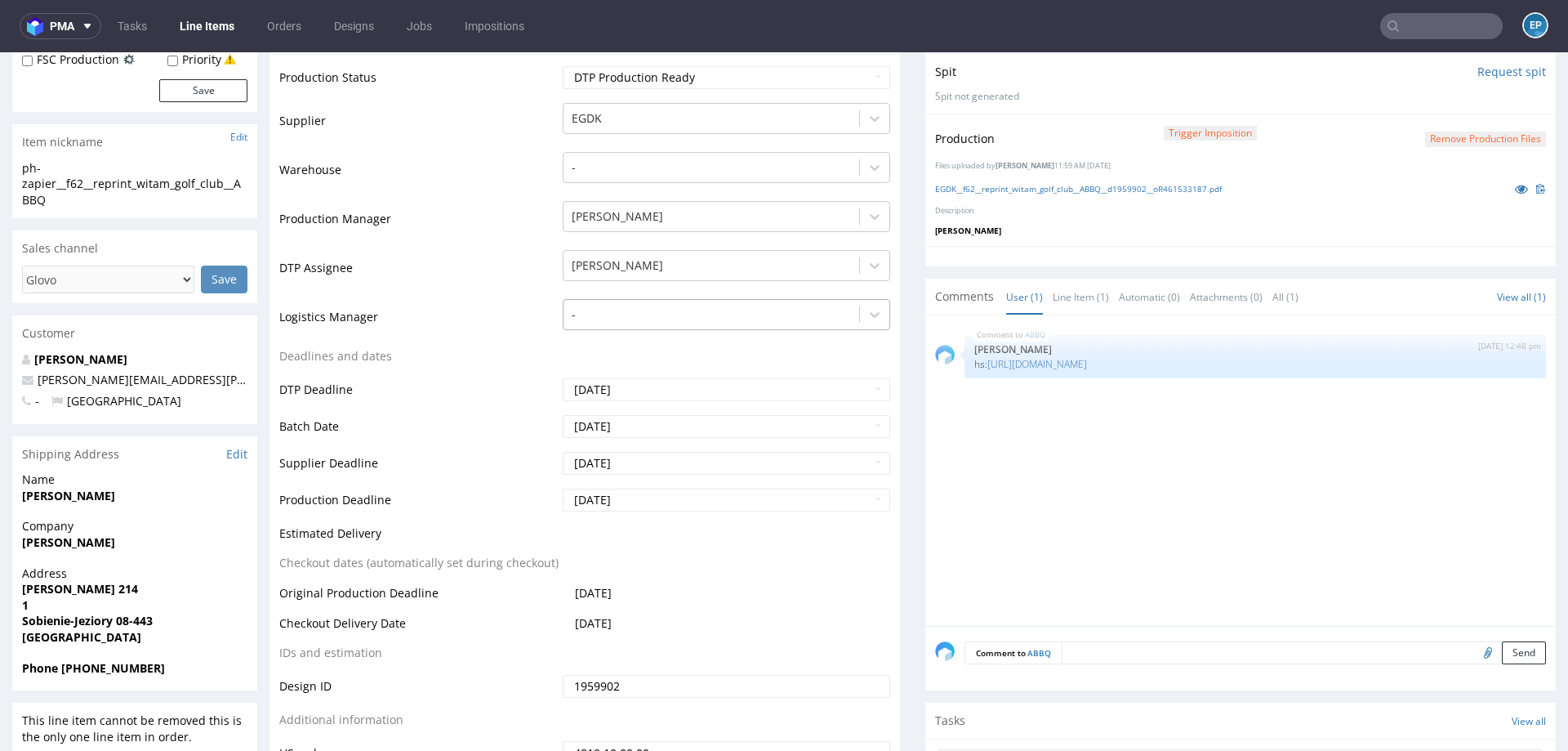
scroll to position [358, 0]
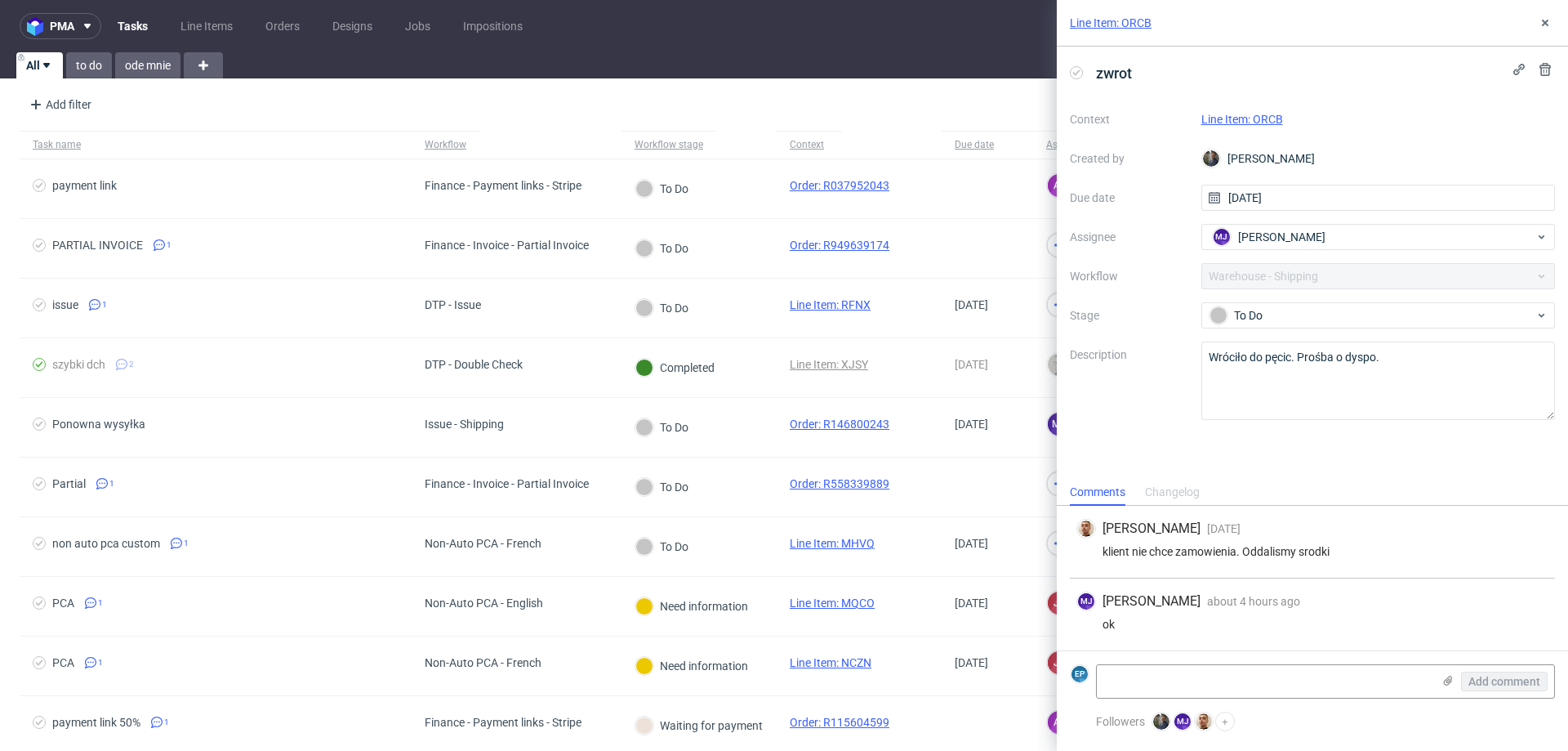
click at [1265, 122] on link "Line Item: ORCB" at bounding box center [1242, 119] width 81 height 13
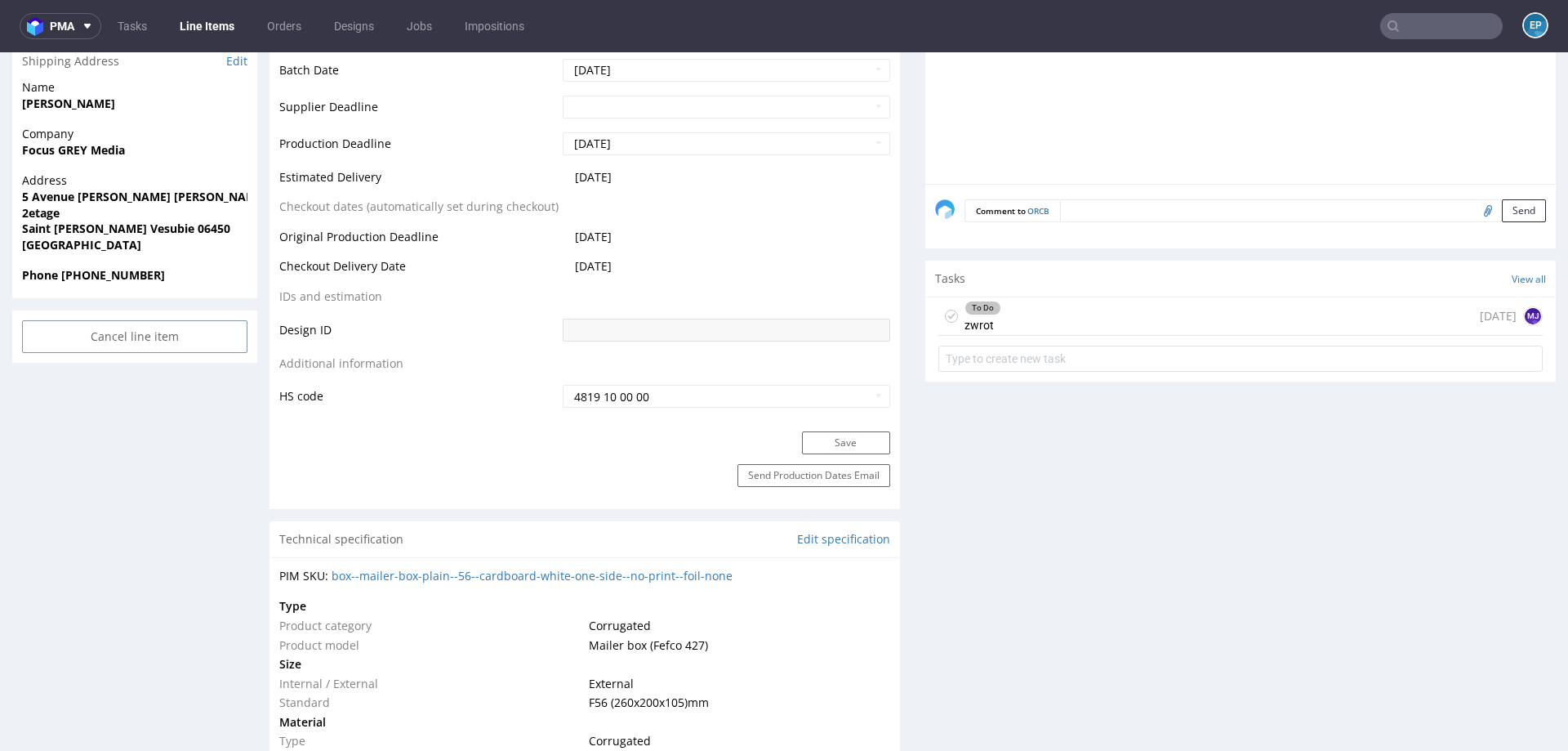
scroll to position [824, 0]
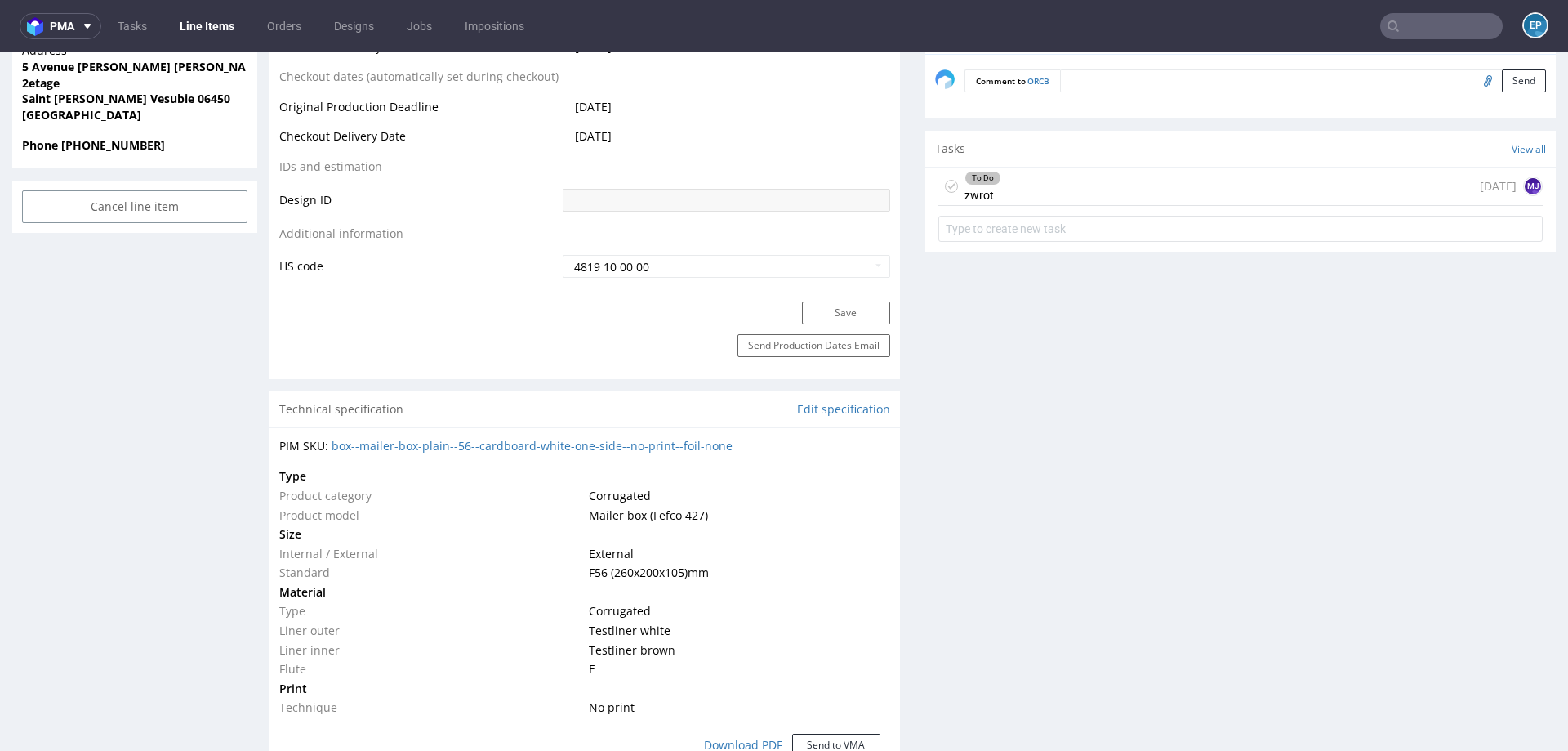
click at [1049, 197] on div "To Do zwrot [DATE] MJ" at bounding box center [1241, 186] width 604 height 38
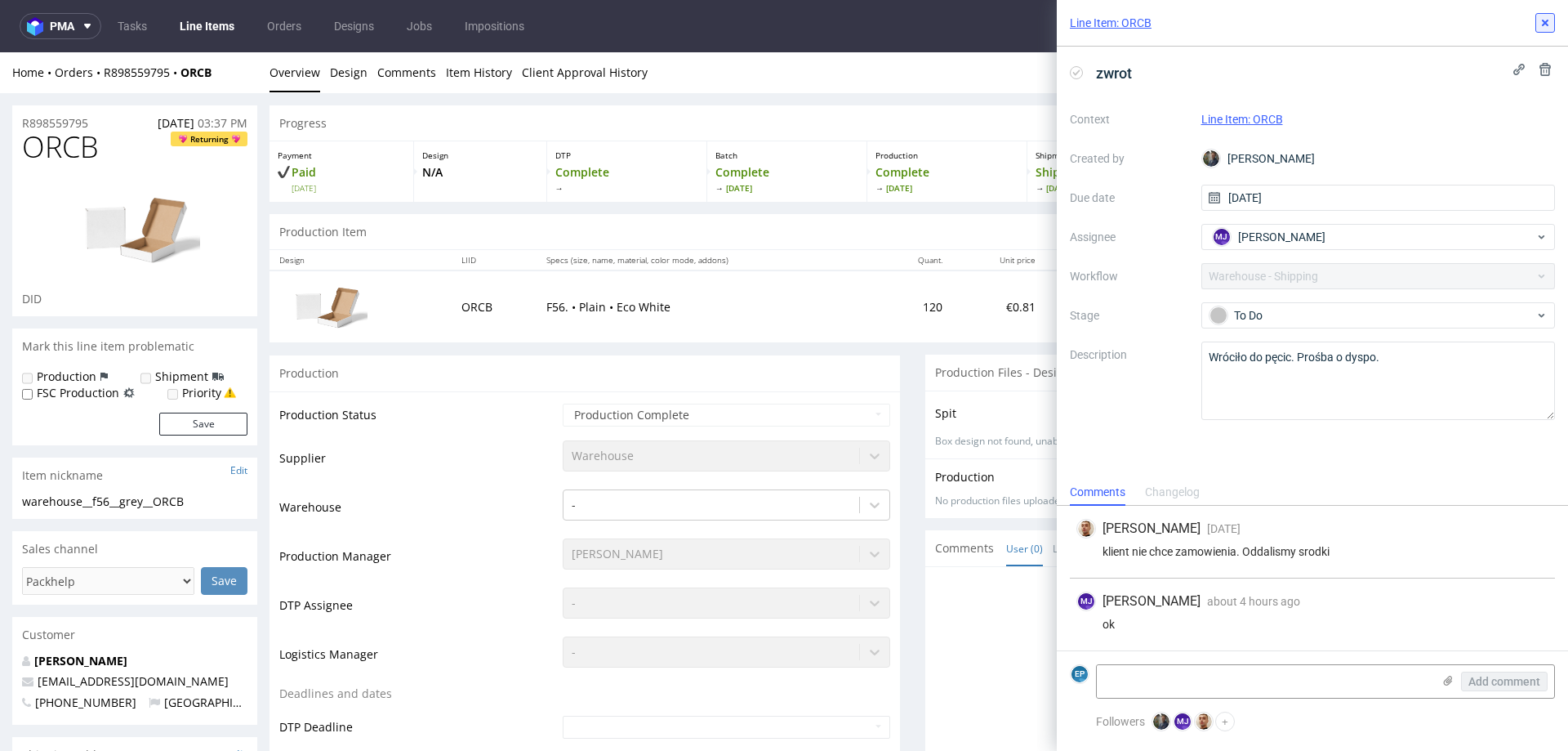
click at [1550, 26] on icon at bounding box center [1545, 23] width 13 height 13
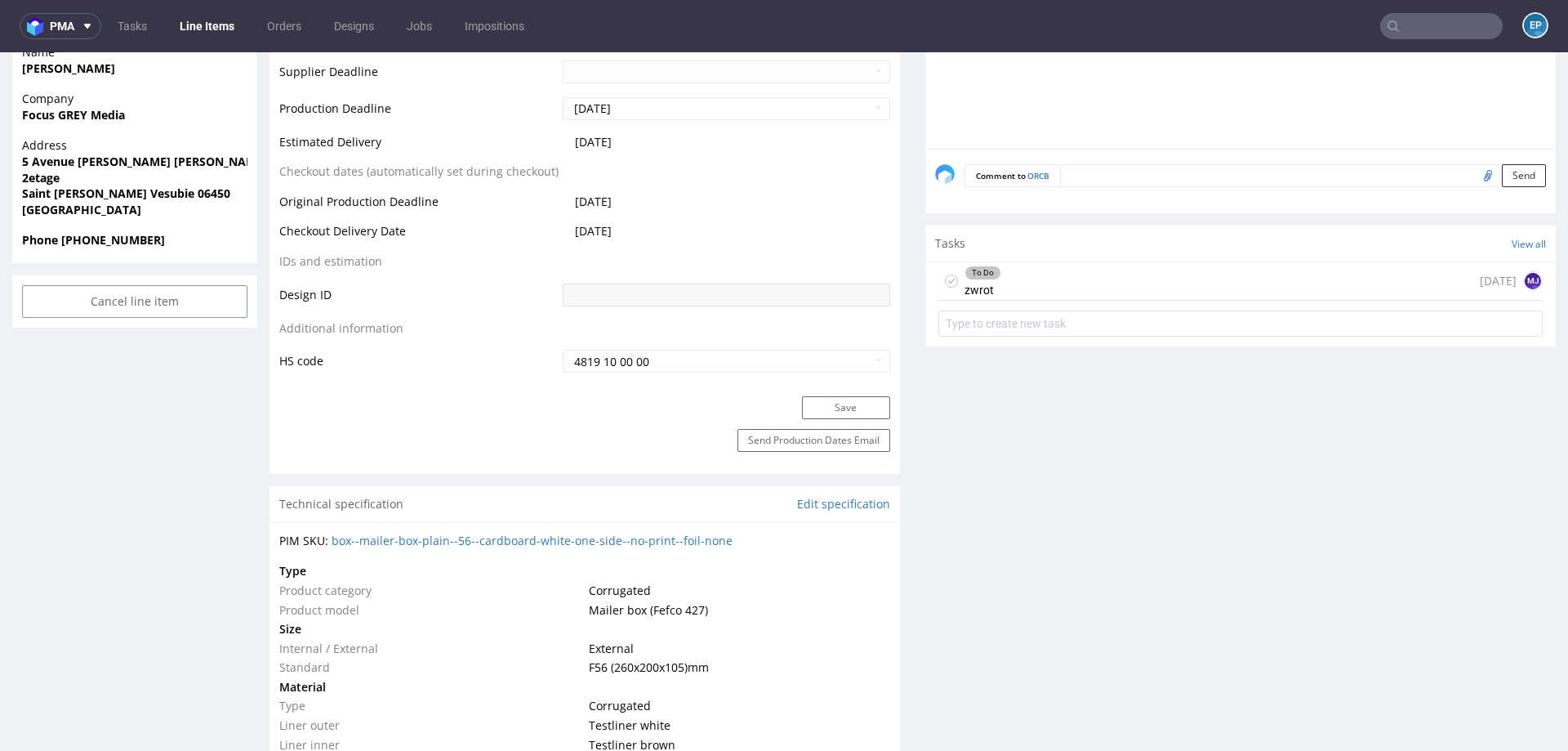
scroll to position [732, 0]
click at [1056, 285] on div "To Do zwrot [DATE] MJ" at bounding box center [1241, 278] width 604 height 38
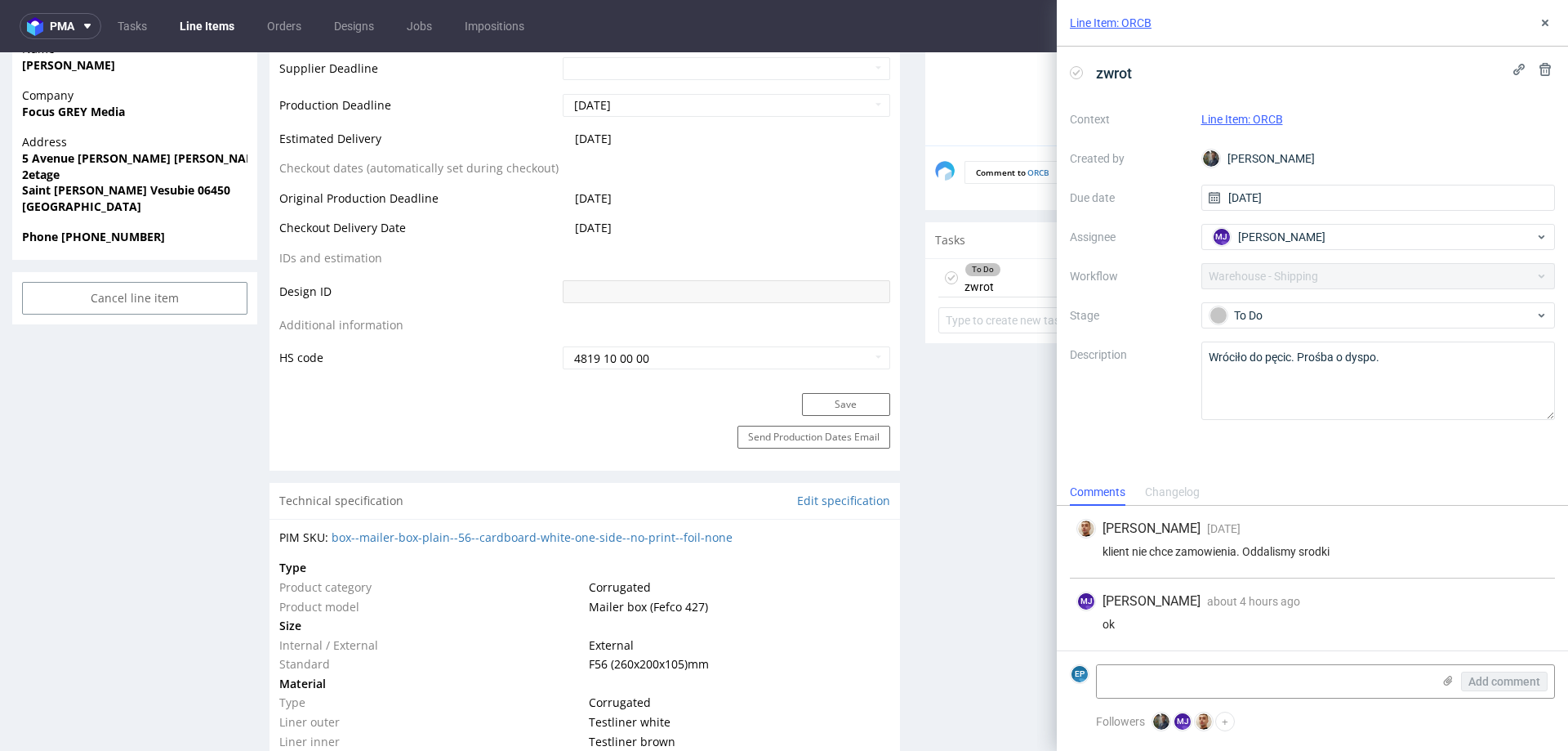
click at [1276, 558] on div "klient nie chce zamowienia. Oddalismy srodki" at bounding box center [1312, 551] width 472 height 13
click at [1333, 555] on div "klient nie chce zamowienia. Oddalismy srodki" at bounding box center [1312, 551] width 472 height 13
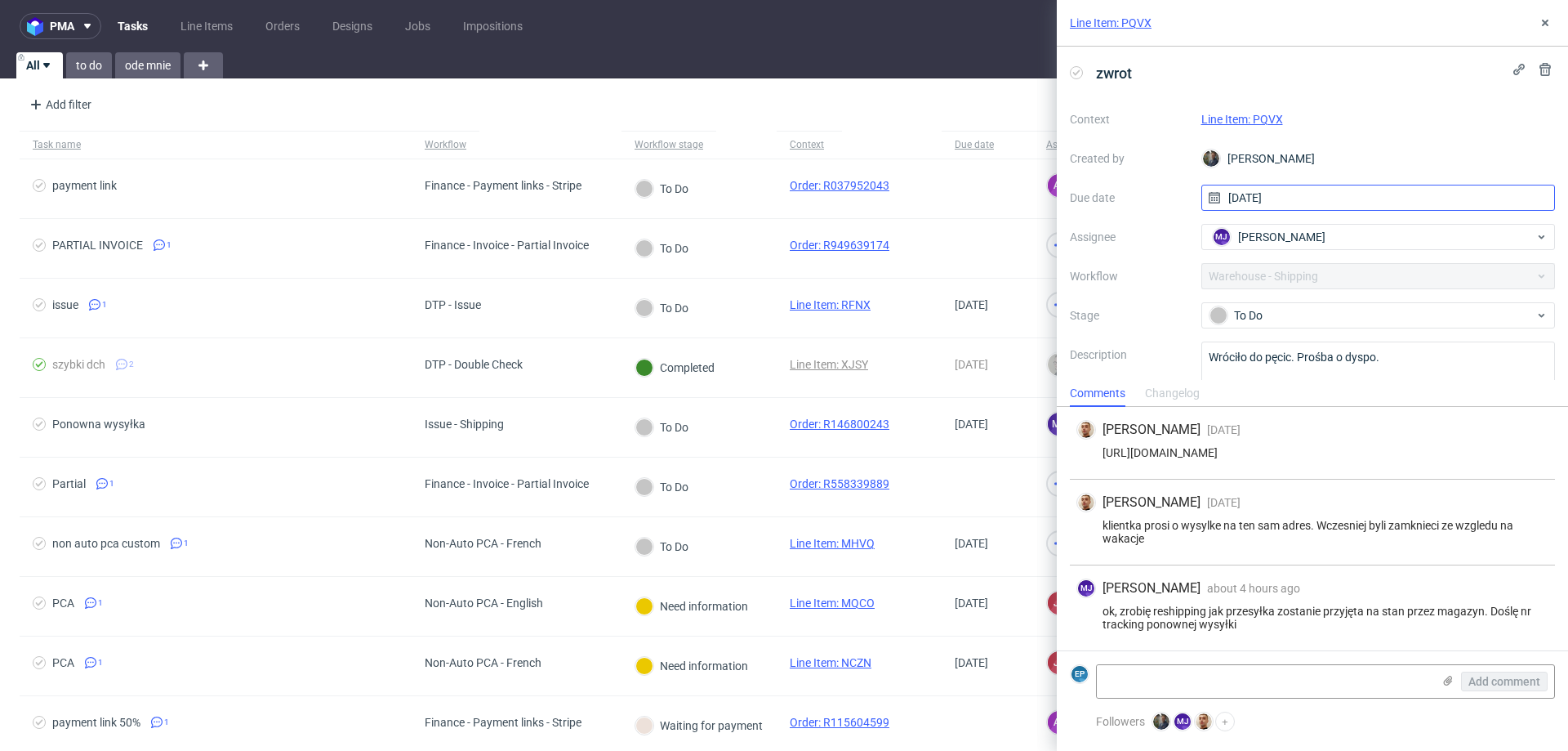
scroll to position [51, 0]
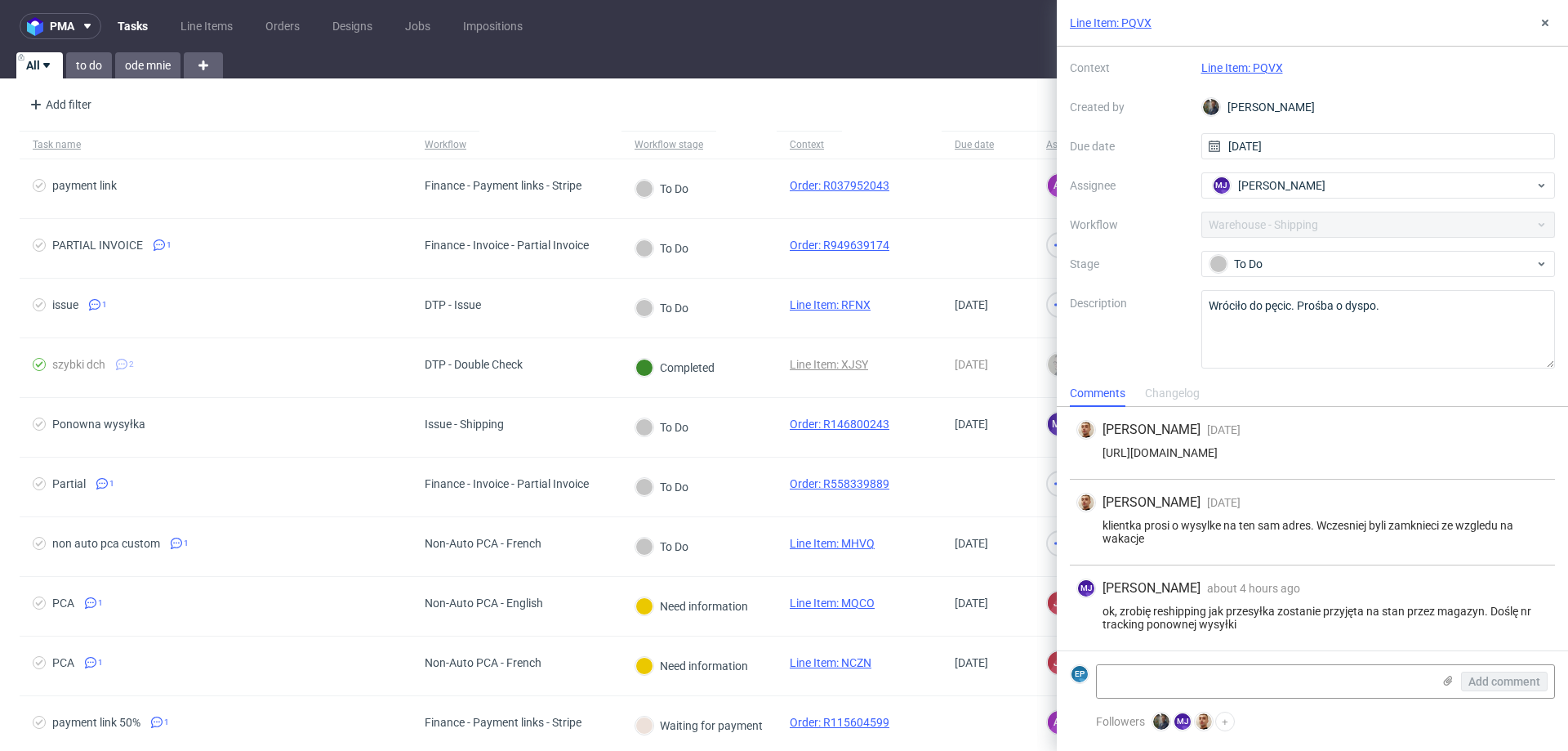
click at [1234, 67] on link "Line Item: PQVX" at bounding box center [1242, 68] width 81 height 13
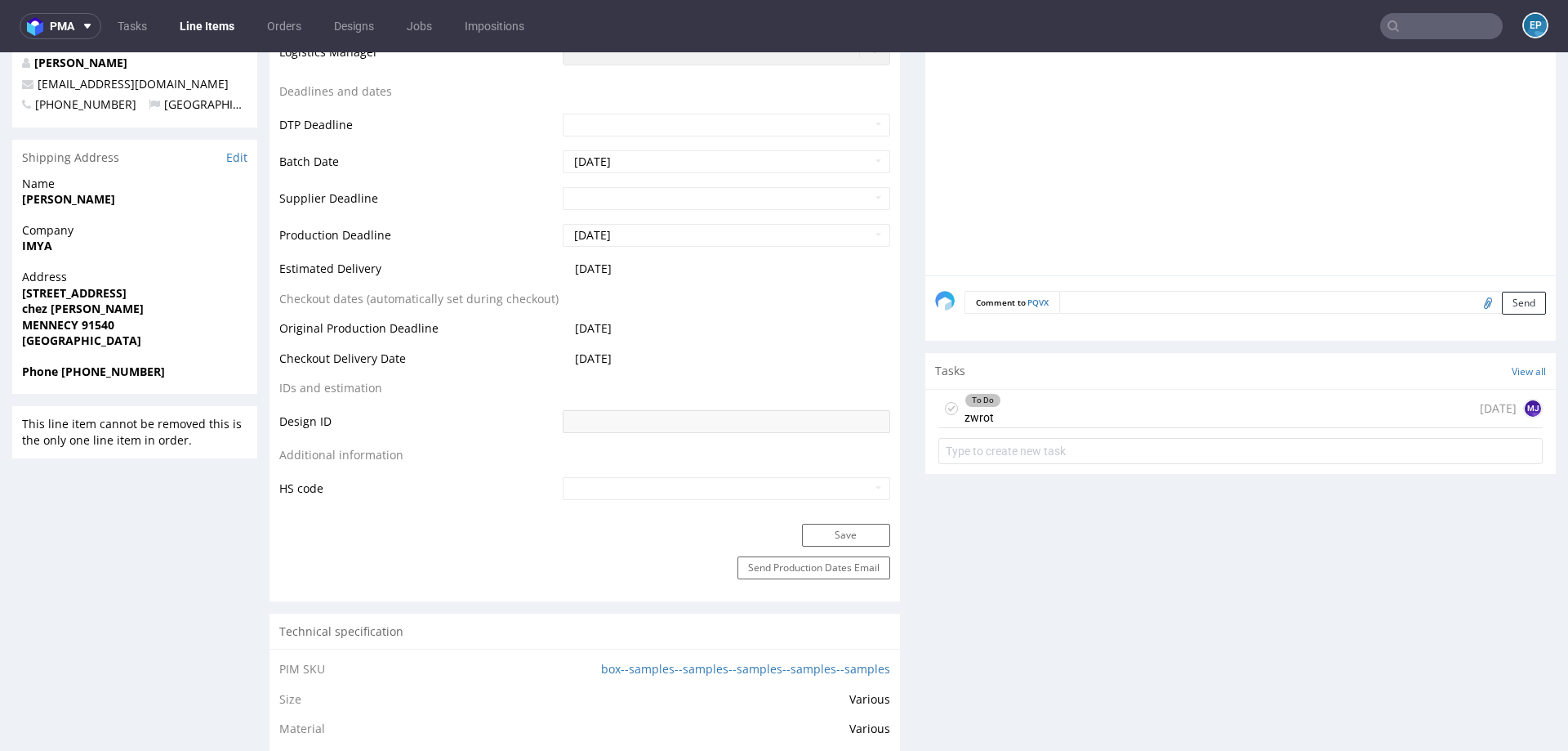
scroll to position [629, 0]
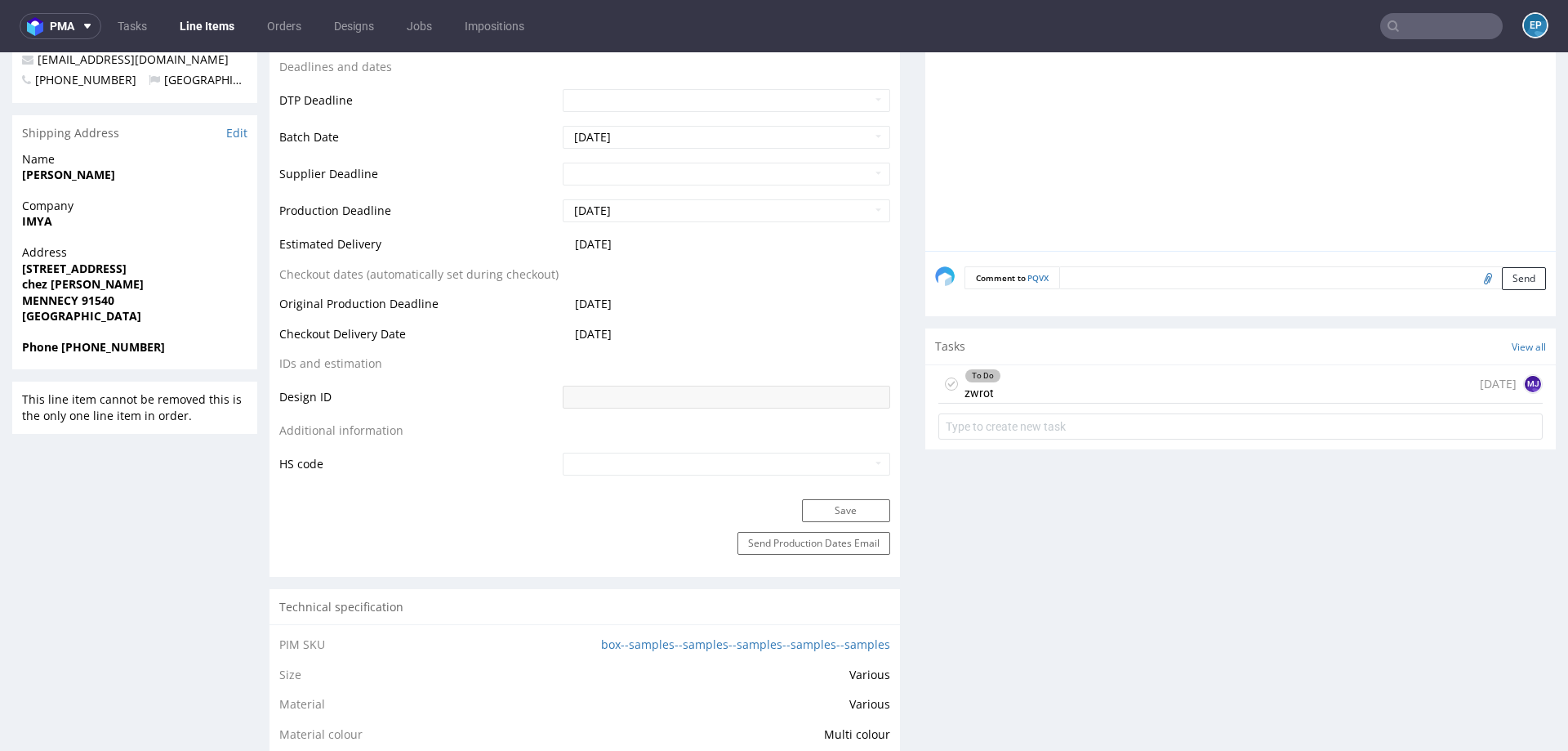
click at [1189, 396] on div "To Do zwrot [DATE] MJ" at bounding box center [1241, 385] width 604 height 38
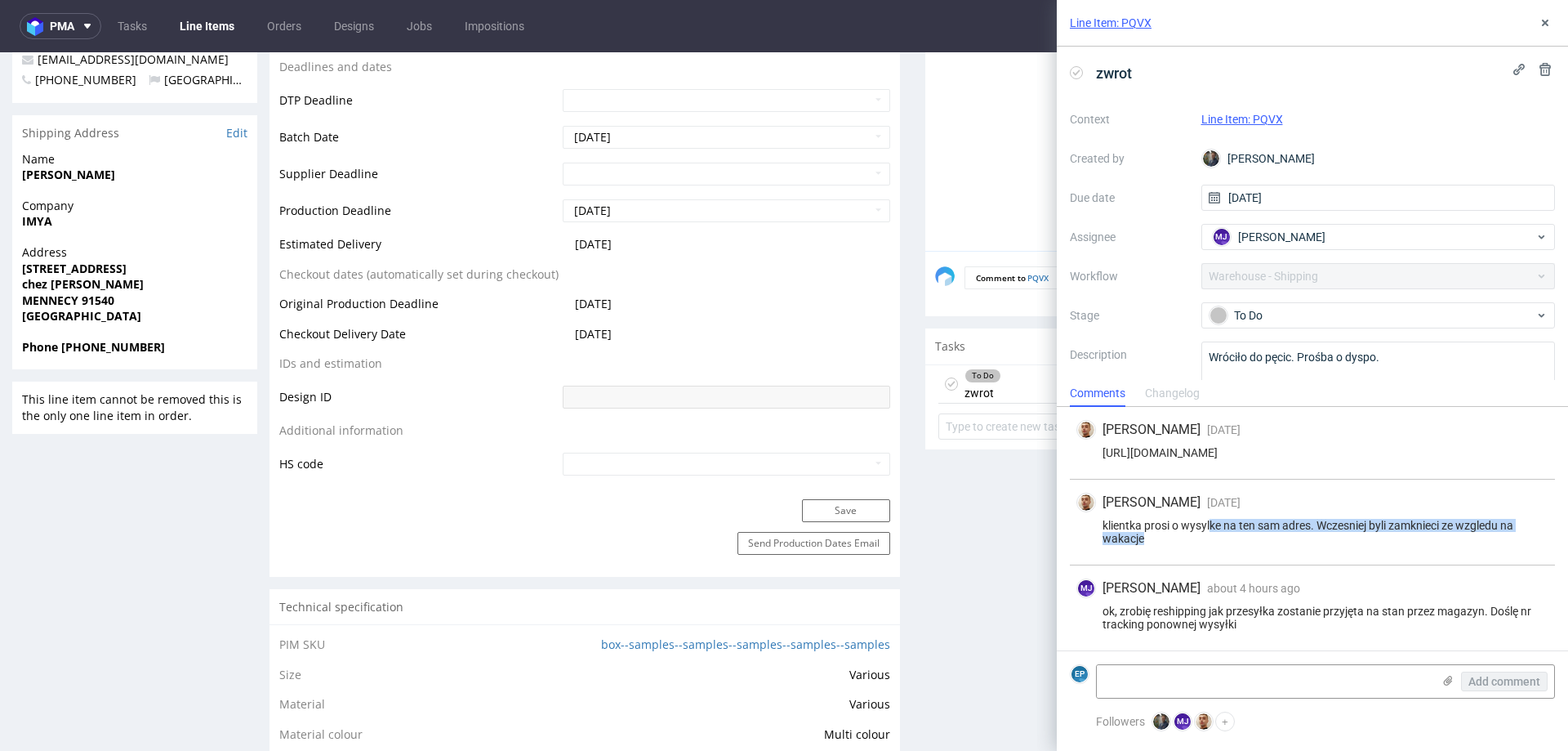
drag, startPoint x: 1209, startPoint y: 528, endPoint x: 1373, endPoint y: 548, distance: 165.2
click at [1374, 550] on div "Bartłomiej Leśniczuk 1 day ago 25th Aug 2025, 13:31 klientka prosi o wysylke na…" at bounding box center [1313, 522] width 485 height 86
click at [1373, 548] on div "Bartłomiej Leśniczuk 1 day ago 25th Aug 2025, 13:31 klientka prosi o wysylke na…" at bounding box center [1313, 522] width 485 height 86
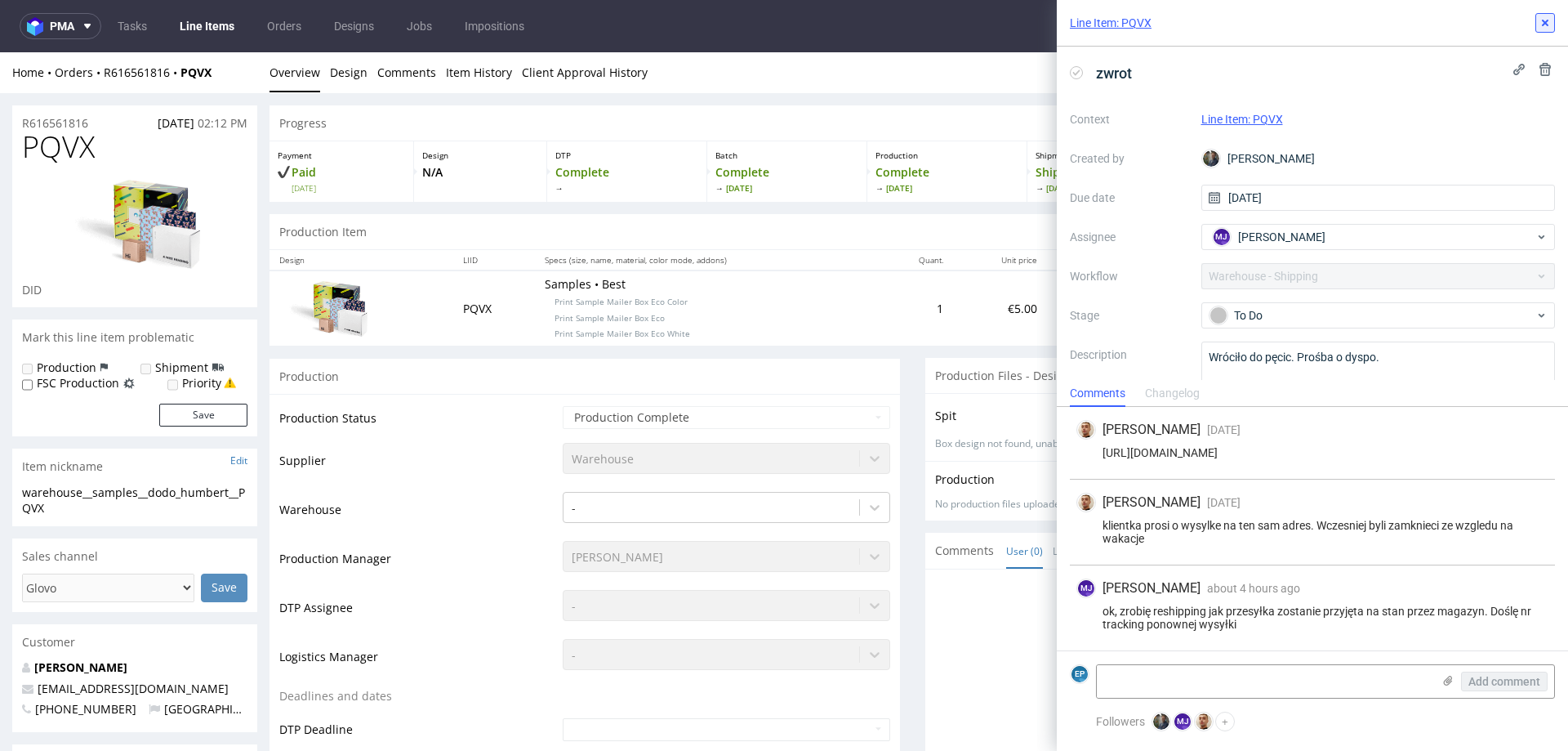
click at [1547, 22] on icon at bounding box center [1545, 23] width 13 height 13
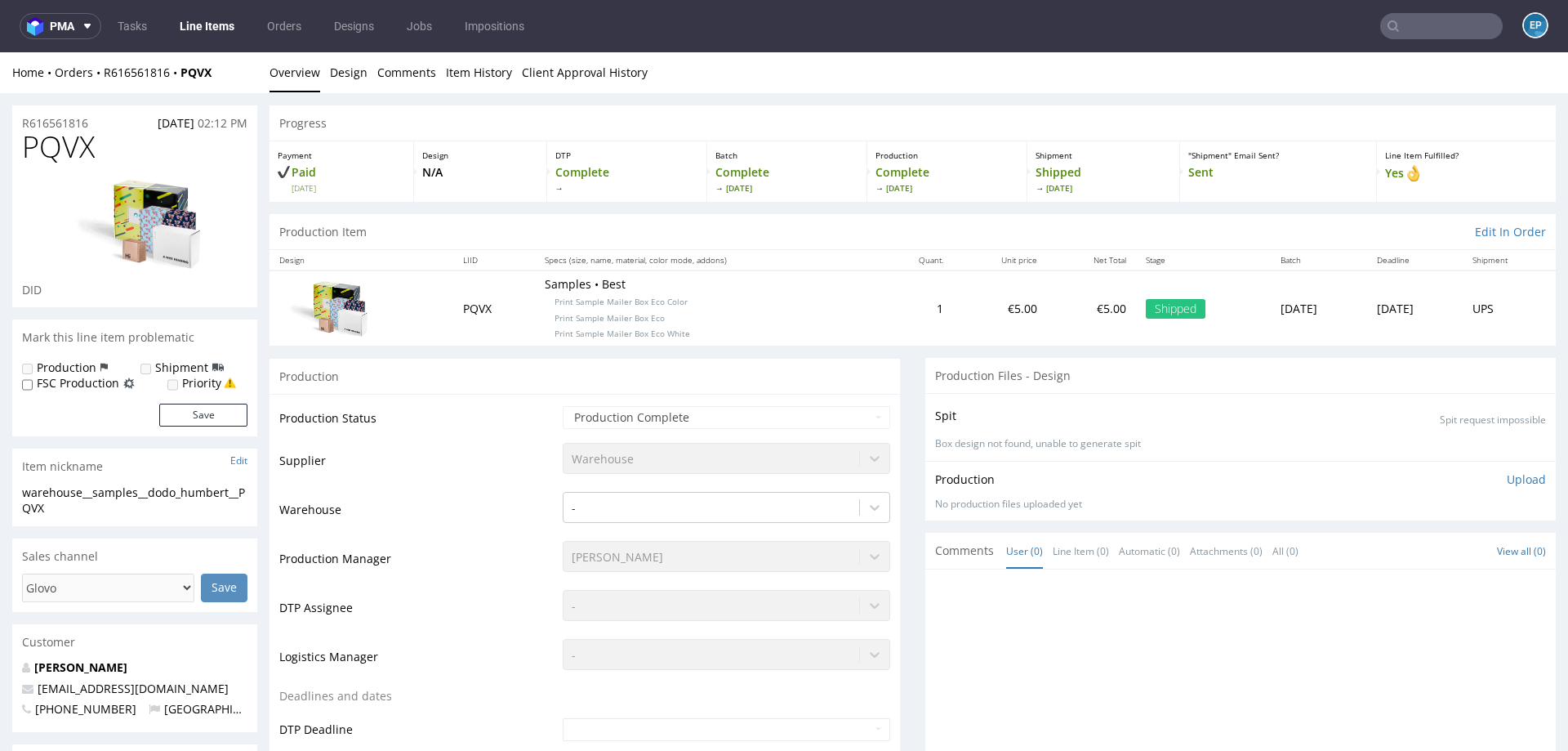
click at [62, 149] on span "PQVX" at bounding box center [58, 147] width 73 height 33
copy span "PQVX"
drag, startPoint x: 534, startPoint y: 299, endPoint x: 684, endPoint y: 334, distance: 154.0
click at [684, 334] on p "Samples • Best Print Sample Mailer Box Eco Color Print Sample Mailer Box Eco Pr…" at bounding box center [707, 308] width 324 height 64
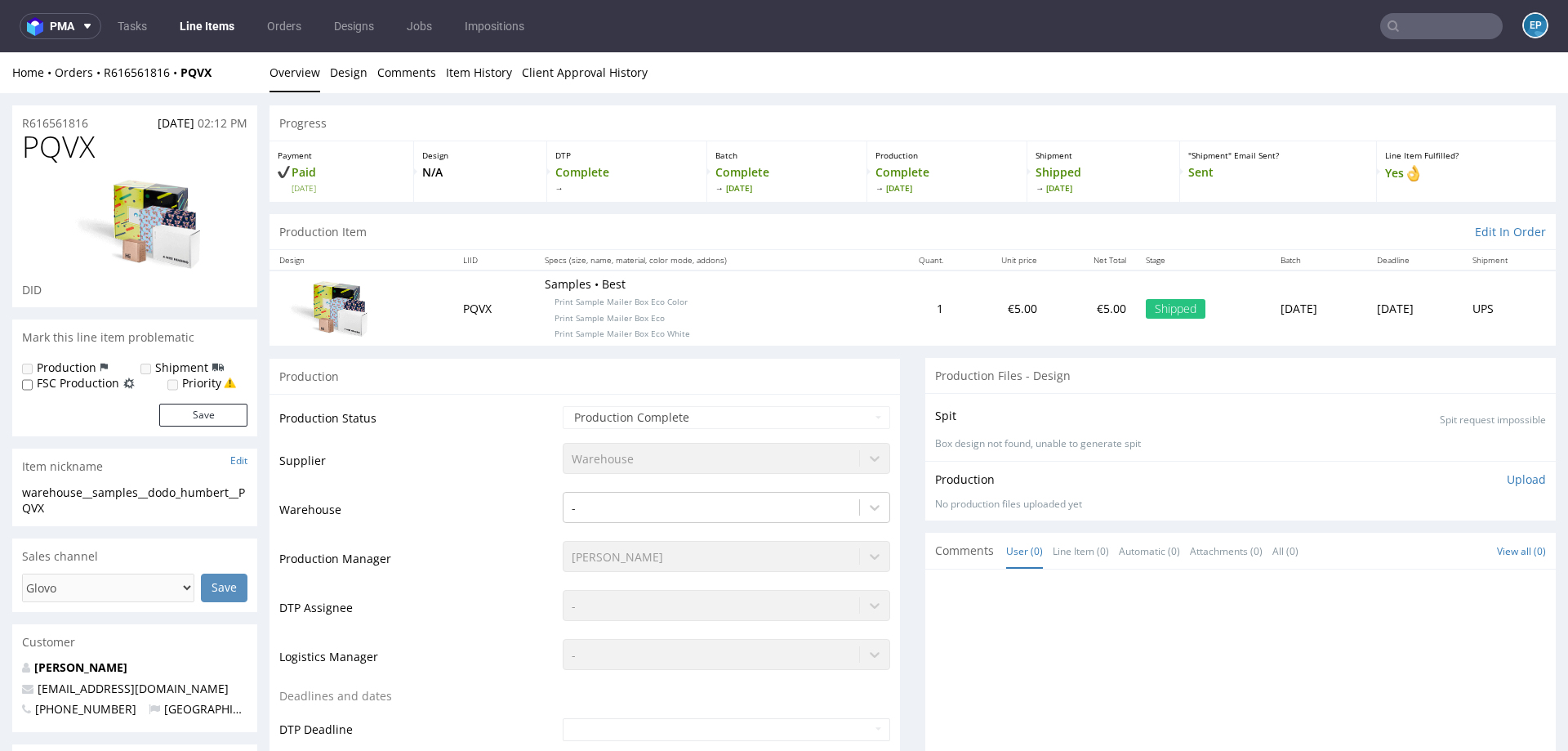
click at [675, 330] on p "Samples • Best Print Sample Mailer Box Eco Color Print Sample Mailer Box Eco Pr…" at bounding box center [707, 308] width 324 height 64
drag, startPoint x: 536, startPoint y: 301, endPoint x: 685, endPoint y: 338, distance: 153.5
click at [685, 338] on p "Samples • Best Print Sample Mailer Box Eco Color Print Sample Mailer Box Eco Pr…" at bounding box center [707, 308] width 324 height 64
click at [697, 315] on p "Samples • Best Print Sample Mailer Box Eco Color Print Sample Mailer Box Eco Pr…" at bounding box center [707, 308] width 324 height 64
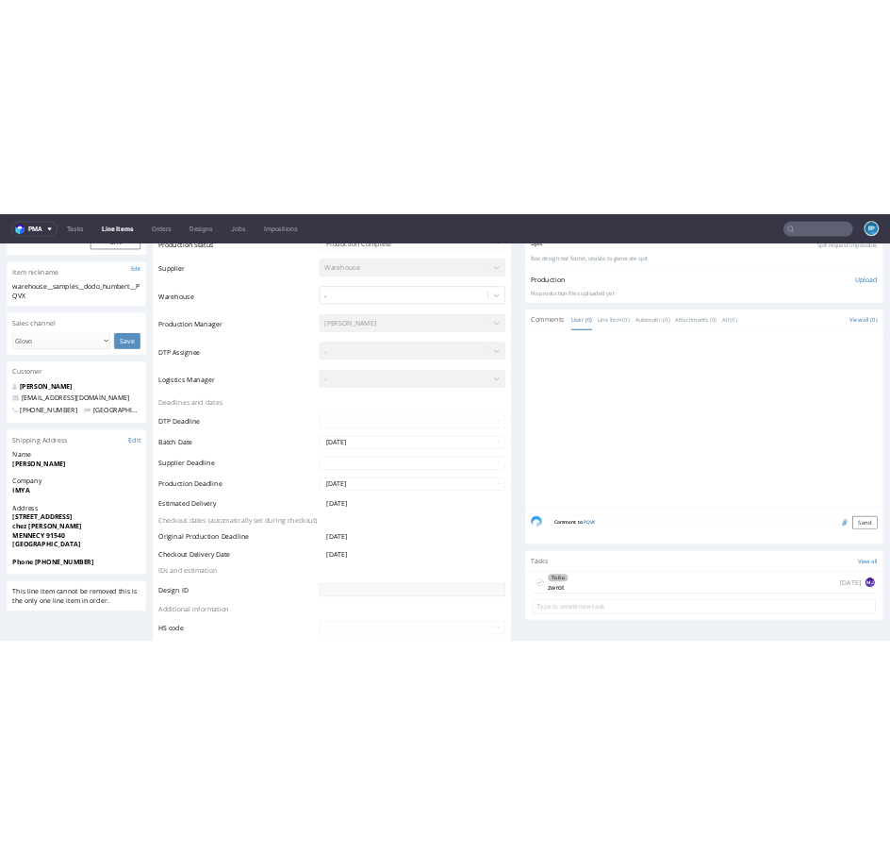
scroll to position [423, 0]
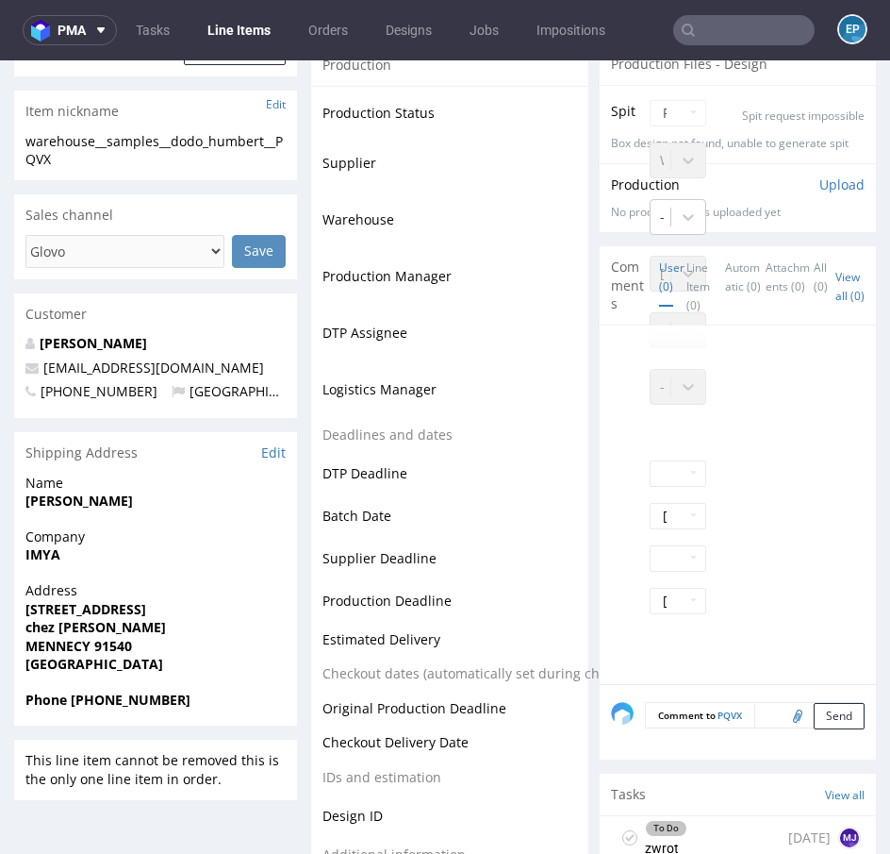
click at [73, 525] on section "Shipping Address Edit Name lynda DODO-HUMBERT Company IMYA Address 20 RUE DES M…" at bounding box center [155, 579] width 283 height 294
click at [34, 503] on strong "lynda DODO-HUMBERT" at bounding box center [79, 500] width 108 height 18
click at [42, 557] on strong "IMYA" at bounding box center [42, 554] width 35 height 18
copy strong "IMYA"
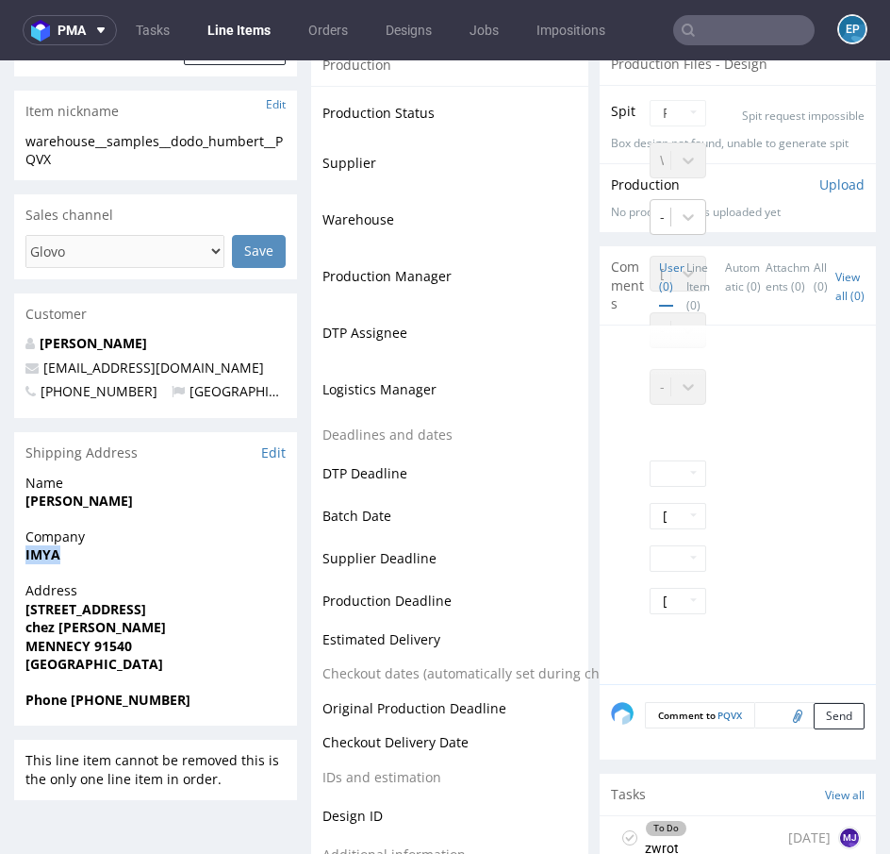
click at [106, 491] on span "lynda DODO-HUMBERT" at bounding box center [155, 500] width 260 height 19
drag, startPoint x: 19, startPoint y: 498, endPoint x: 189, endPoint y: 508, distance: 170.1
click at [189, 508] on div "Name lynda DODO-HUMBERT" at bounding box center [155, 501] width 283 height 54
copy strong "lynda DODO-HUMBERT"
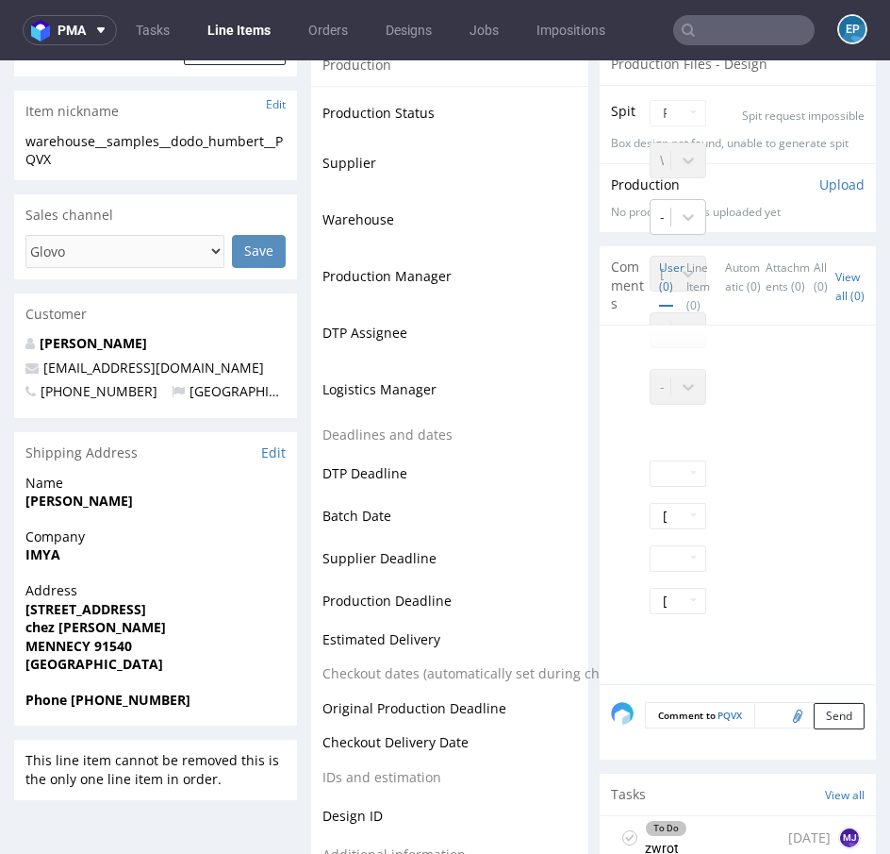
click at [27, 623] on strong "chez Lynda DODO-HUMBERT" at bounding box center [95, 627] width 141 height 18
drag, startPoint x: 27, startPoint y: 611, endPoint x: 194, endPoint y: 610, distance: 167.0
click at [194, 610] on span "20 RUE DES MELEZES" at bounding box center [155, 609] width 260 height 19
copy strong "20 RUE DES MELEZES"
click at [87, 625] on strong "chez Lynda DODO-HUMBERT" at bounding box center [95, 627] width 141 height 18
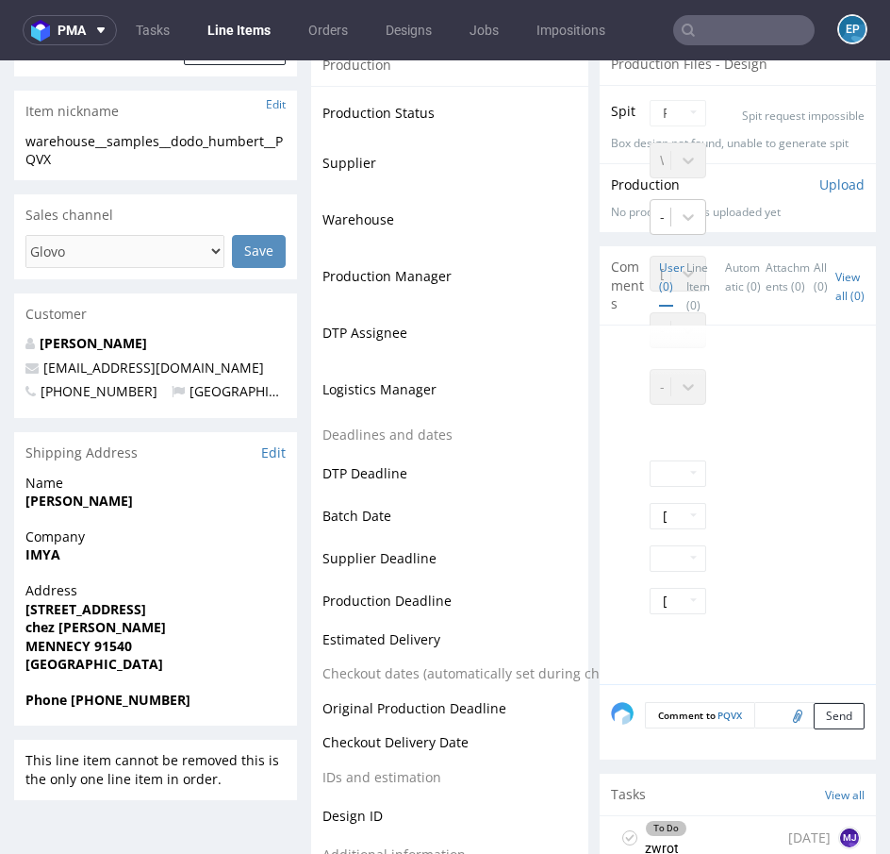
click at [108, 644] on strong "MENNECY 91540" at bounding box center [78, 646] width 107 height 18
copy strong "91540"
click at [76, 644] on strong "MENNECY 91540" at bounding box center [78, 646] width 107 height 18
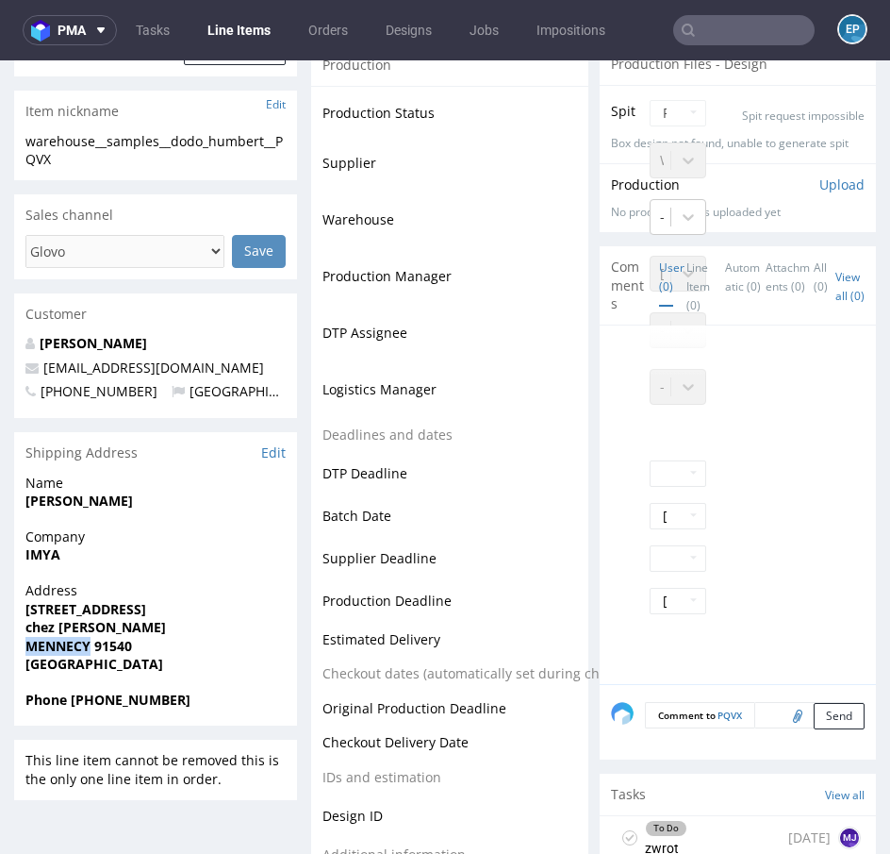
copy strong "MENNECY"
click at [121, 690] on strong "Phone +33652059461" at bounding box center [107, 699] width 165 height 18
copy strong "33652059461"
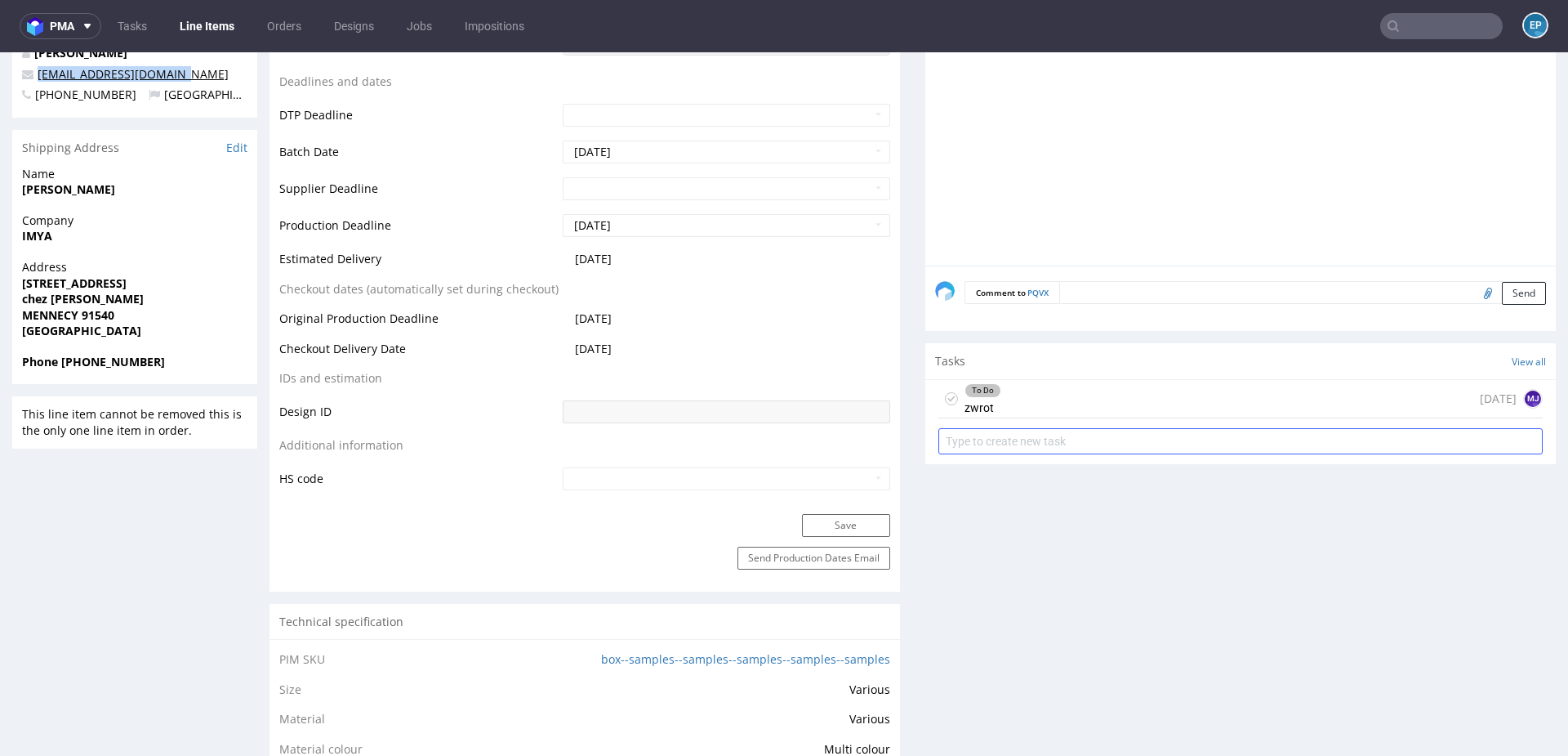
scroll to position [621, 0]
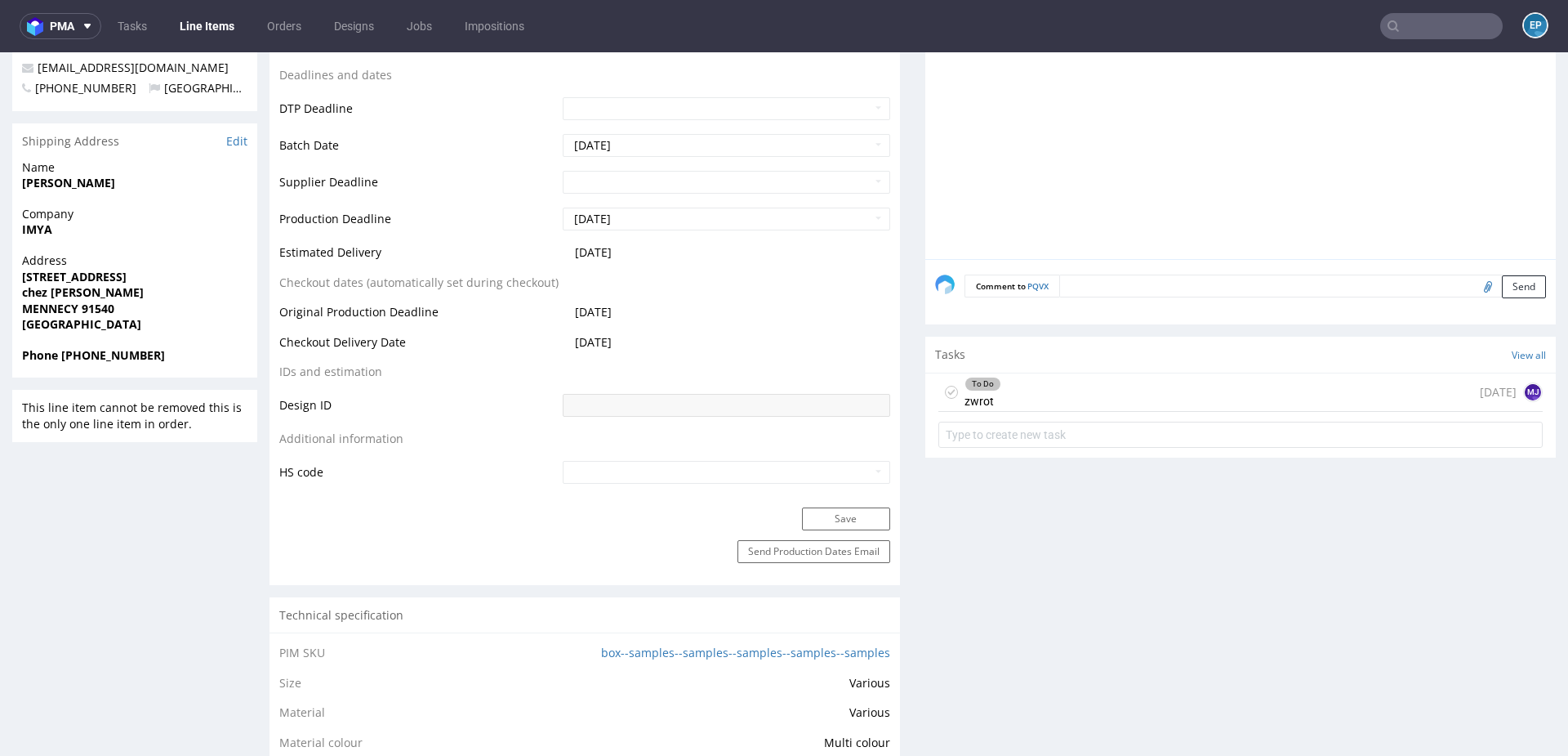
click at [1210, 401] on div "To Do zwrot 5 days ago MJ" at bounding box center [1241, 392] width 604 height 38
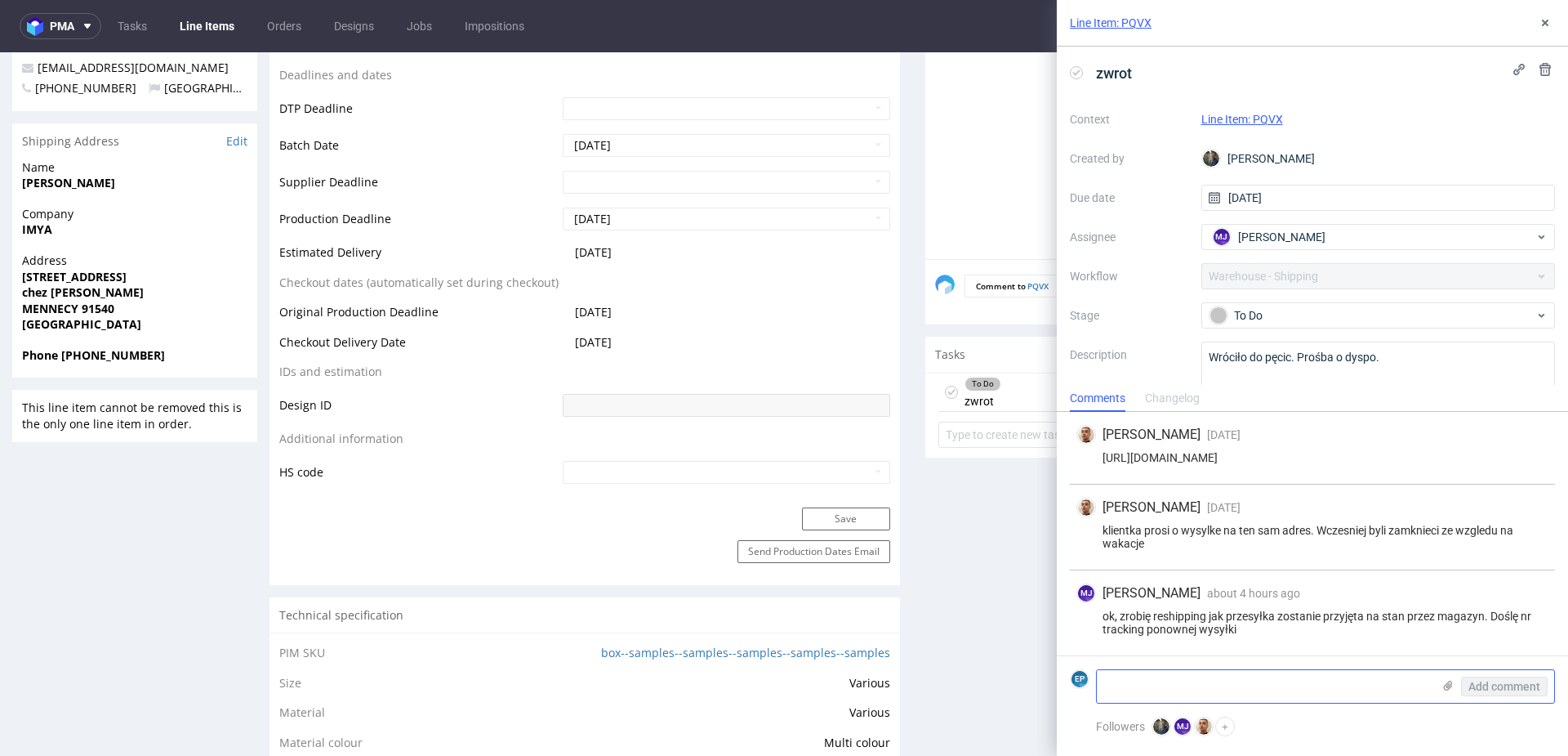
click at [1172, 685] on textarea at bounding box center [1264, 686] width 335 height 33
paste textarea "R616561816_PQVX_reshipping"
type textarea "R616561816_PQVX_reshipping"
click at [1489, 691] on span "Add comment" at bounding box center [1504, 686] width 72 height 11
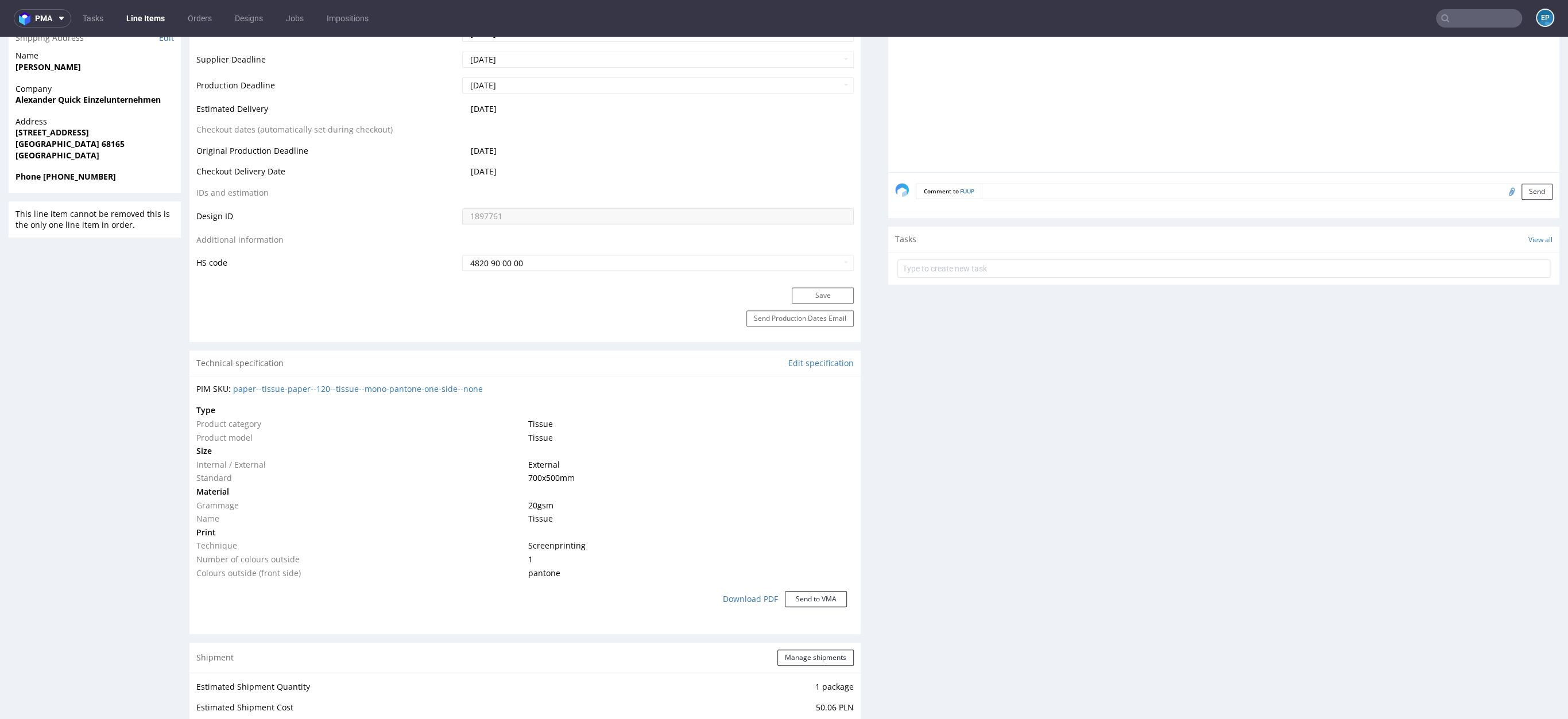
scroll to position [931, 0]
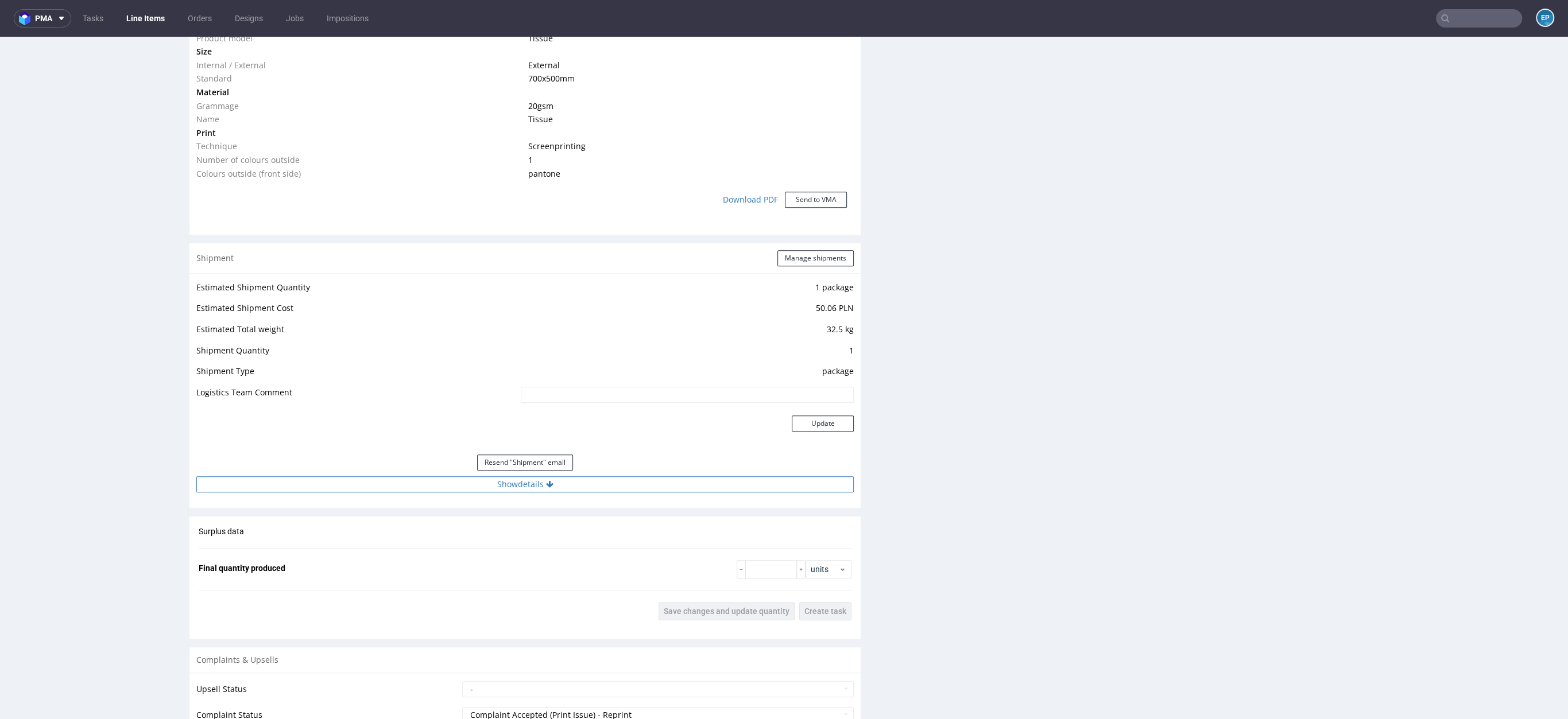
click at [562, 477] on button "Show details" at bounding box center [525, 484] width 657 height 16
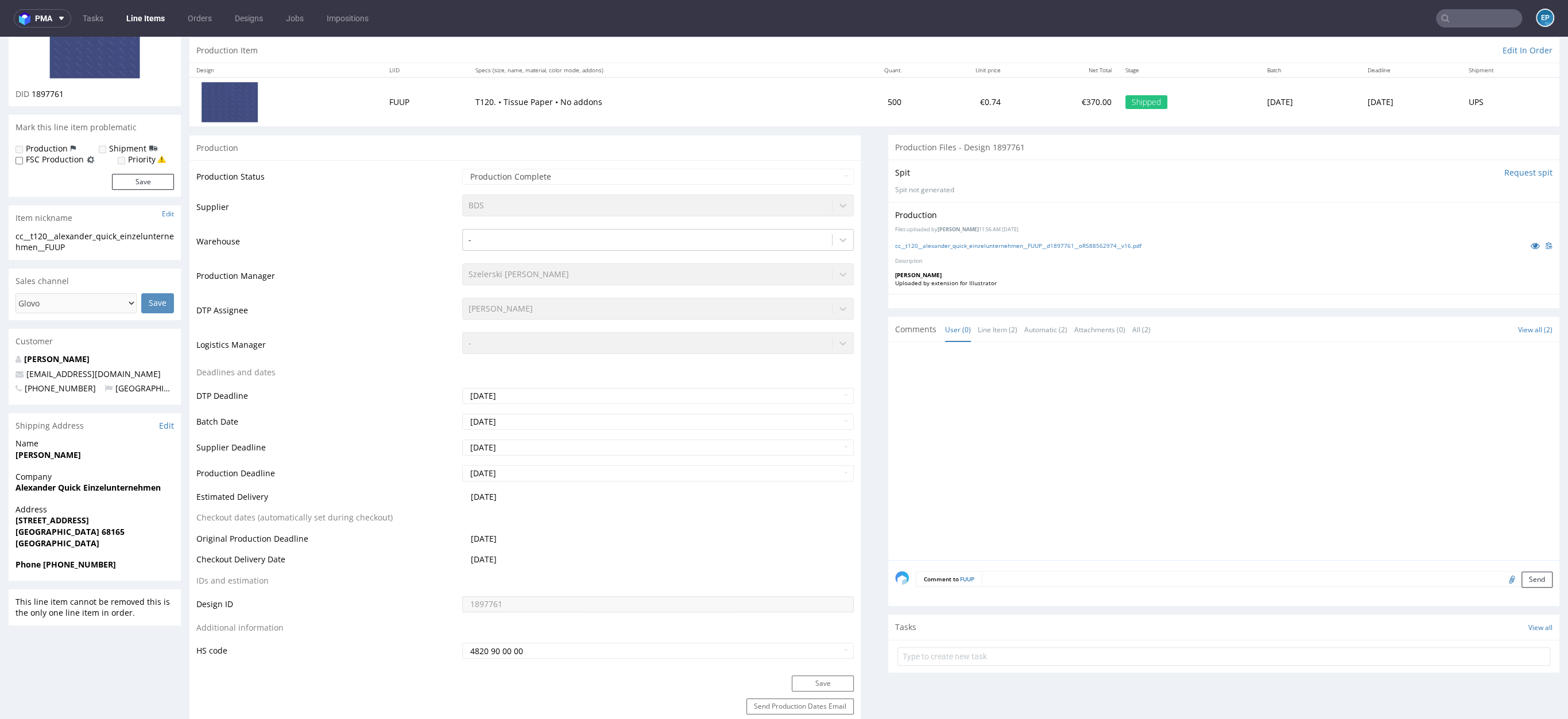
scroll to position [0, 0]
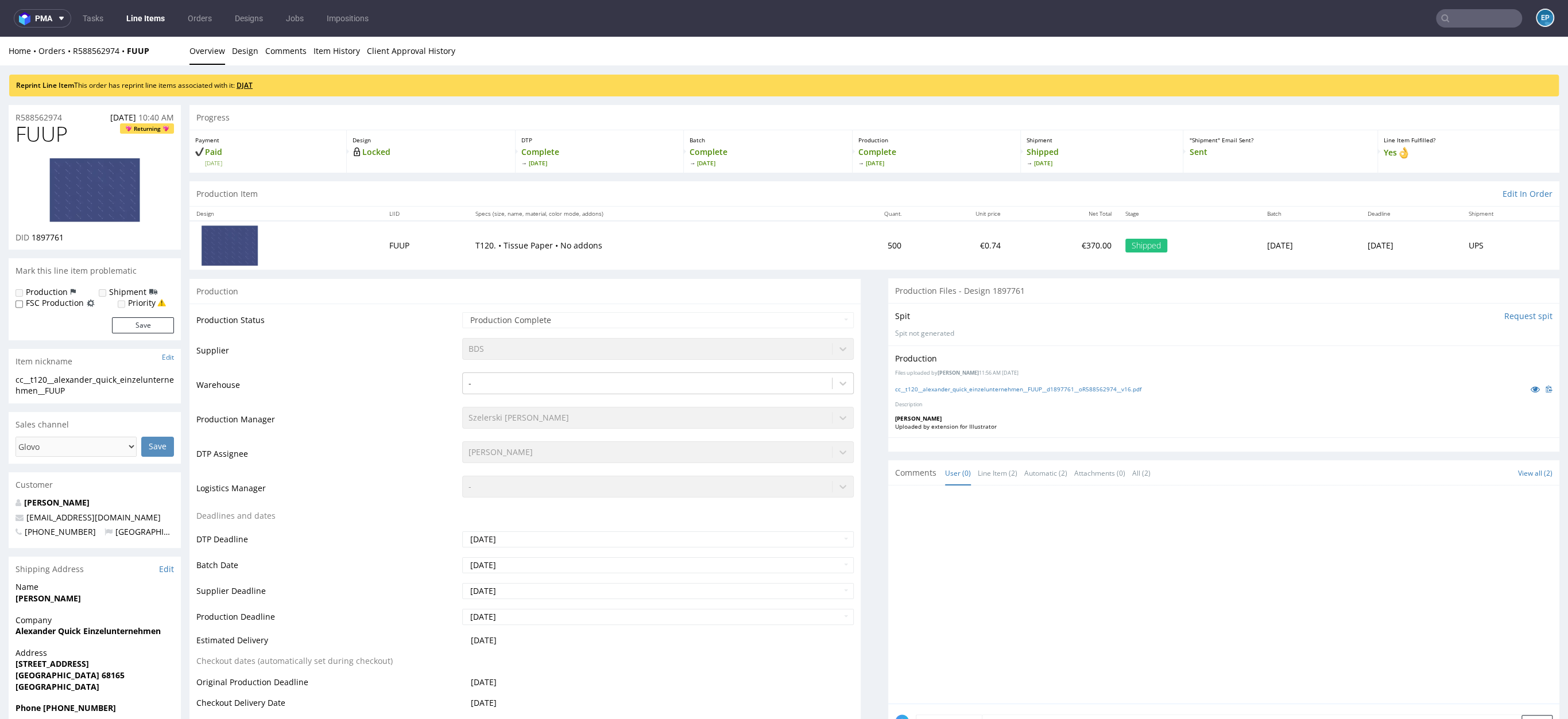
click at [253, 83] on link "DJAT" at bounding box center [245, 85] width 16 height 10
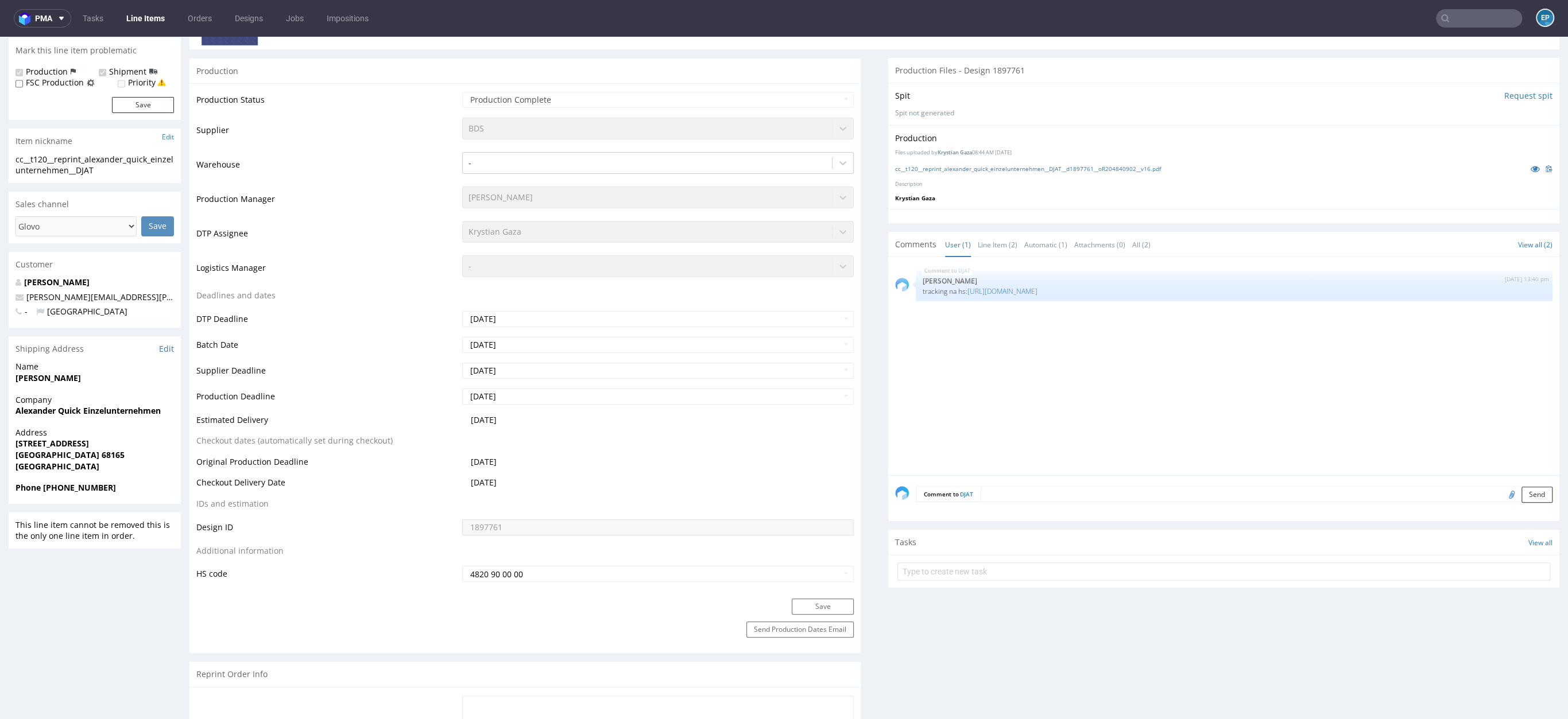
scroll to position [990, 0]
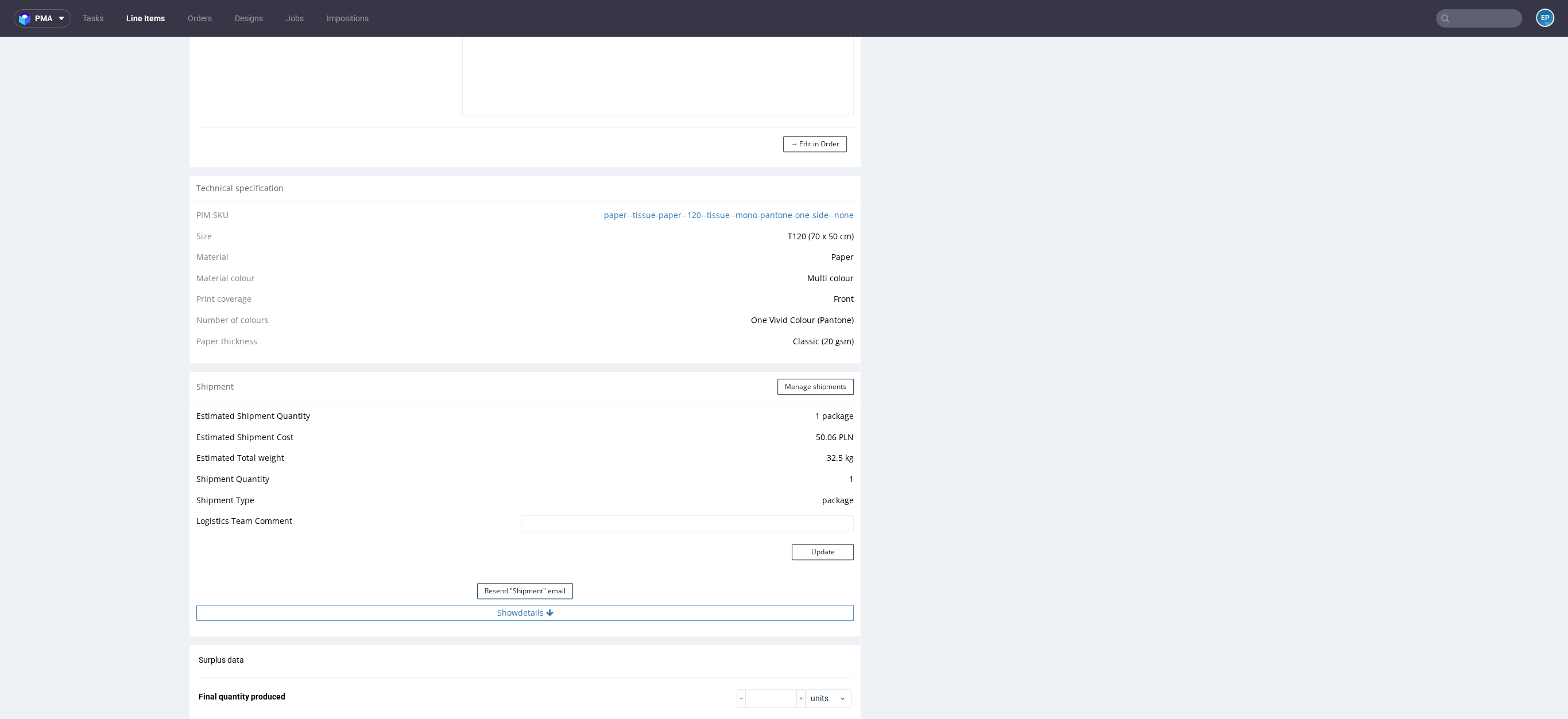
click at [591, 606] on button "Show details" at bounding box center [525, 613] width 657 height 16
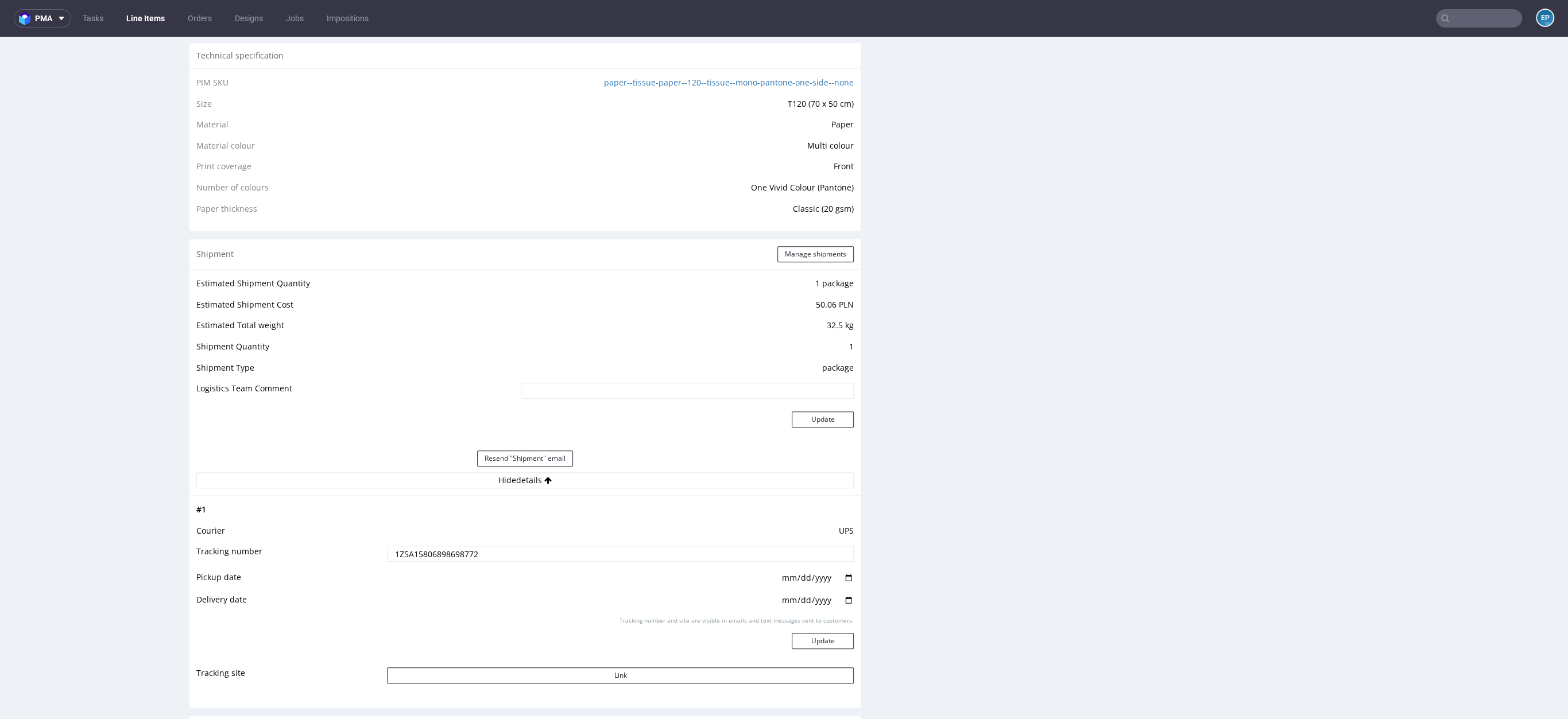
scroll to position [1357, 0]
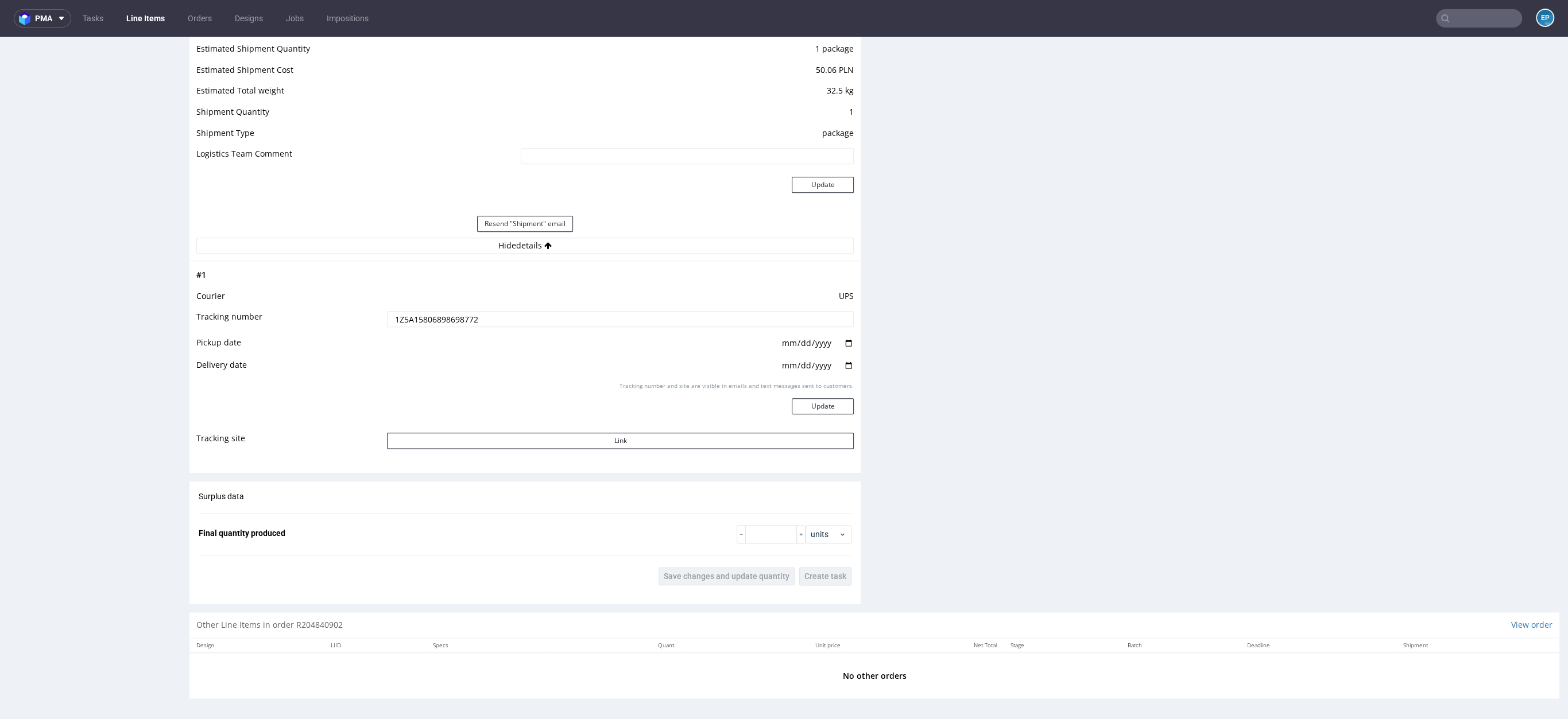
click at [622, 539] on fieldset "Final quantity produced units" at bounding box center [525, 534] width 653 height 18
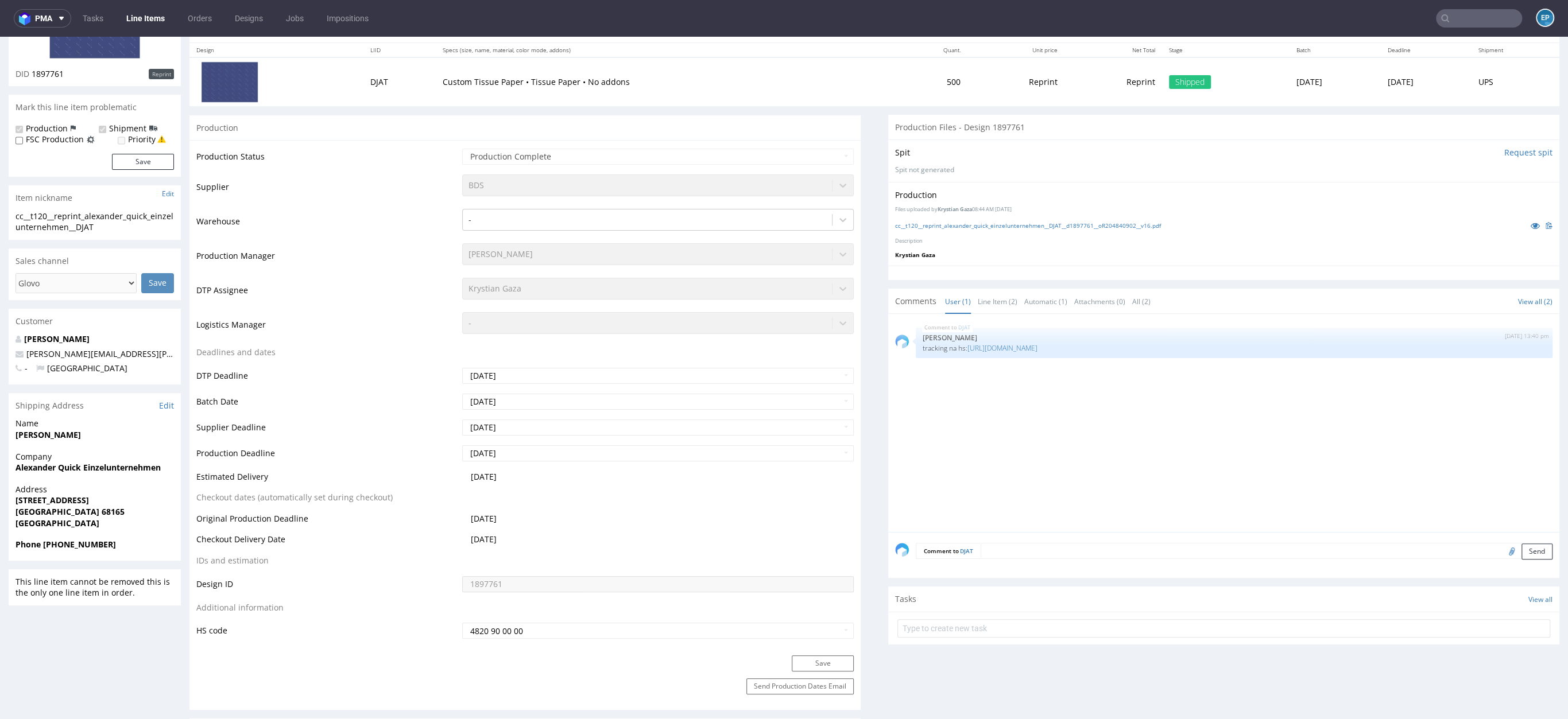
scroll to position [0, 0]
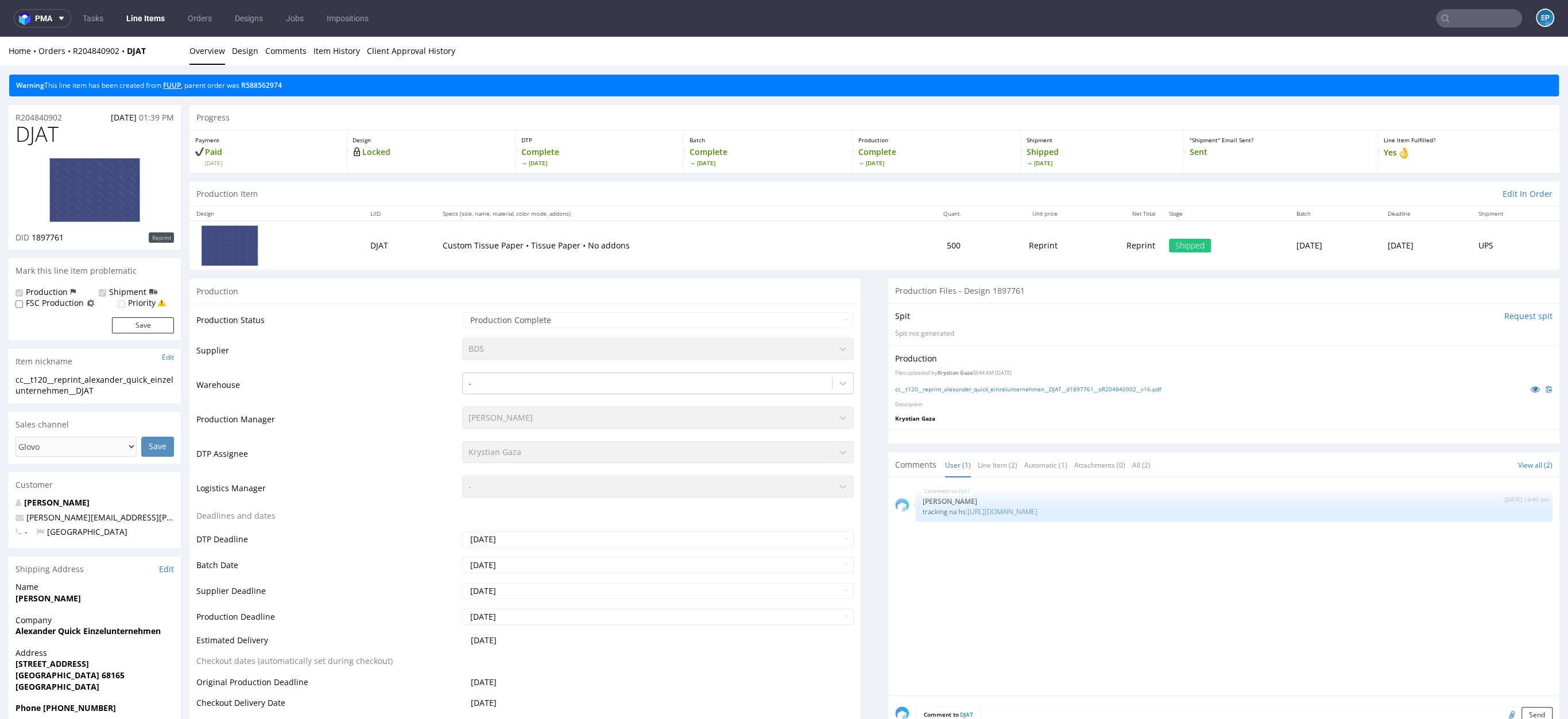
click at [181, 83] on link "FUUP" at bounding box center [172, 85] width 18 height 10
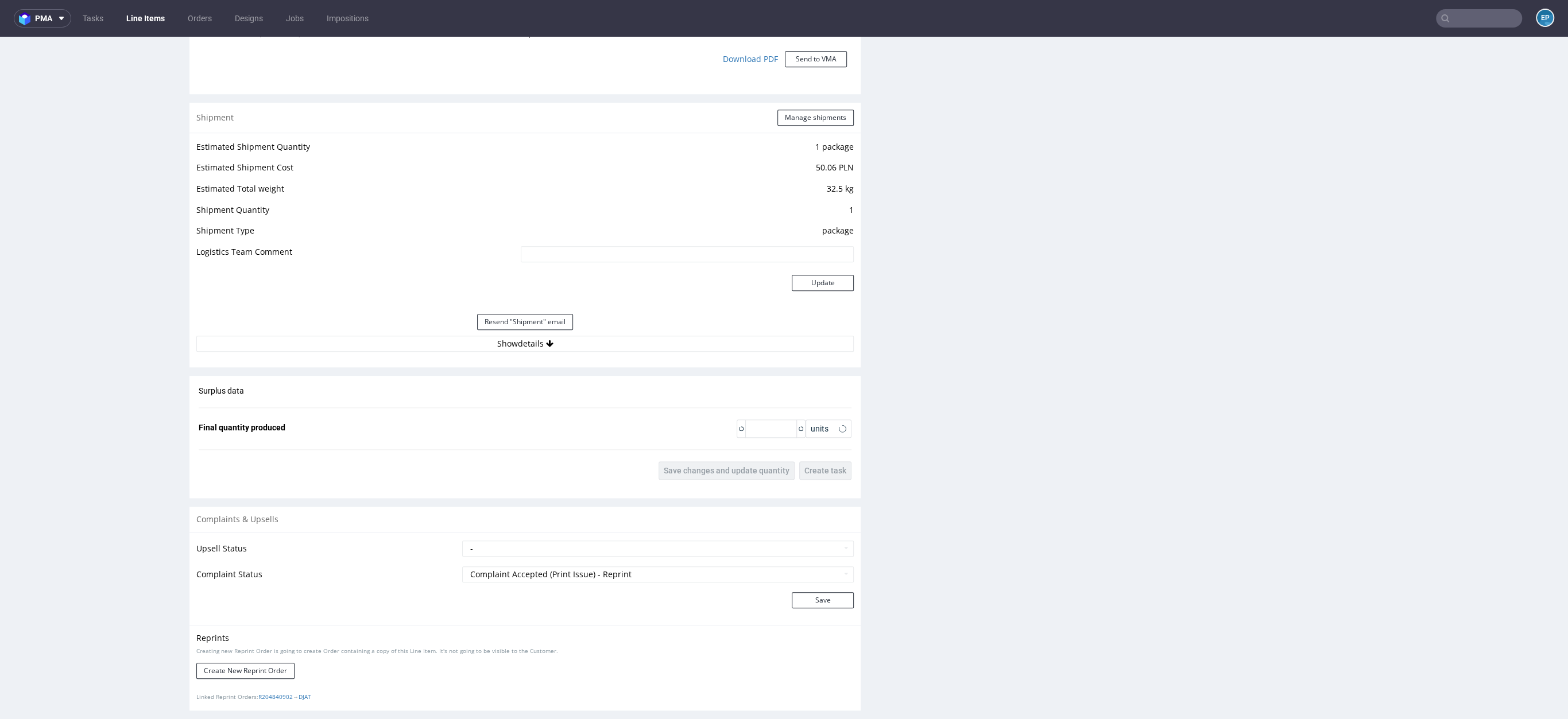
scroll to position [1178, 0]
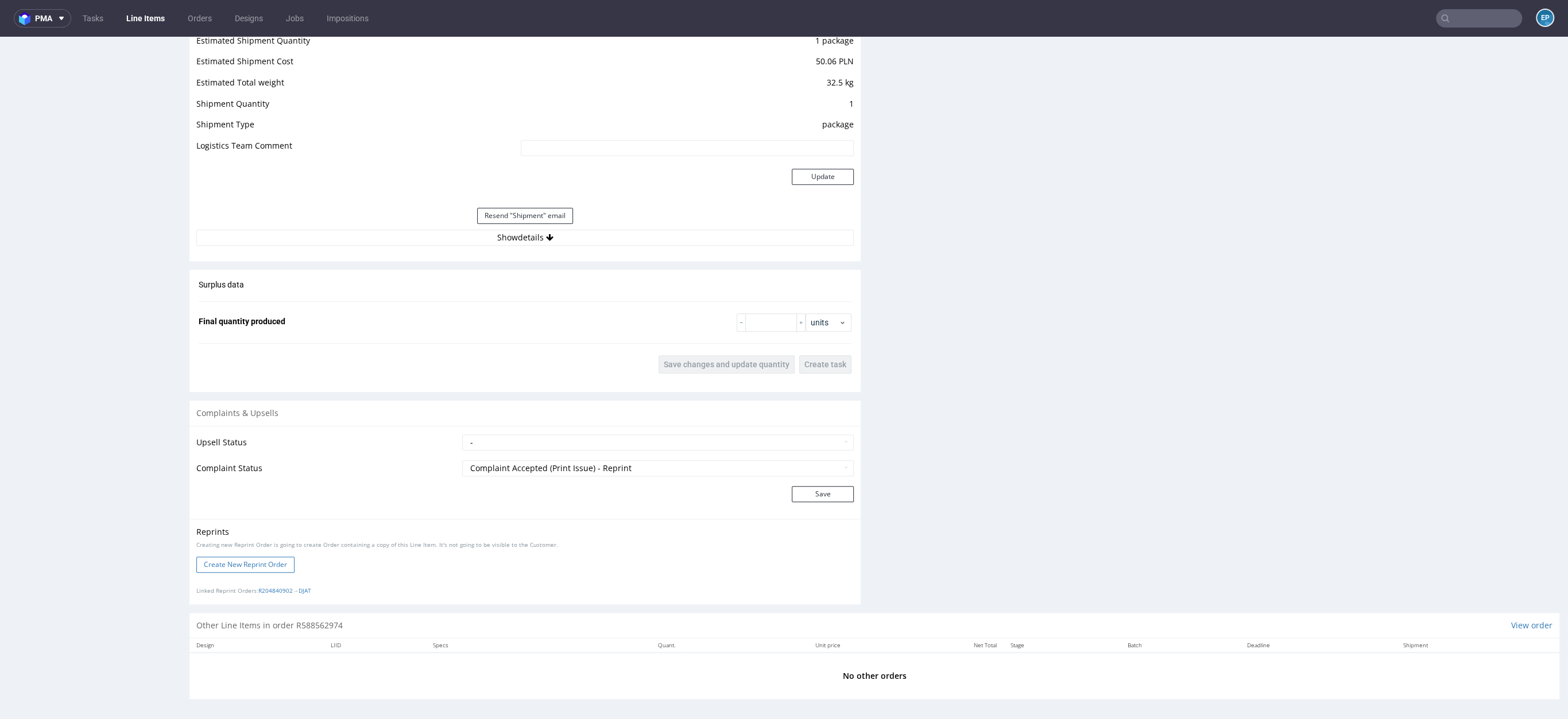
click at [259, 564] on button "Create New Reprint Order" at bounding box center [245, 564] width 98 height 16
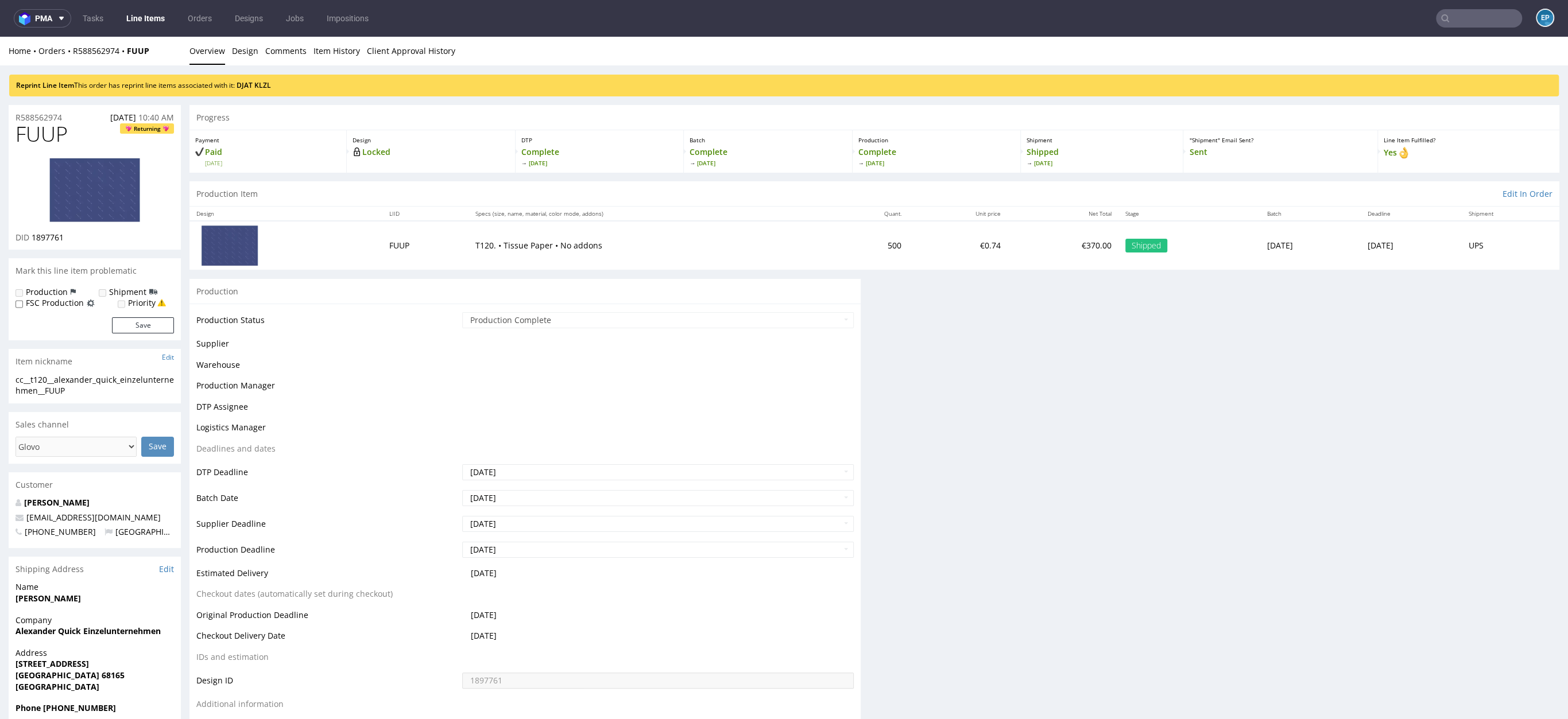
scroll to position [0, 0]
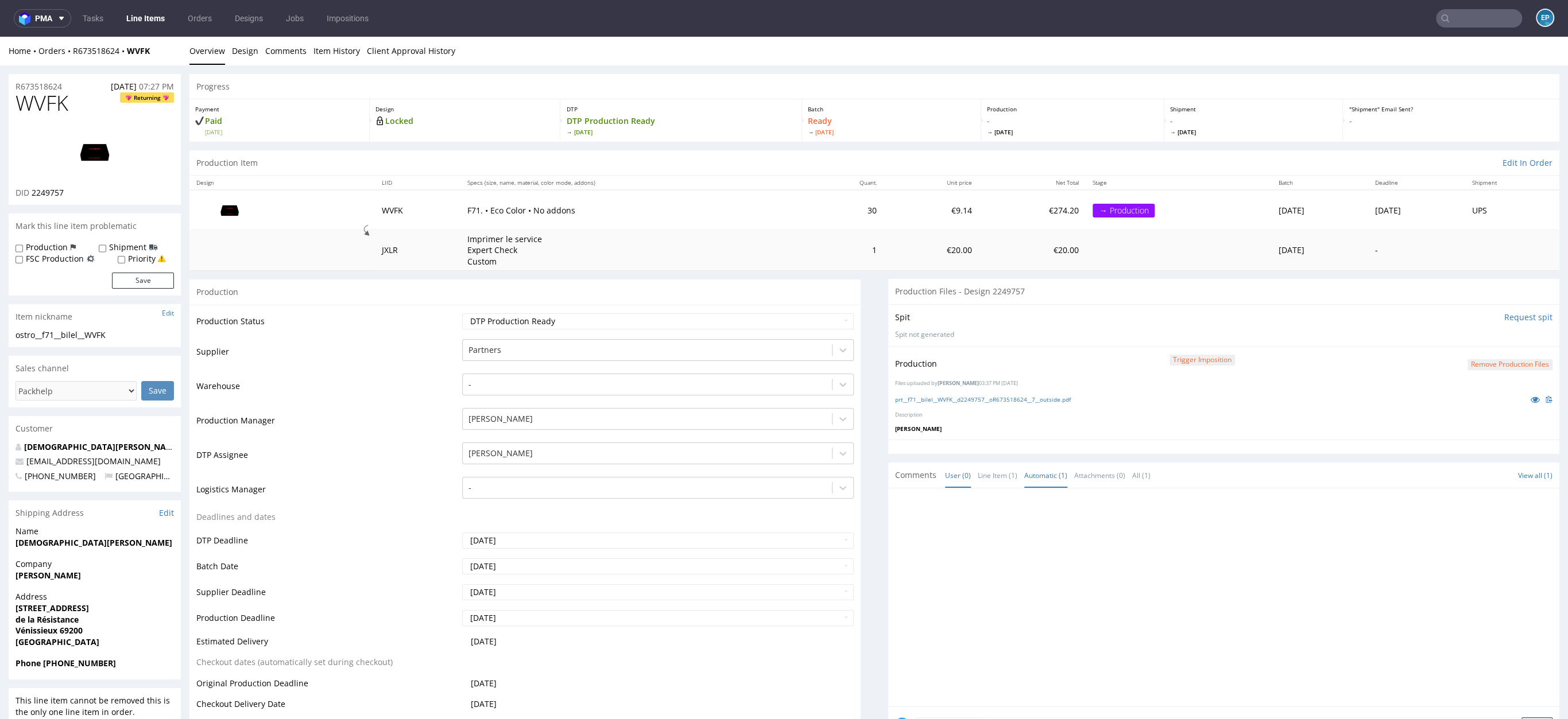
click at [1025, 478] on link "Automatic (1)" at bounding box center [1046, 475] width 43 height 25
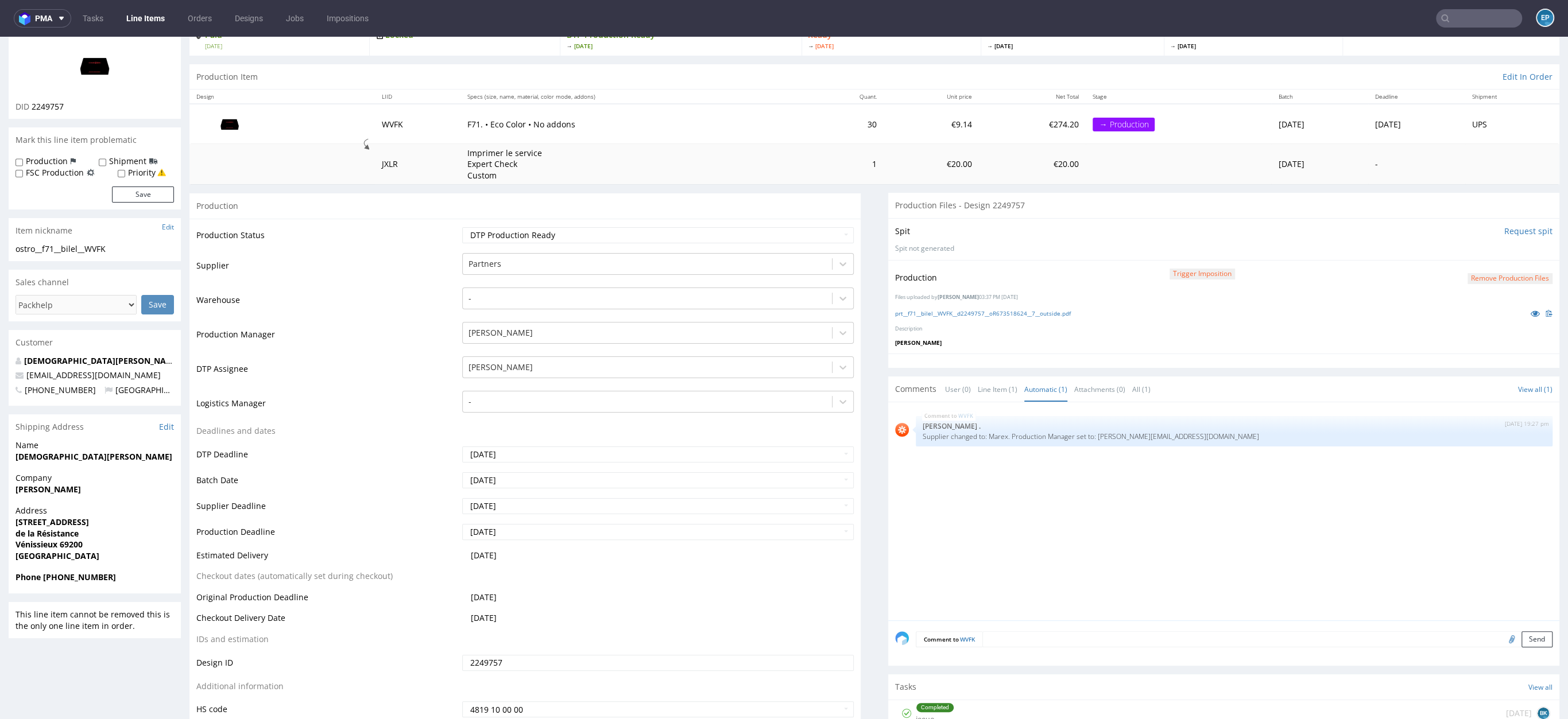
scroll to position [89, 0]
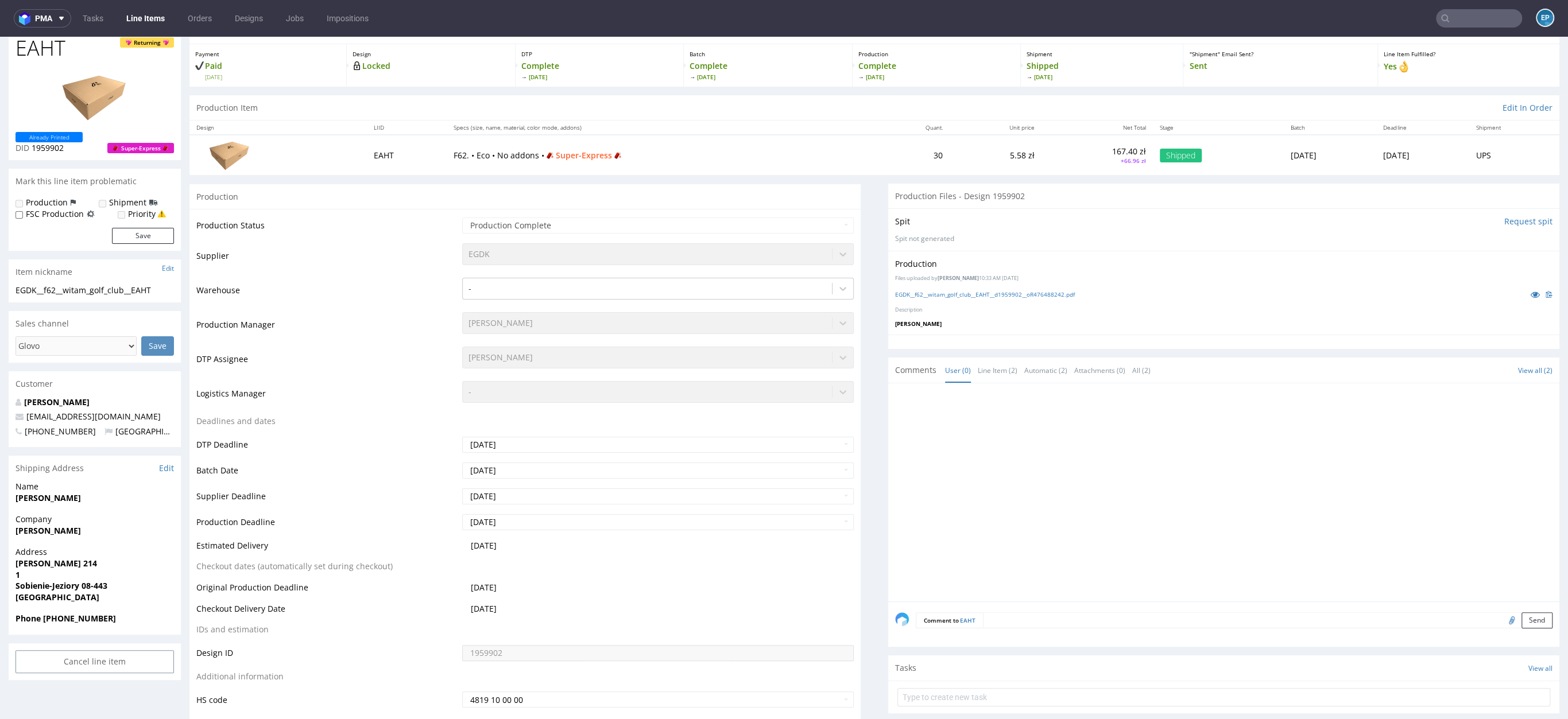
scroll to position [91, 0]
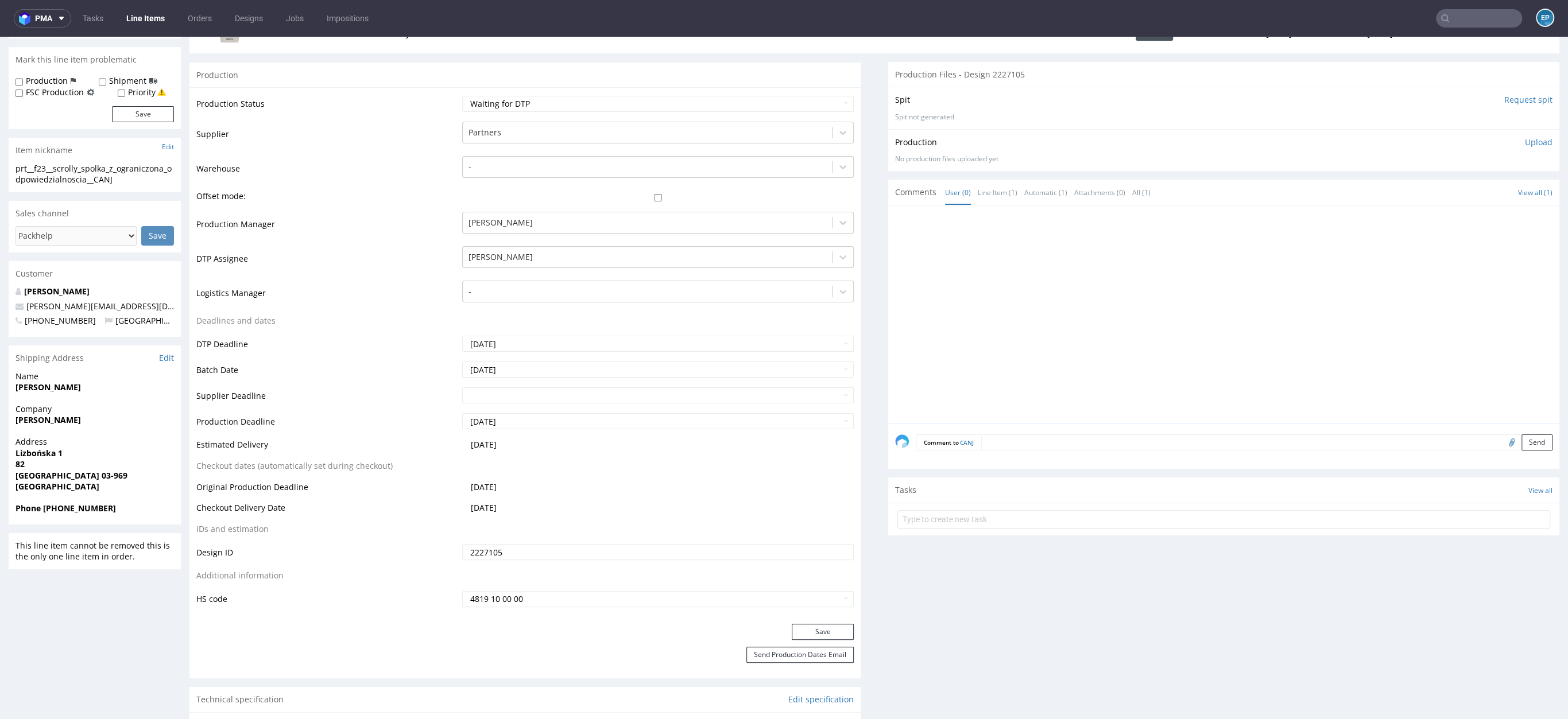
scroll to position [170, 0]
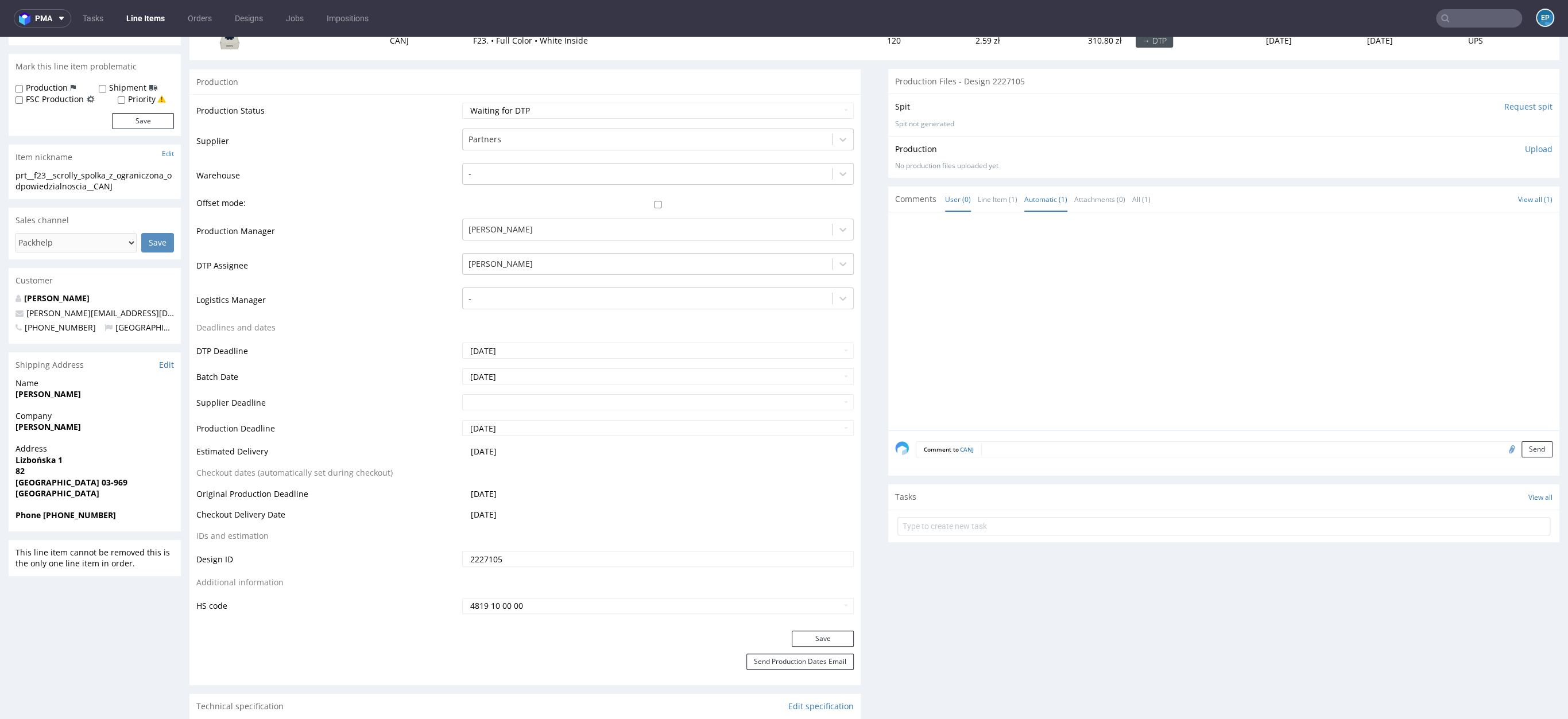
click at [1037, 193] on link "Automatic (1)" at bounding box center [1046, 199] width 43 height 25
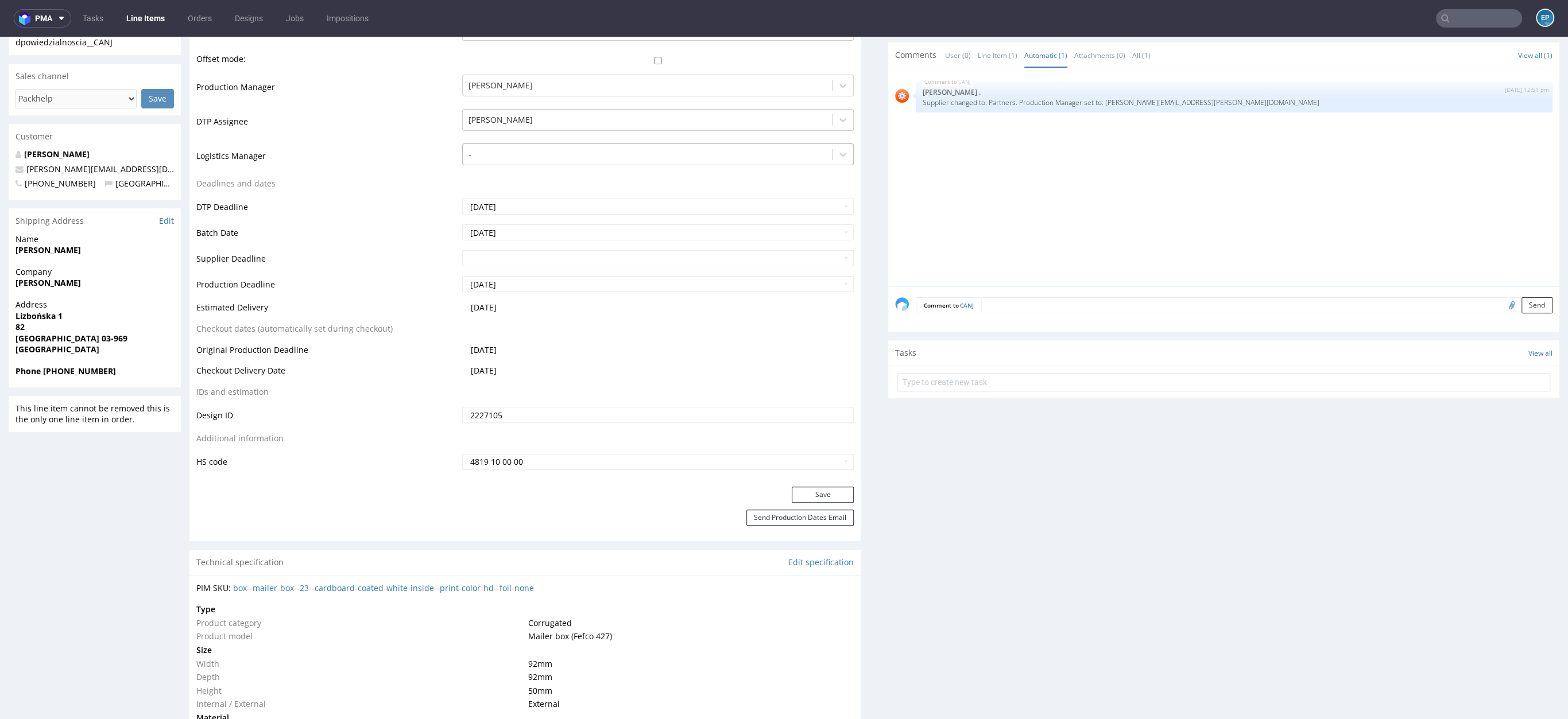
scroll to position [642, 0]
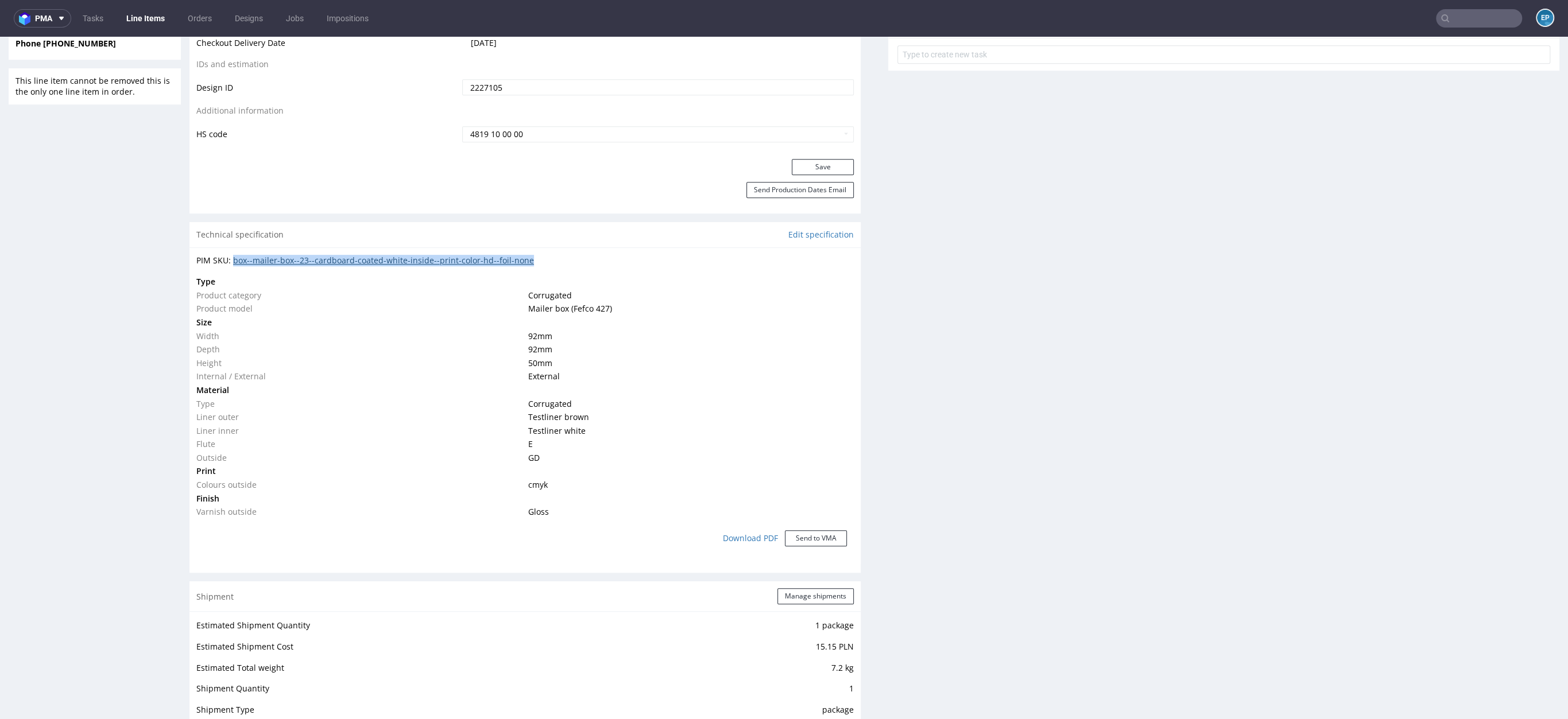
drag, startPoint x: 547, startPoint y: 260, endPoint x: 234, endPoint y: 259, distance: 313.0
click at [234, 259] on div "PIM SKU: box--mailer-box--23--cardboard-coated-white-inside--print-color-hd--fo…" at bounding box center [525, 260] width 657 height 12
copy link "box--mailer-box--23--cardboard-coated-white-inside--print-color-hd--foil-none"
